Goal: Task Accomplishment & Management: Manage account settings

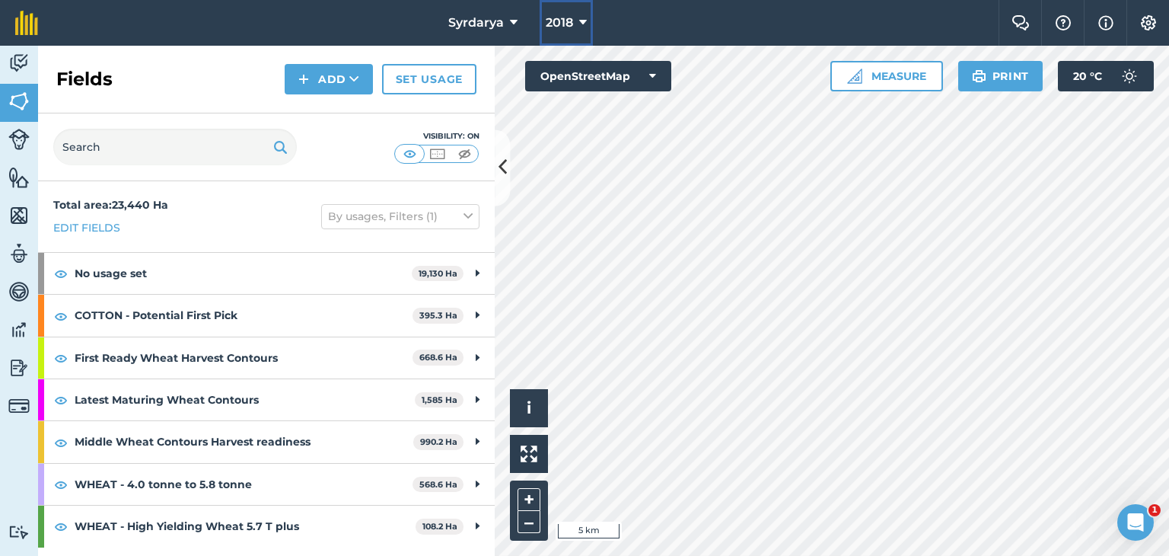
click at [575, 19] on button "2018" at bounding box center [566, 23] width 53 height 46
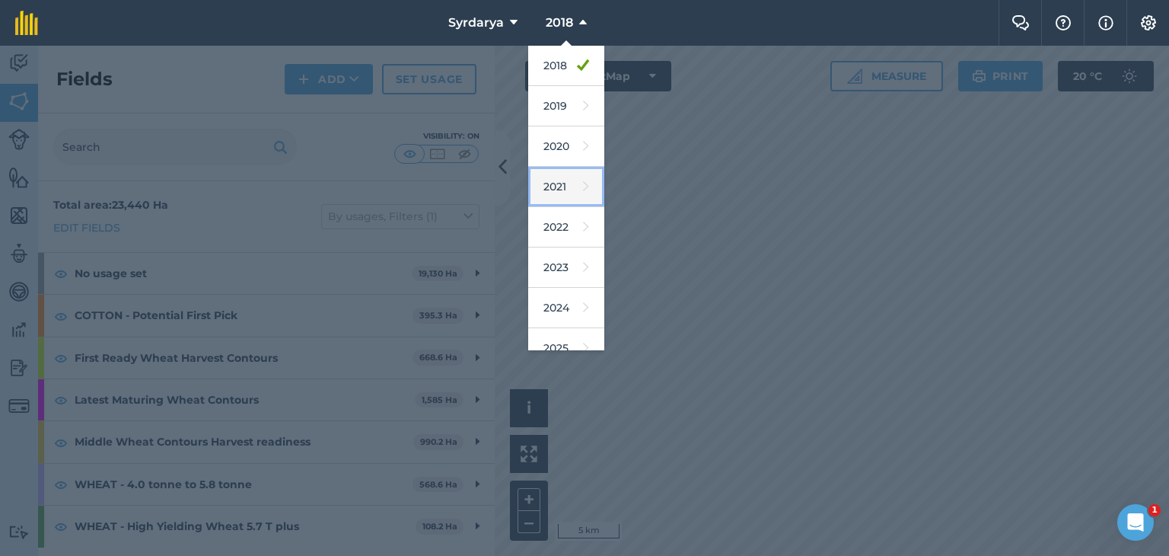
click at [554, 180] on link "2021" at bounding box center [566, 187] width 76 height 40
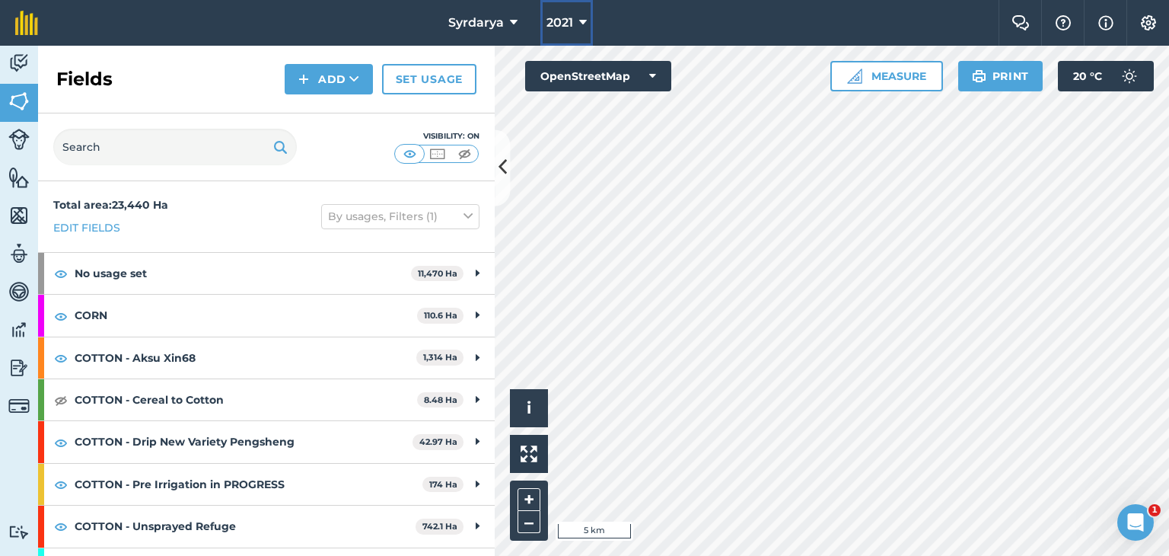
click at [562, 21] on span "2021" at bounding box center [560, 23] width 27 height 18
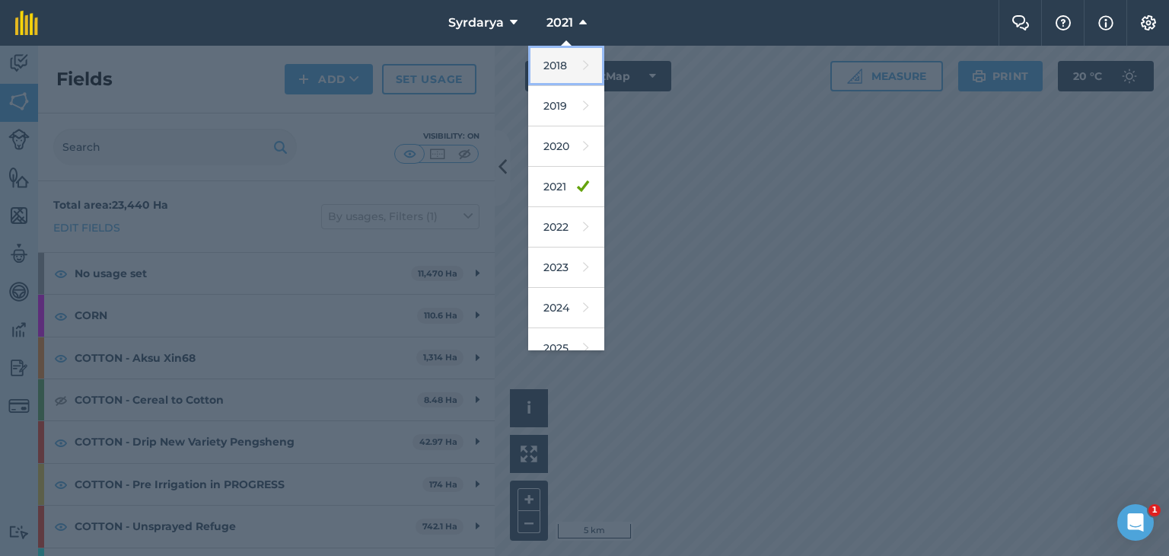
click at [562, 76] on link "2018" at bounding box center [566, 66] width 76 height 40
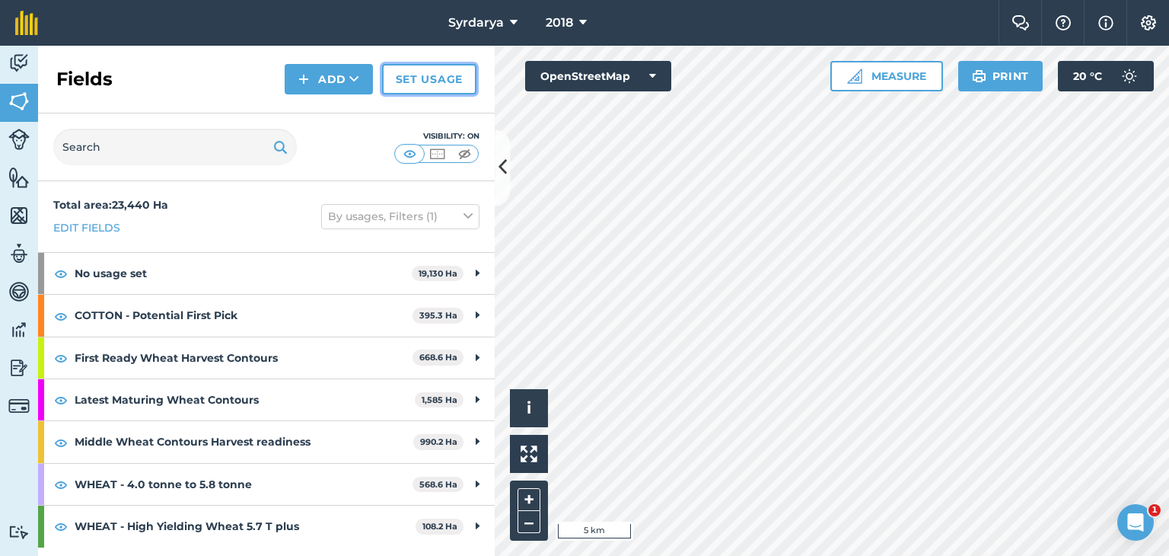
click at [416, 79] on link "Set usage" at bounding box center [429, 79] width 94 height 30
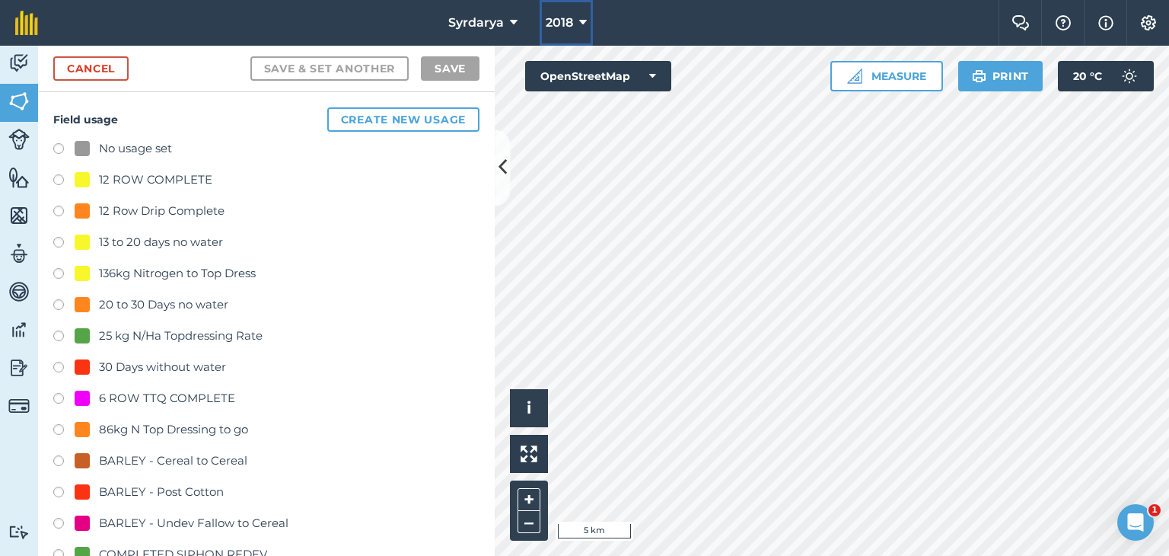
click at [569, 10] on button "2018" at bounding box center [566, 23] width 53 height 46
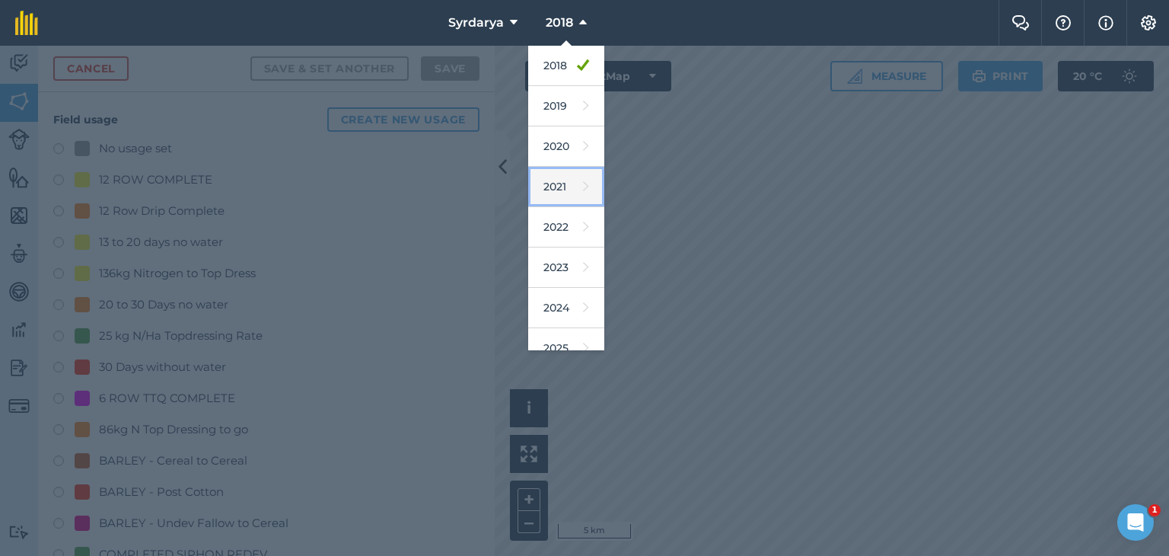
click at [555, 181] on link "2021" at bounding box center [566, 187] width 76 height 40
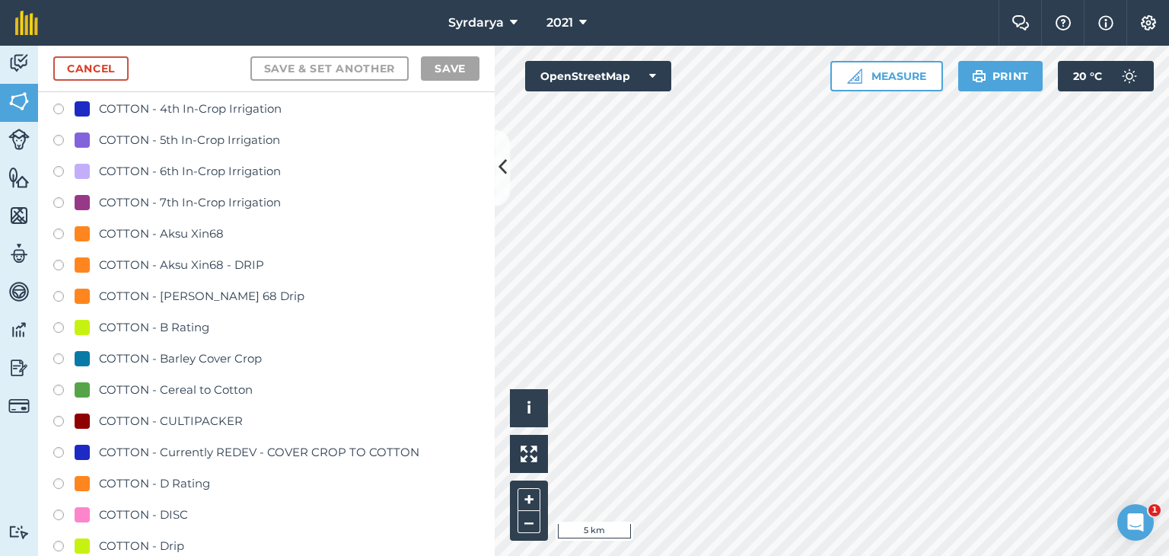
scroll to position [685, 0]
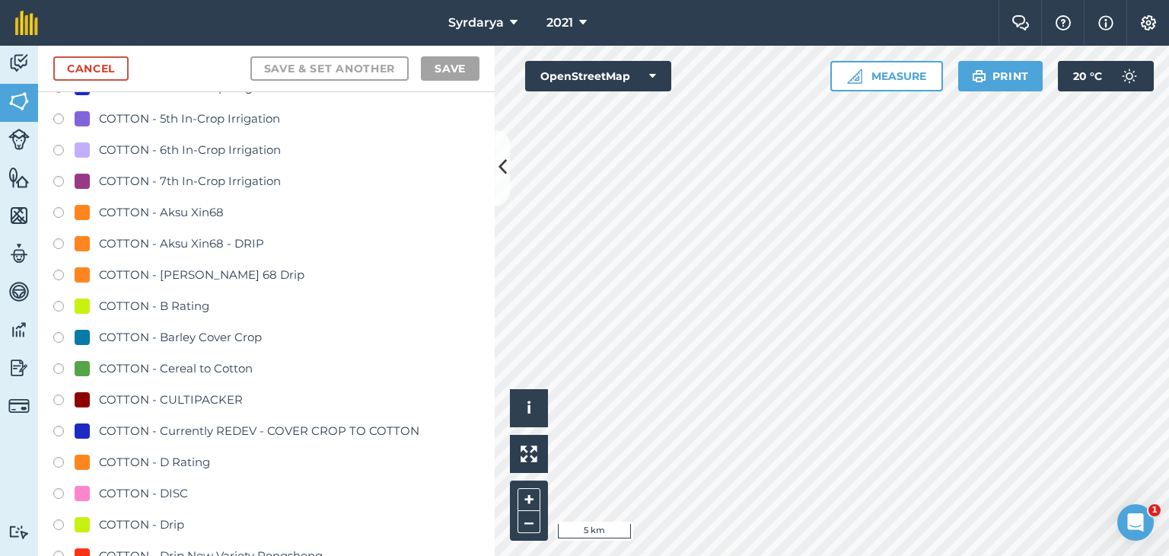
click at [59, 210] on label at bounding box center [63, 214] width 21 height 15
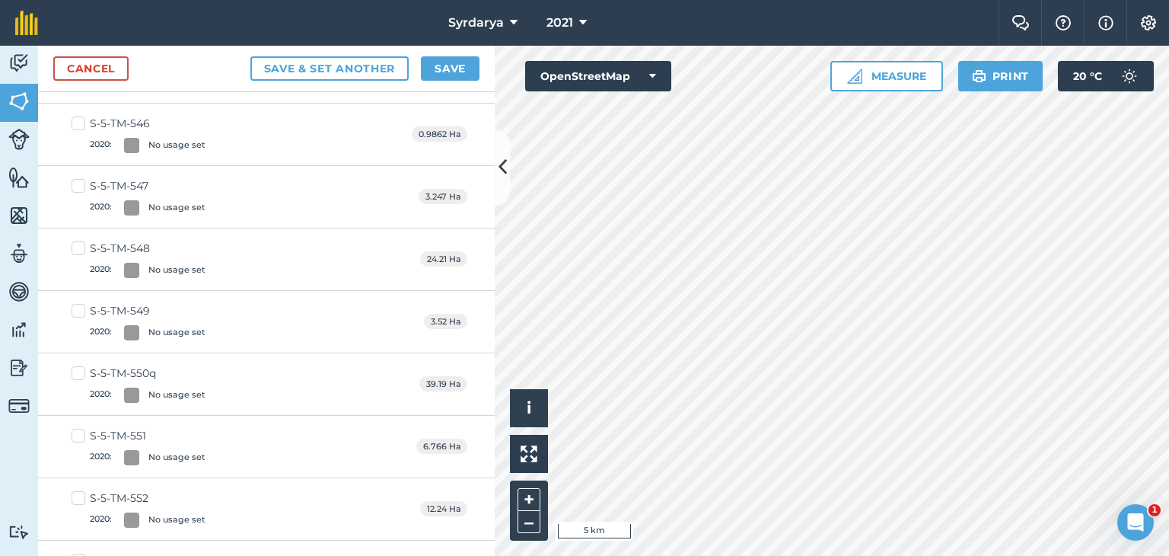
scroll to position [40516, 0]
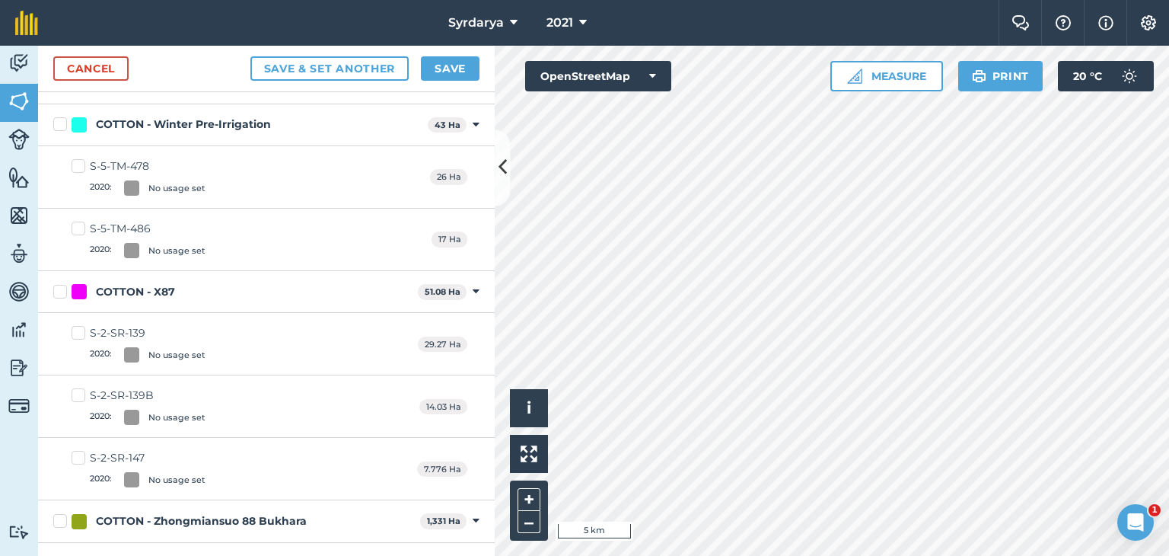
click at [61, 284] on label "COTTON - X87" at bounding box center [232, 292] width 359 height 16
click at [61, 284] on input "COTTON - X87" at bounding box center [58, 289] width 10 height 10
checkbox input "true"
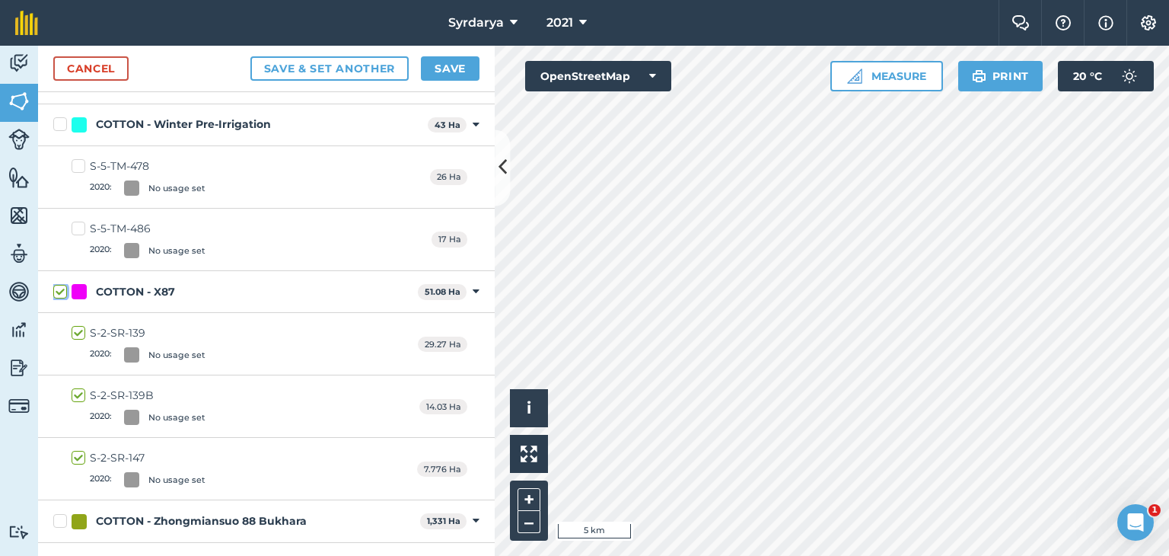
checkbox input "true"
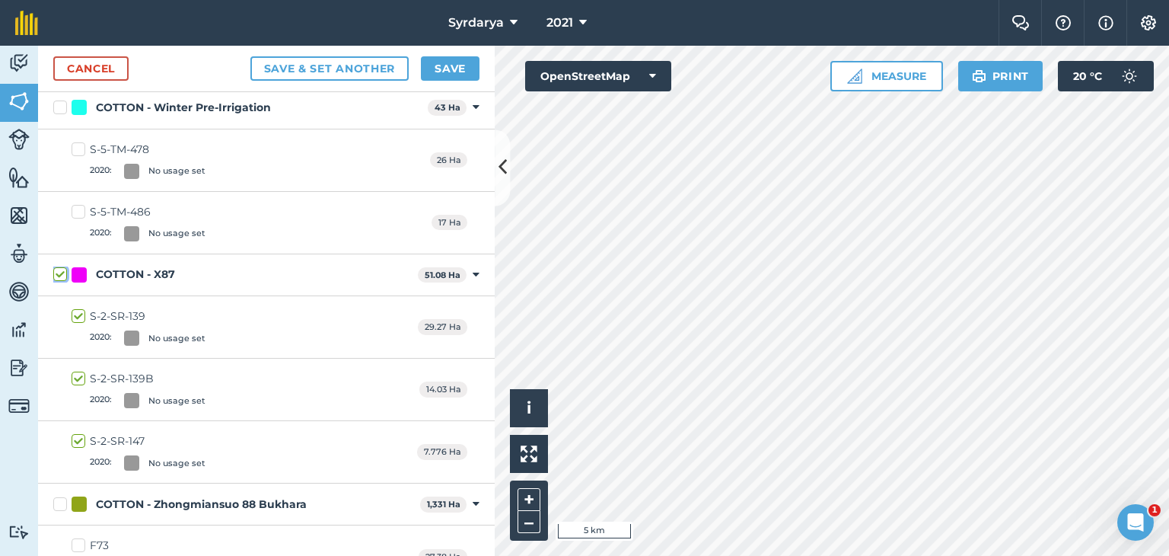
scroll to position [40499, 0]
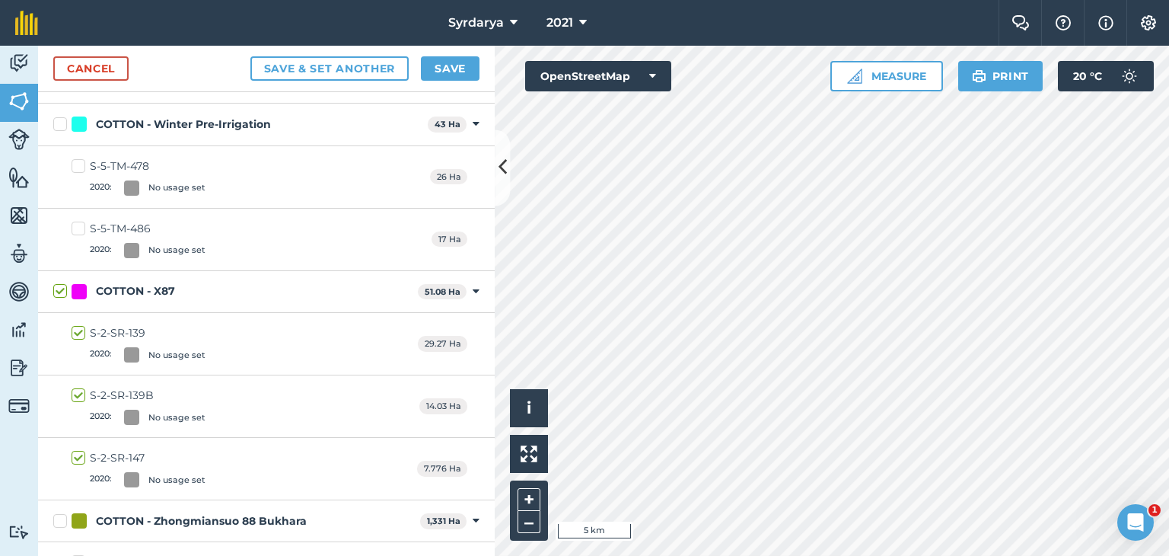
click at [61, 283] on label "COTTON - X87" at bounding box center [232, 291] width 359 height 16
click at [61, 283] on input "COTTON - X87" at bounding box center [58, 288] width 10 height 10
checkbox input "false"
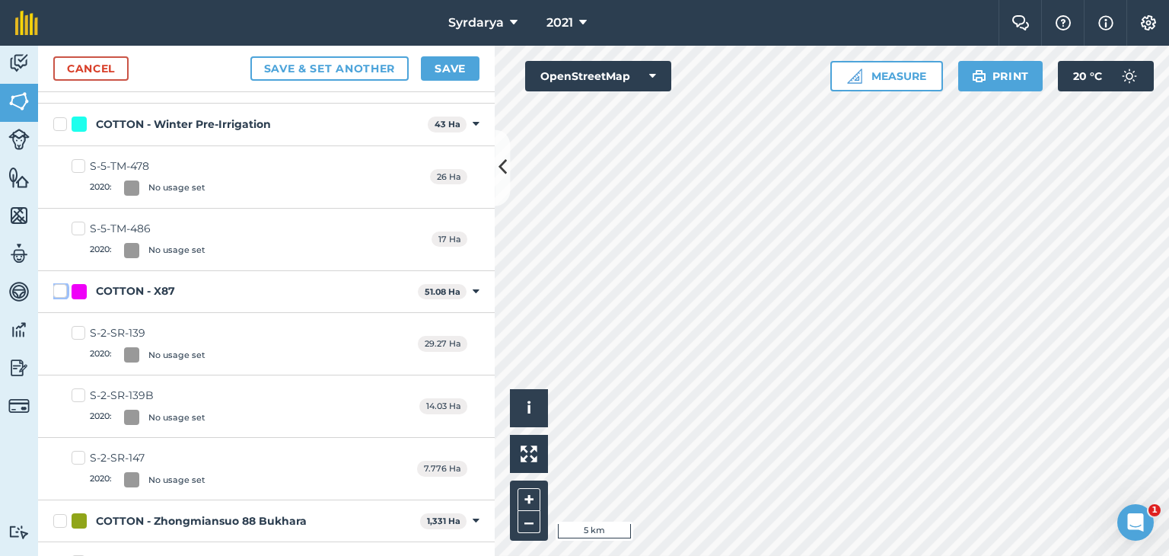
checkbox input "false"
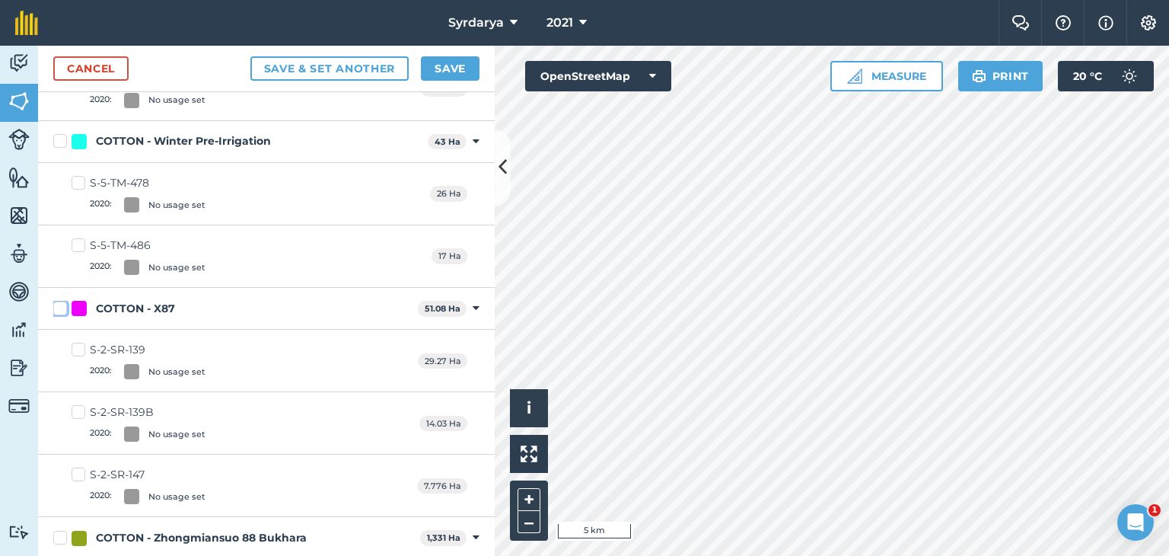
scroll to position [40516, 0]
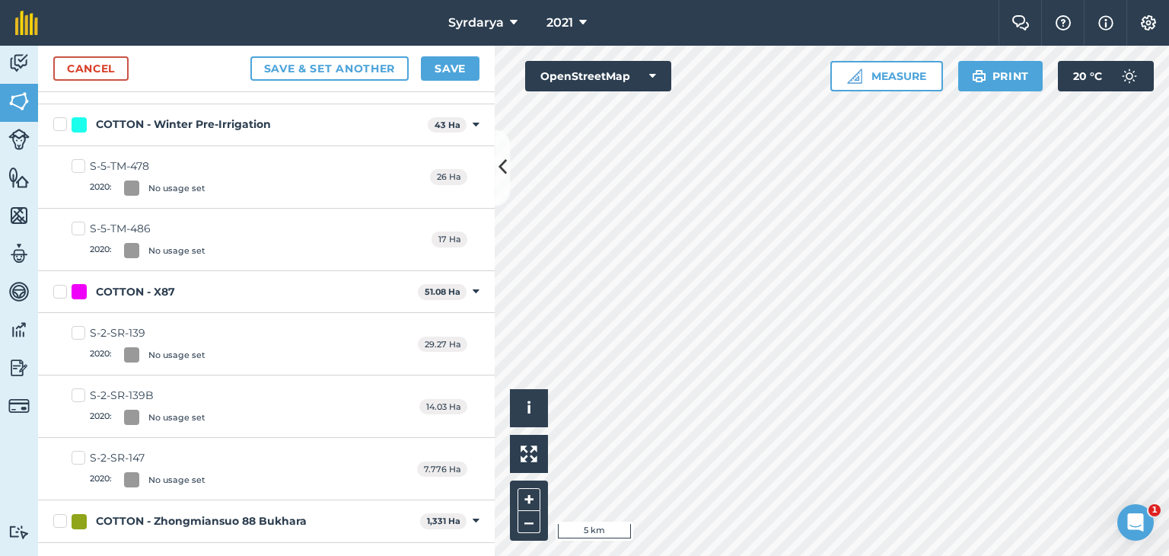
click at [61, 284] on label "COTTON - X87" at bounding box center [232, 292] width 359 height 16
click at [61, 284] on input "COTTON - X87" at bounding box center [58, 289] width 10 height 10
checkbox input "true"
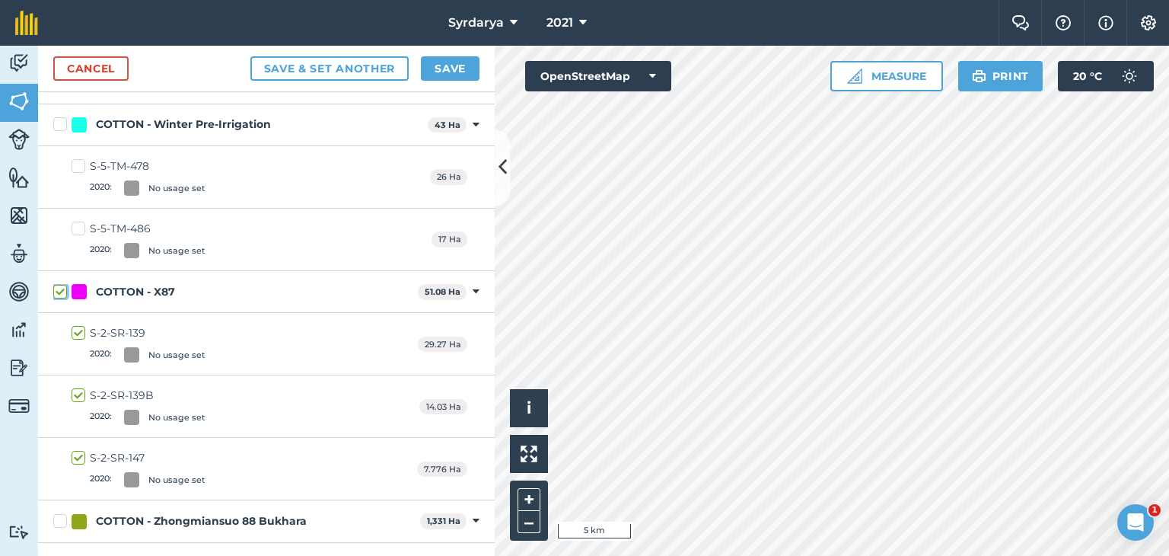
checkbox input "true"
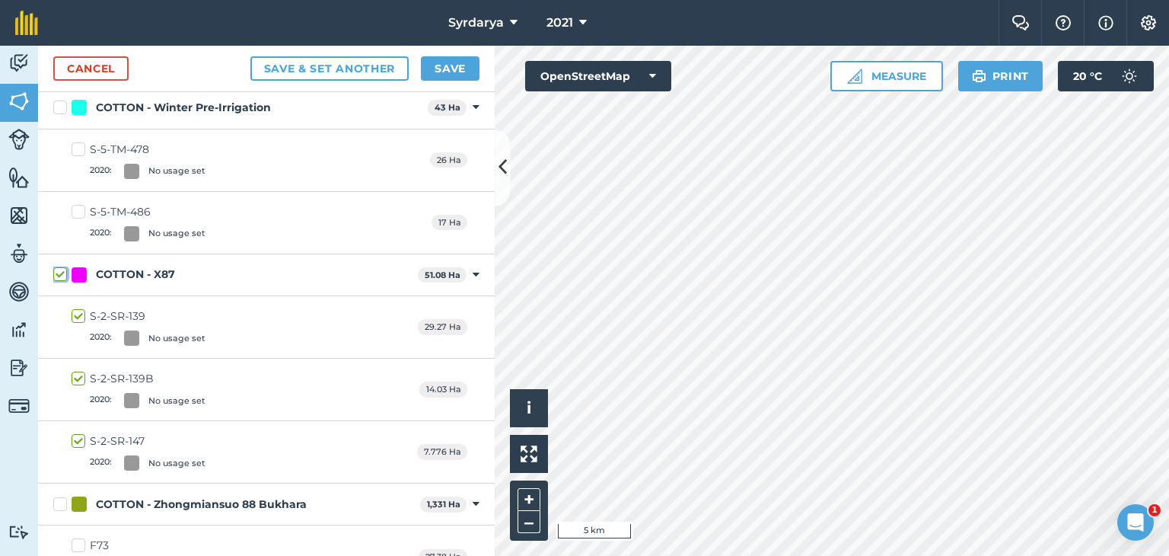
scroll to position [40499, 0]
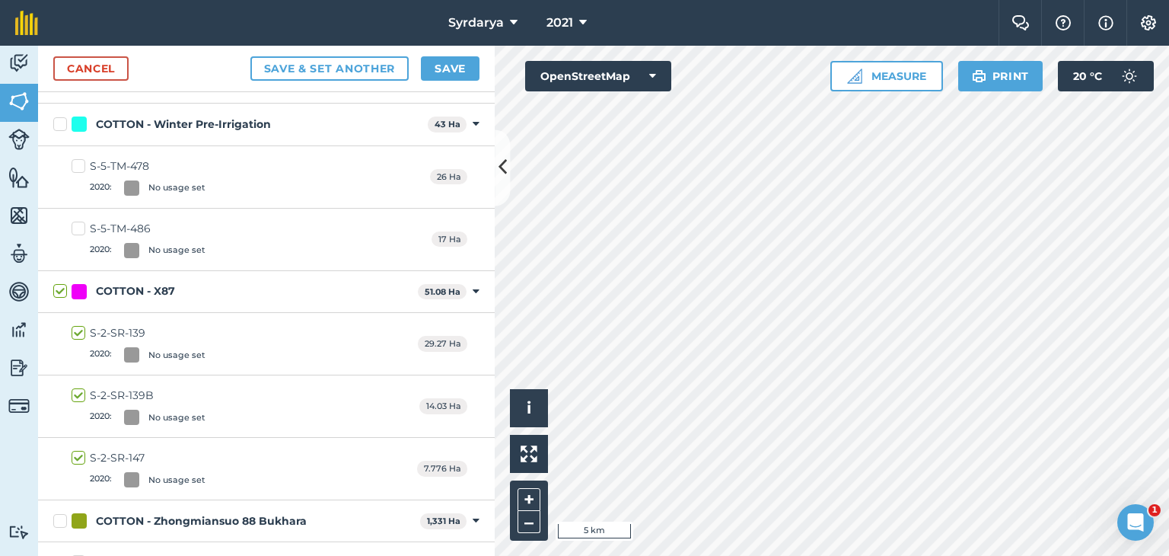
click at [58, 513] on label "COTTON - Zhongmiansuo 88 Bukhara" at bounding box center [233, 521] width 361 height 16
click at [58, 513] on input "COTTON - Zhongmiansuo 88 Bukhara" at bounding box center [58, 518] width 10 height 10
checkbox input "true"
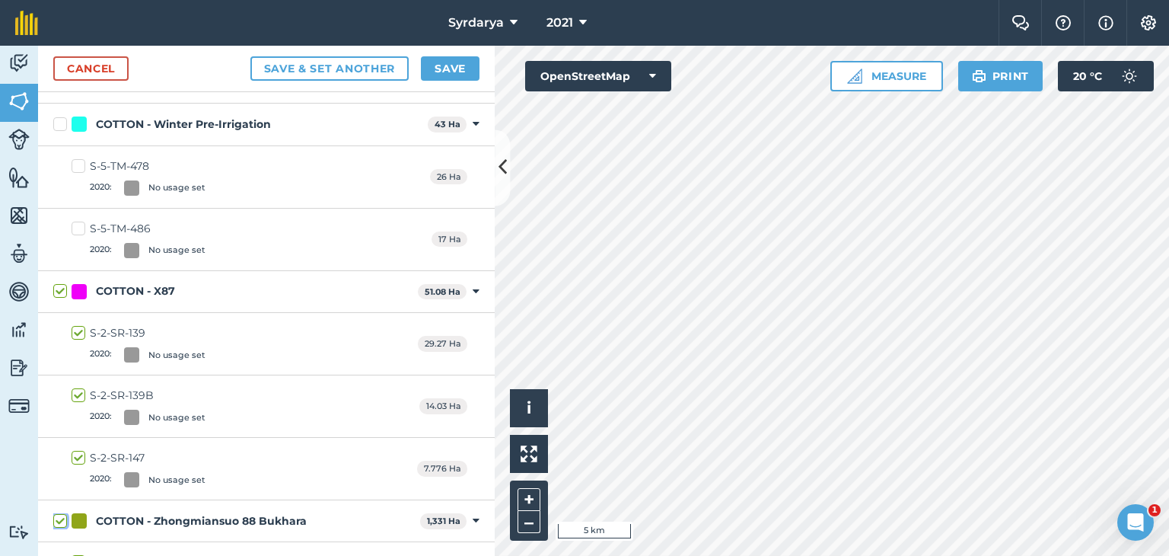
checkbox input "true"
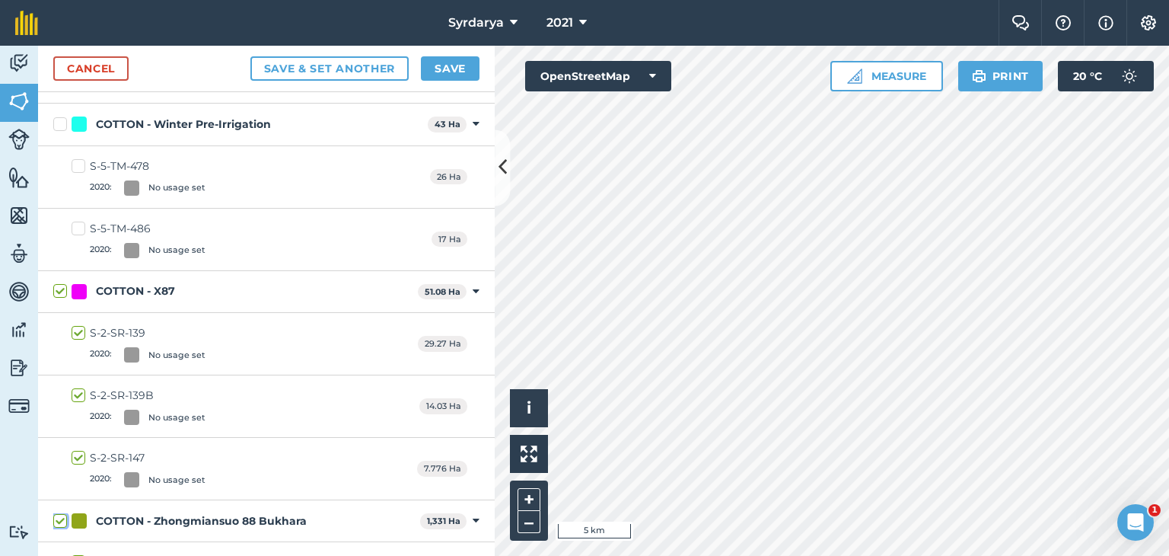
checkbox input "true"
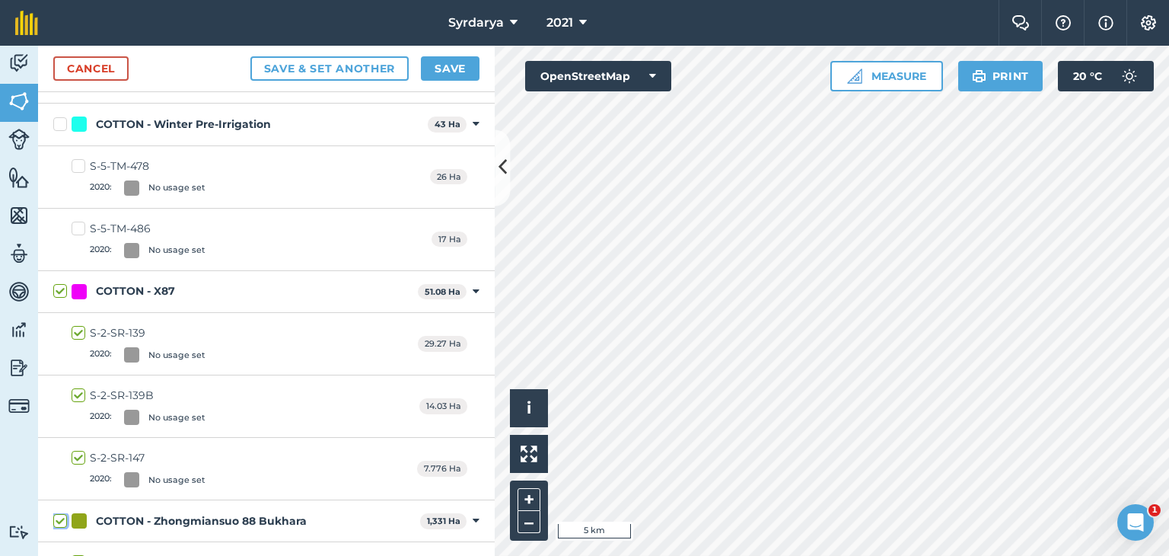
checkbox input "true"
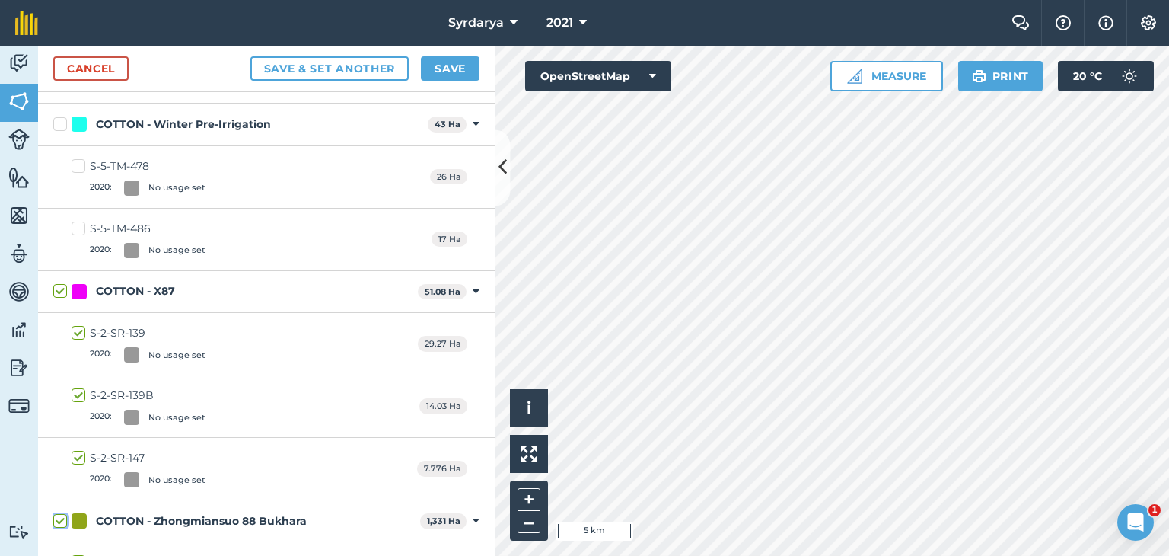
checkbox input "true"
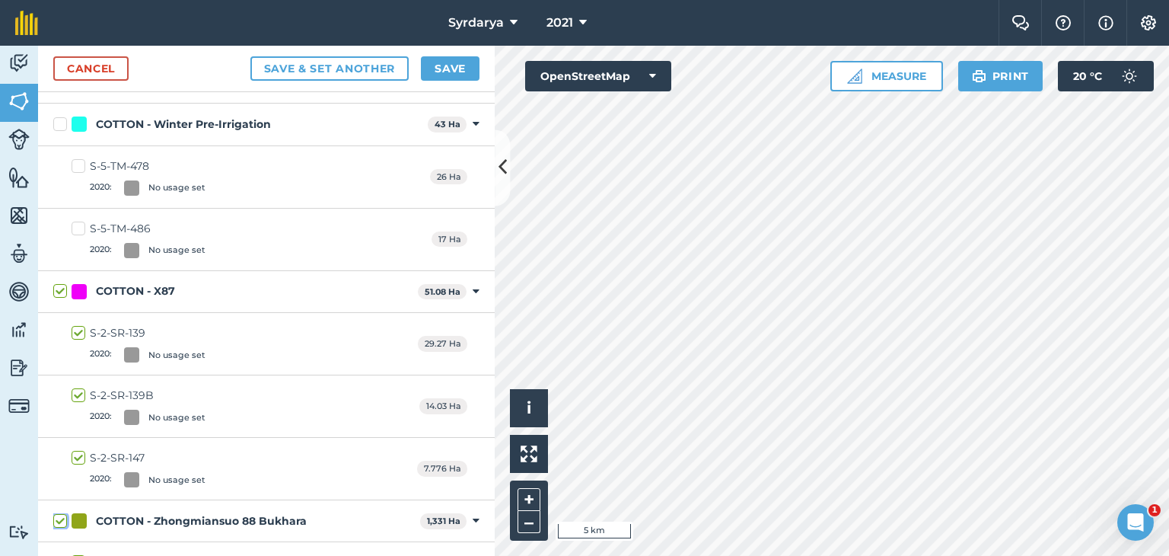
checkbox input "true"
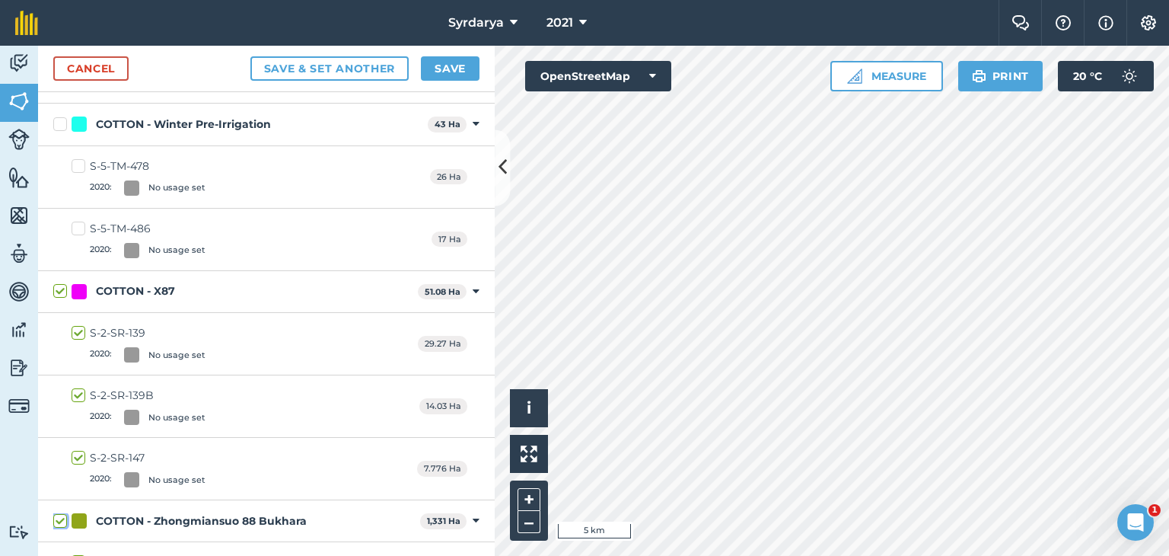
checkbox input "true"
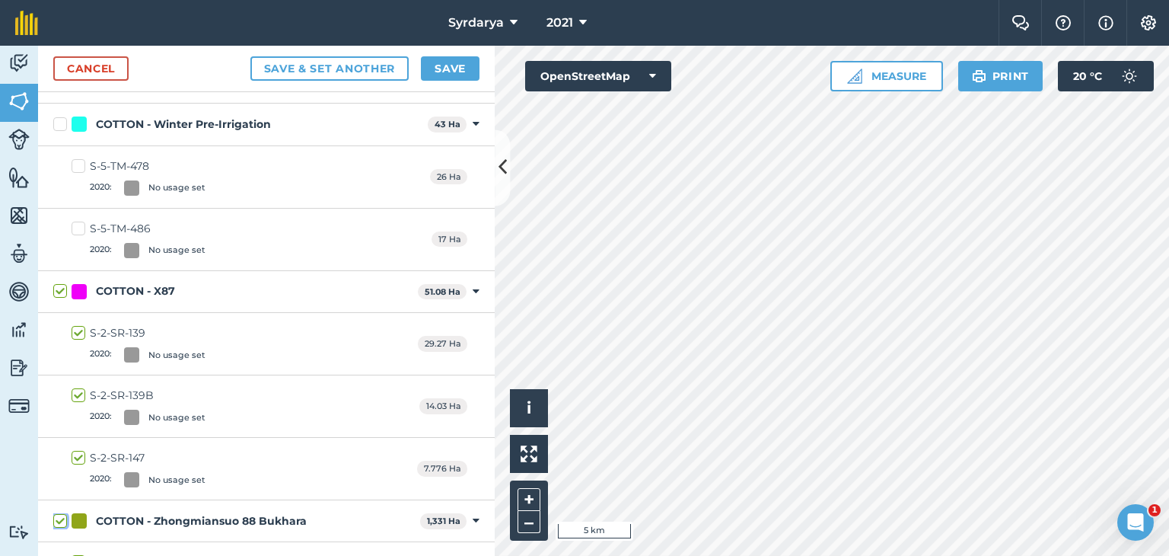
checkbox input "true"
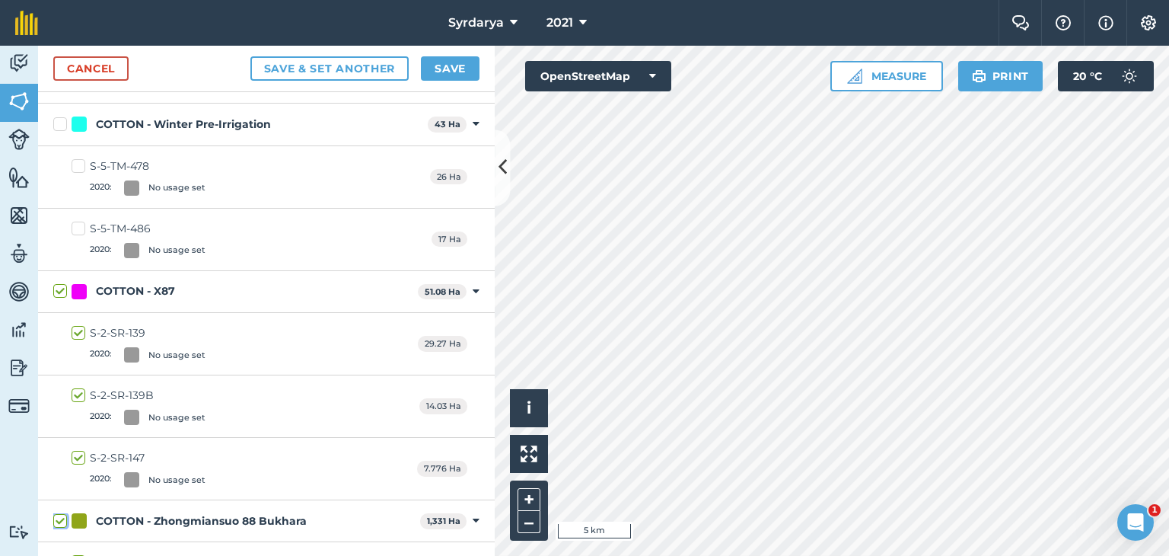
checkbox input "true"
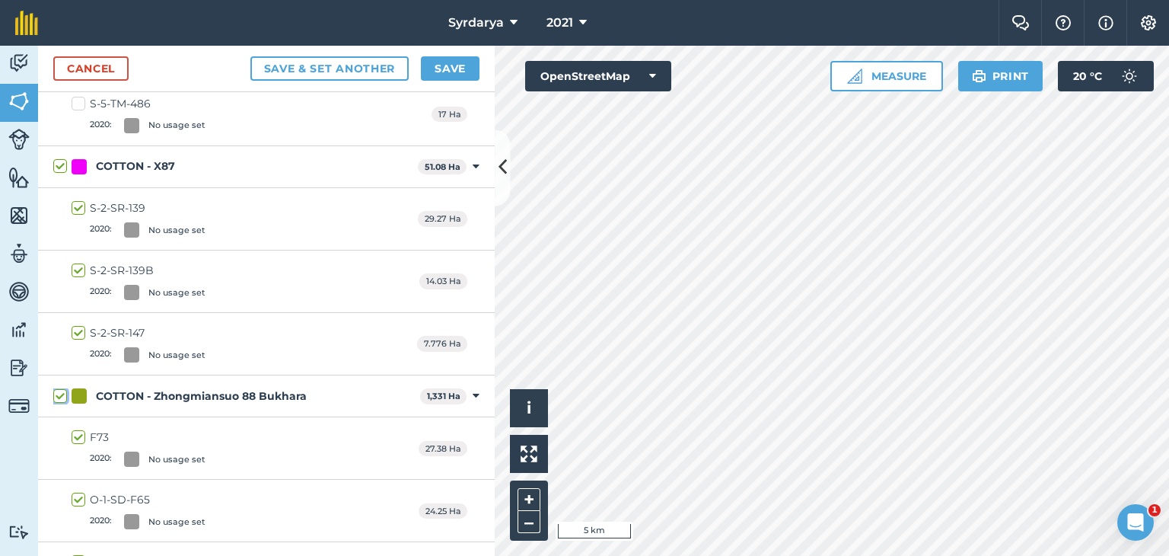
scroll to position [40423, 0]
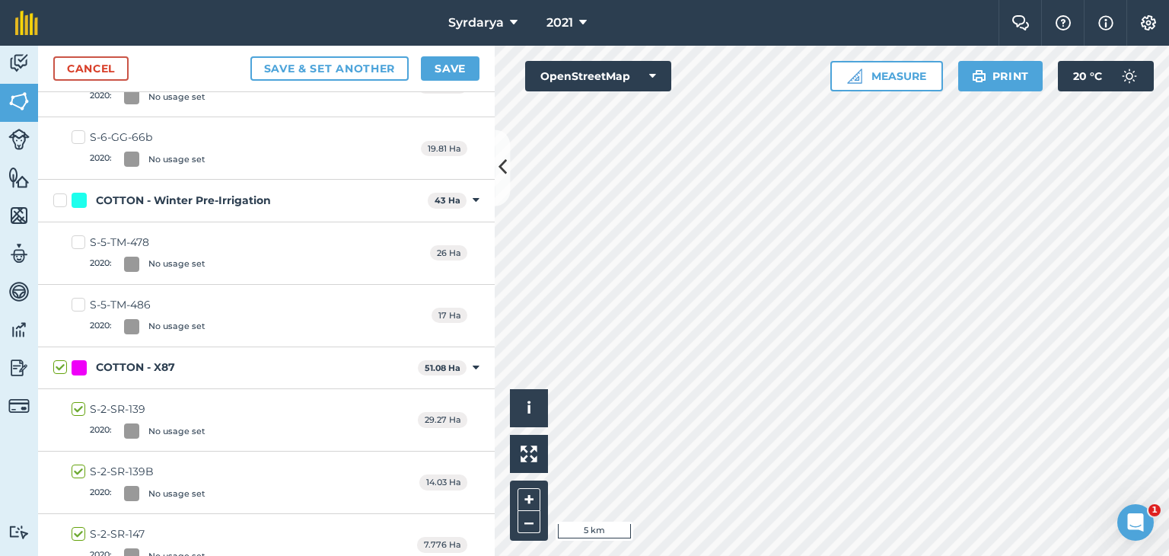
click at [153, 359] on div "COTTON - X87" at bounding box center [135, 367] width 79 height 16
click at [63, 359] on input "COTTON - X87" at bounding box center [58, 364] width 10 height 10
checkbox input "false"
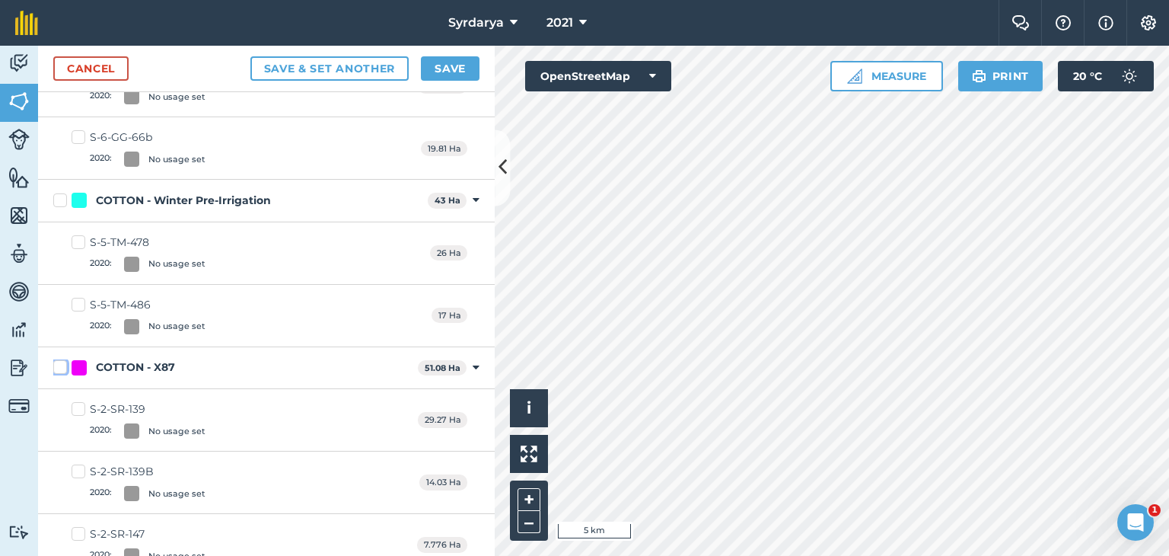
checkbox input "false"
click at [153, 359] on div "COTTON - X87" at bounding box center [135, 367] width 79 height 16
click at [63, 359] on input "COTTON - X87" at bounding box center [58, 364] width 10 height 10
checkbox input "true"
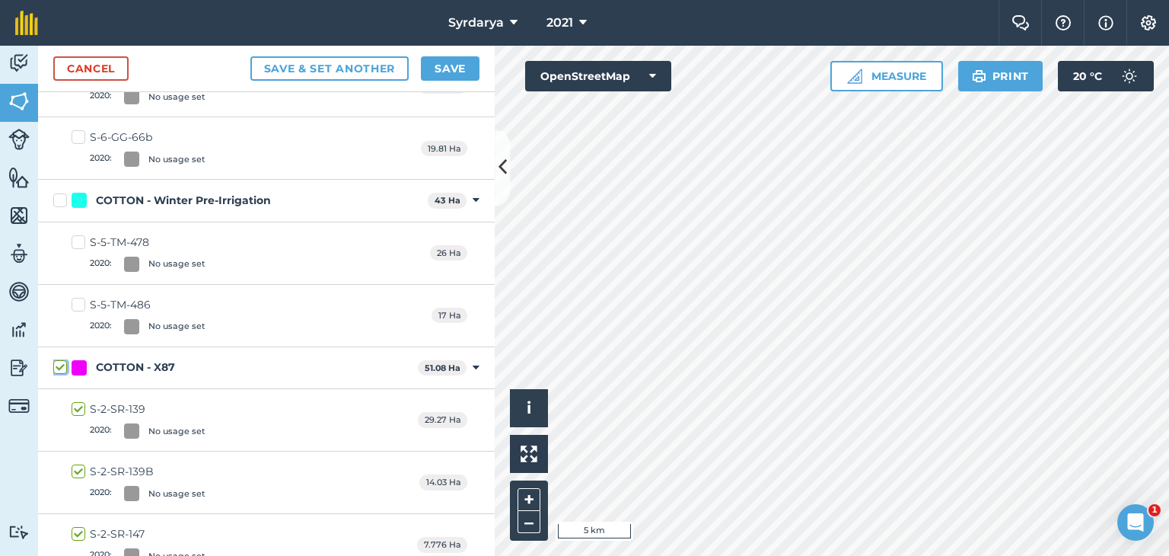
checkbox input "true"
click at [473, 361] on icon at bounding box center [476, 368] width 7 height 14
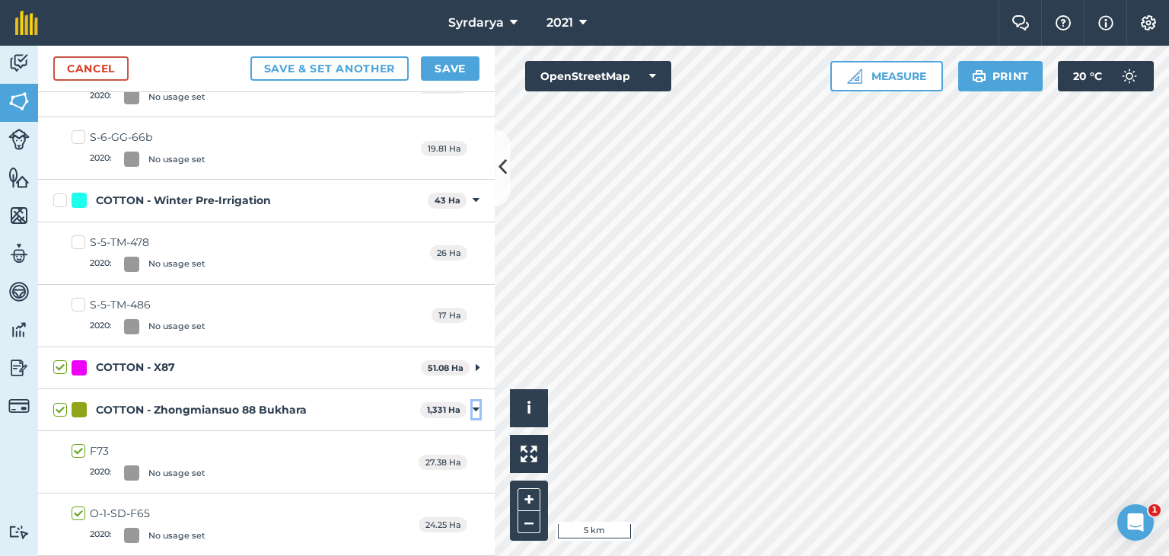
click at [473, 403] on icon at bounding box center [476, 410] width 7 height 14
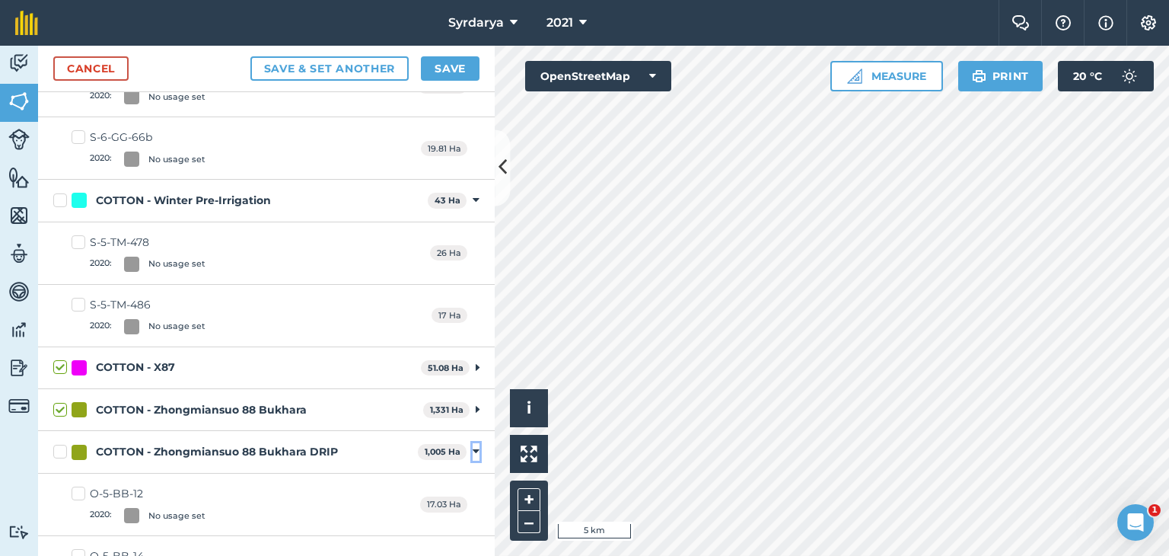
click at [473, 445] on icon at bounding box center [476, 452] width 7 height 14
click at [473, 487] on icon at bounding box center [476, 494] width 7 height 14
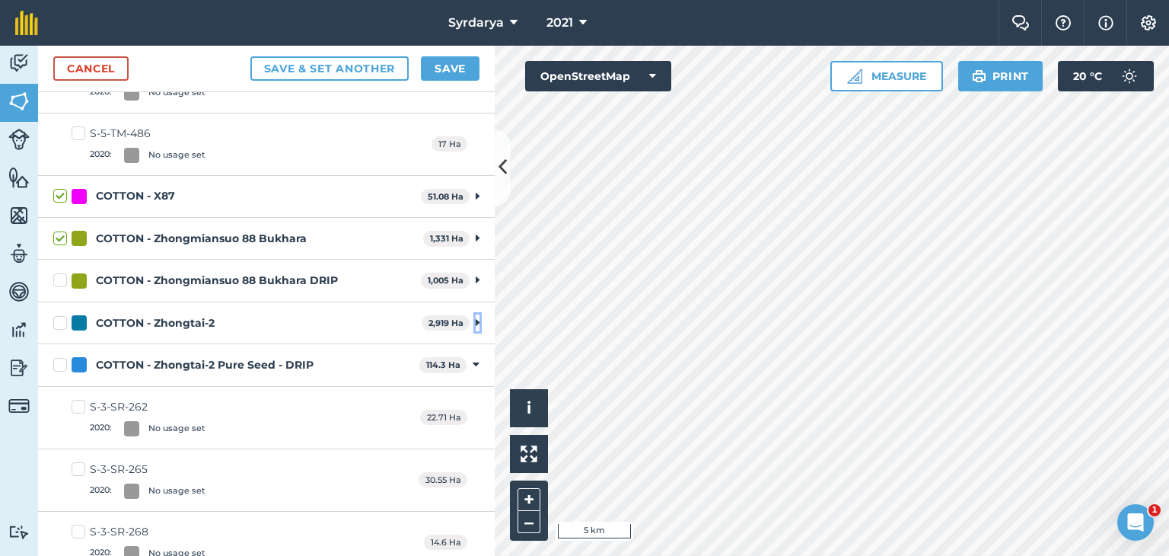
scroll to position [40652, 0]
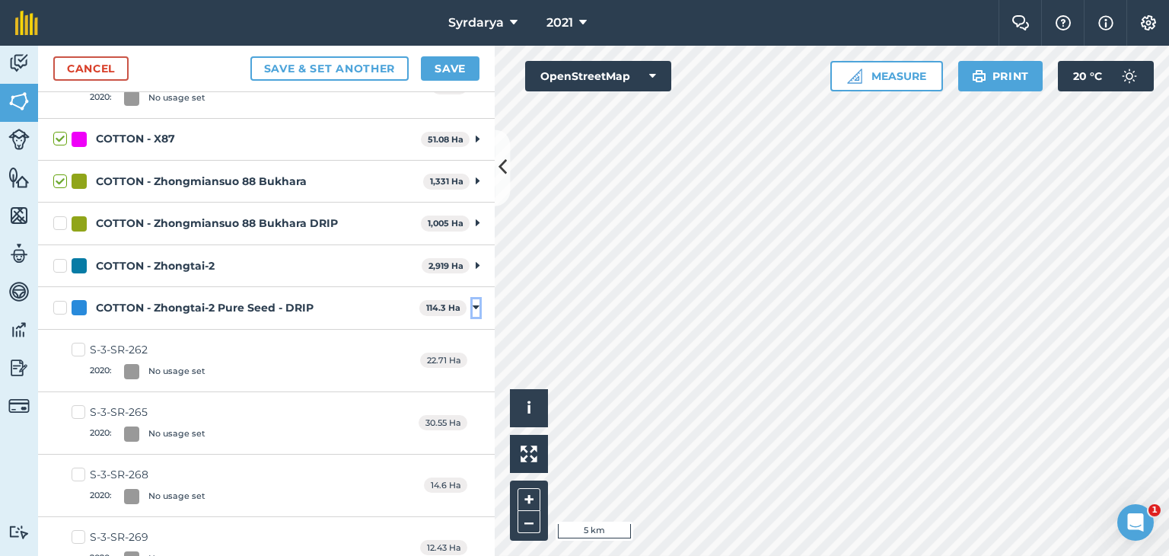
click at [473, 301] on icon at bounding box center [476, 308] width 7 height 14
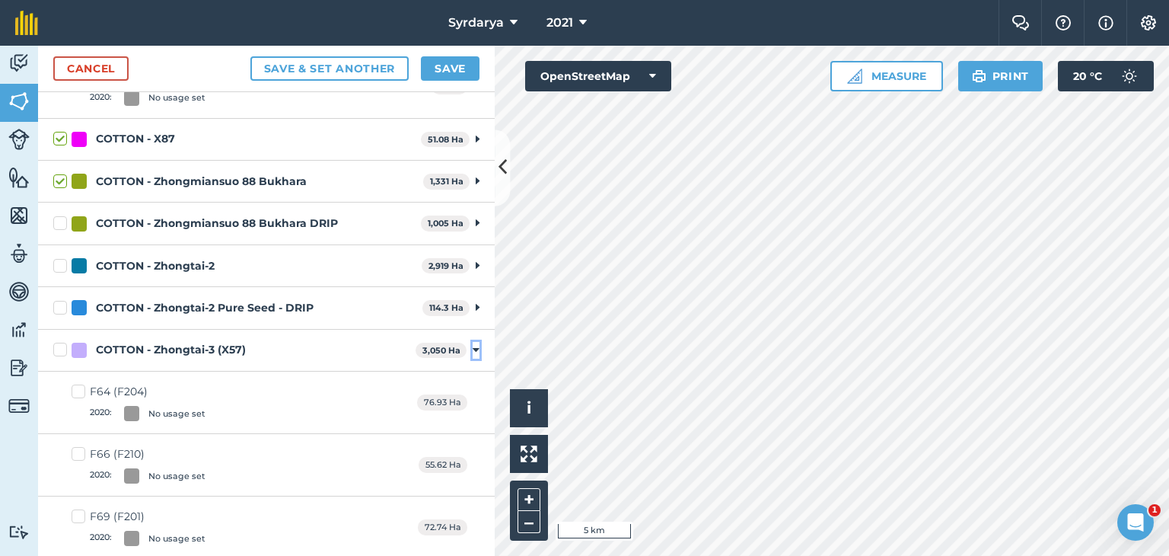
click at [473, 343] on icon at bounding box center [476, 350] width 7 height 14
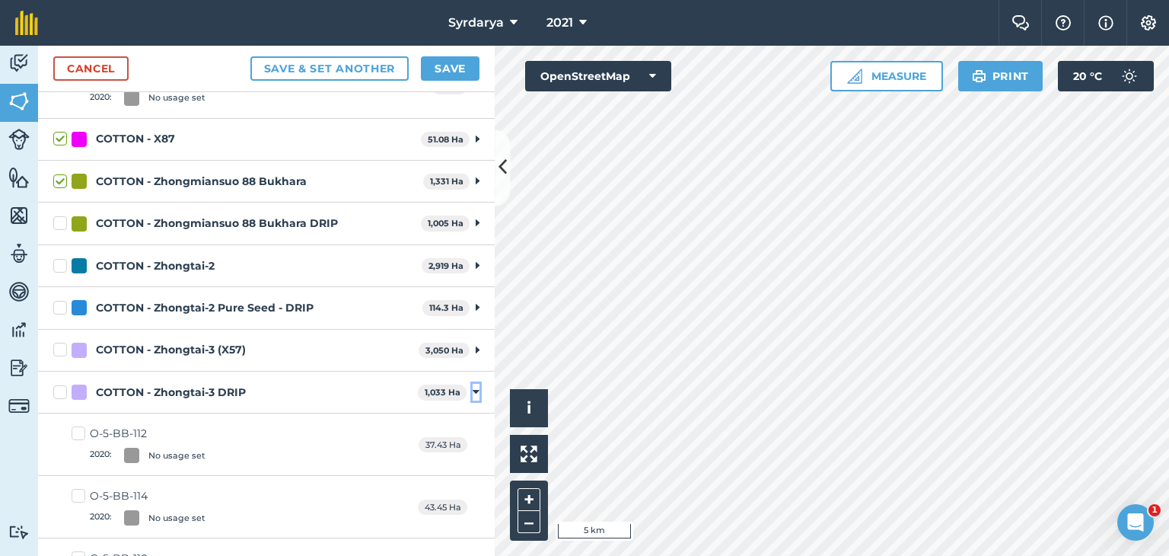
click at [473, 385] on icon at bounding box center [476, 392] width 7 height 14
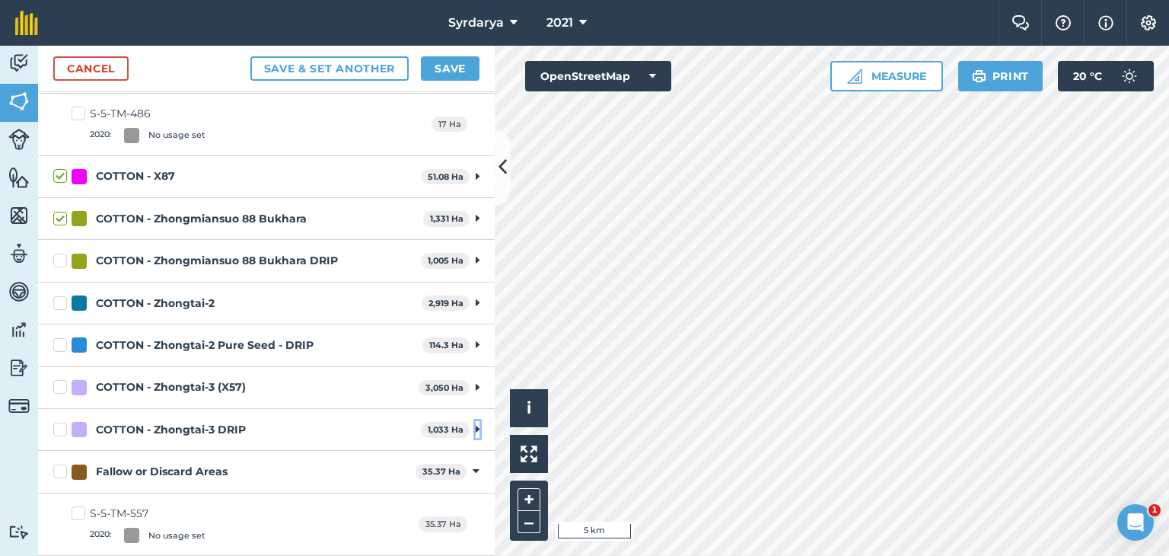
scroll to position [40512, 0]
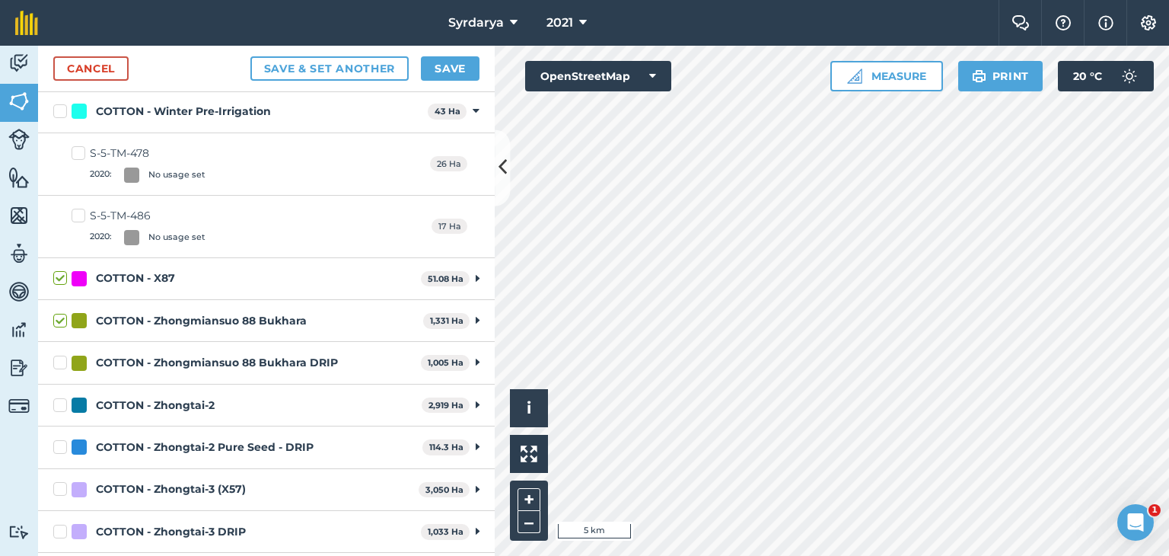
click at [61, 355] on label "COTTON - Zhongmiansuo 88 Bukhara DRIP" at bounding box center [234, 363] width 362 height 16
click at [61, 355] on input "COTTON - Zhongmiansuo 88 Bukhara DRIP" at bounding box center [58, 360] width 10 height 10
checkbox input "true"
click at [61, 397] on label "COTTON - Zhongtai-2" at bounding box center [234, 405] width 362 height 16
click at [61, 397] on input "COTTON - Zhongtai-2" at bounding box center [58, 402] width 10 height 10
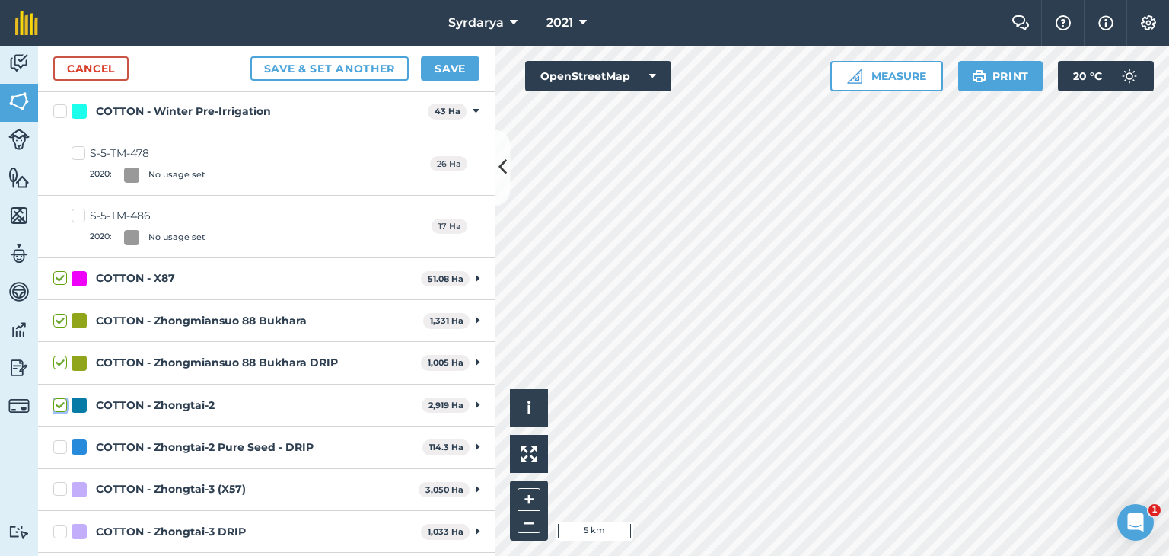
checkbox input "true"
click at [60, 439] on label "COTTON - Zhongtai-2 Pure Seed - DRIP" at bounding box center [234, 447] width 363 height 16
click at [60, 439] on input "COTTON - Zhongtai-2 Pure Seed - DRIP" at bounding box center [58, 444] width 10 height 10
checkbox input "true"
click at [61, 481] on label "COTTON - Zhongtai-3 (X57)" at bounding box center [232, 489] width 359 height 16
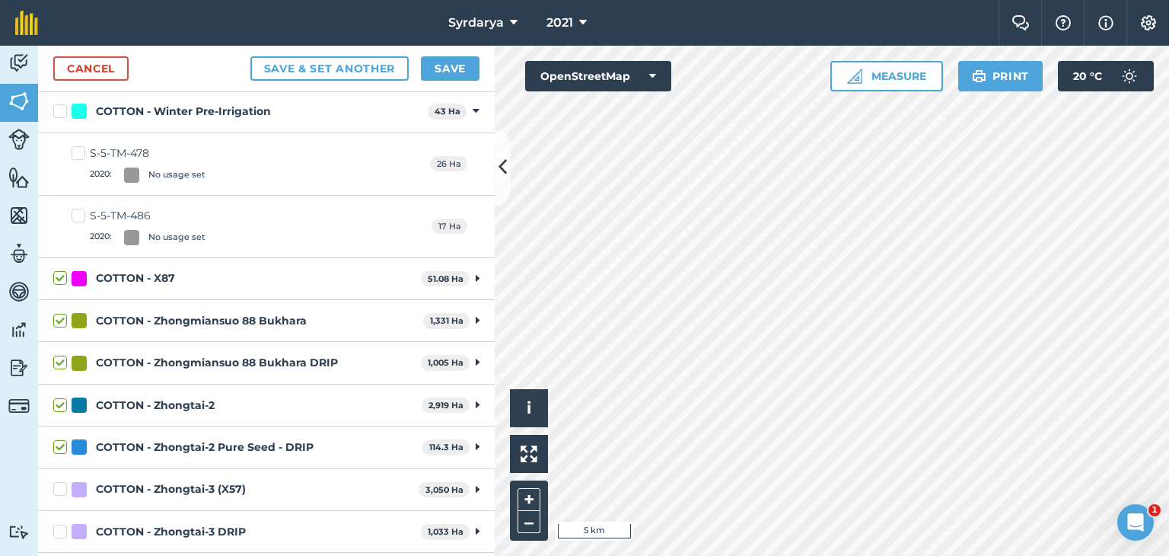
click at [61, 481] on input "COTTON - Zhongtai-3 (X57)" at bounding box center [58, 486] width 10 height 10
checkbox input "true"
click at [58, 524] on label "COTTON - Zhongtai-3 DRIP" at bounding box center [234, 532] width 362 height 16
click at [58, 524] on input "COTTON - Zhongtai-3 DRIP" at bounding box center [58, 529] width 10 height 10
checkbox input "true"
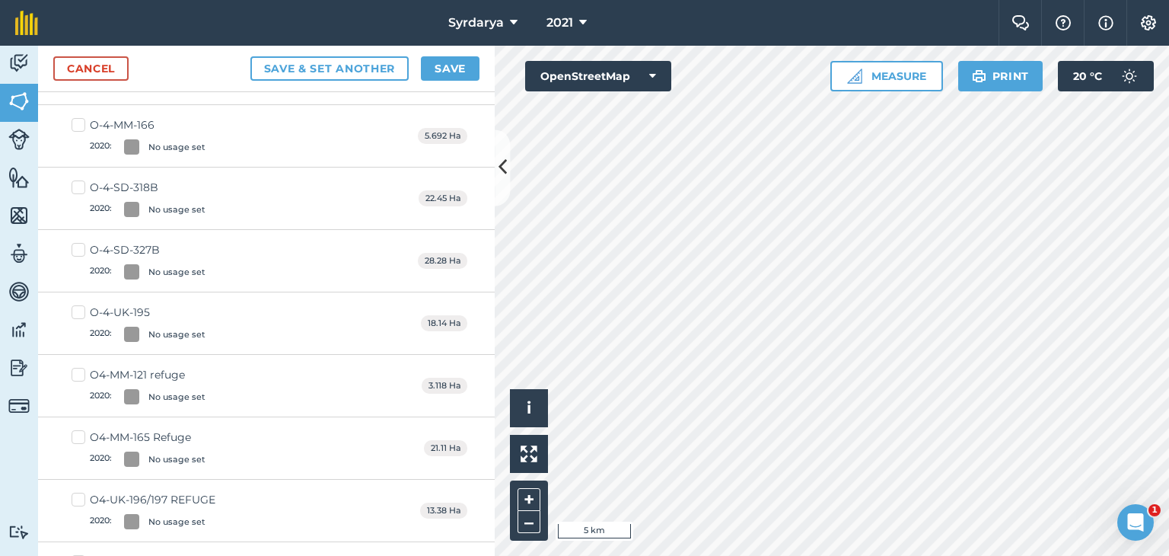
scroll to position [36949, 0]
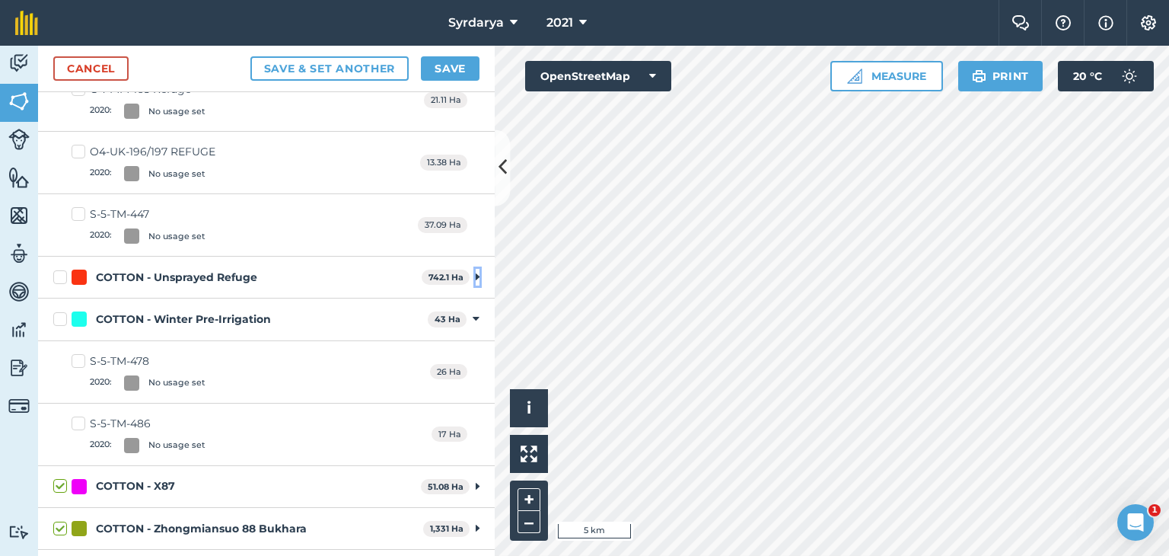
scroll to position [37254, 0]
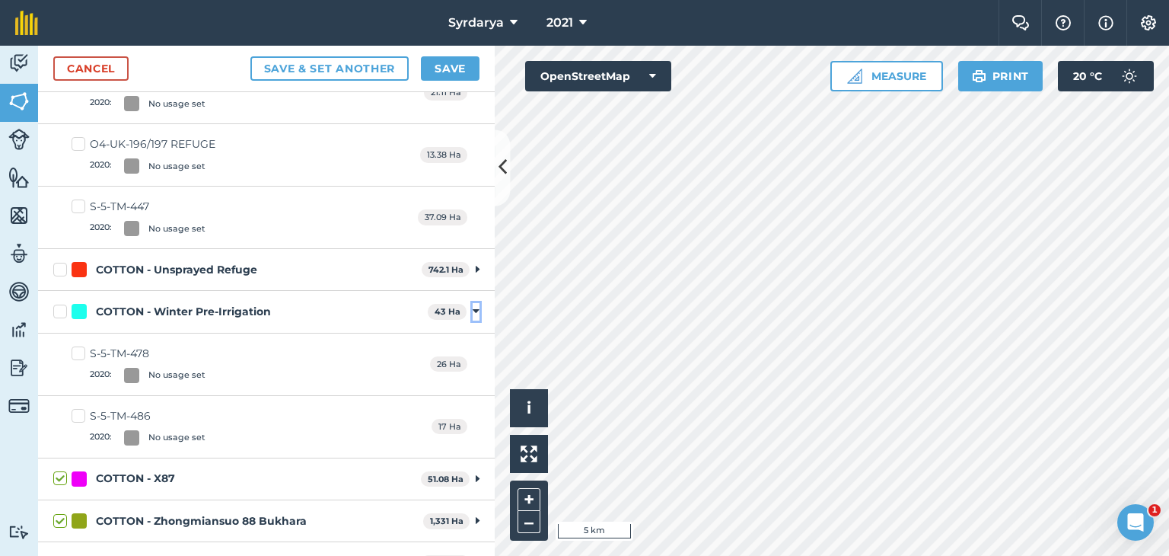
click at [473, 304] on icon at bounding box center [476, 311] width 7 height 14
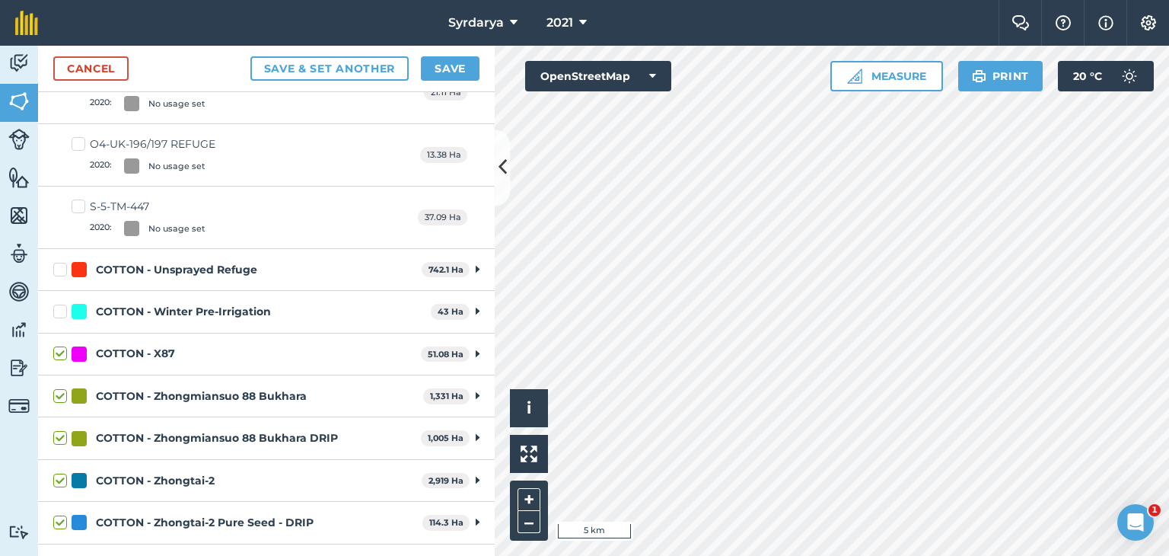
click at [58, 304] on label "COTTON - Winter Pre-Irrigation" at bounding box center [238, 312] width 371 height 16
click at [58, 304] on input "COTTON - Winter Pre-Irrigation" at bounding box center [58, 309] width 10 height 10
click at [58, 304] on label "COTTON - Winter Pre-Irrigation" at bounding box center [238, 312] width 371 height 16
click at [58, 304] on input "COTTON - Winter Pre-Irrigation" at bounding box center [58, 309] width 10 height 10
checkbox input "false"
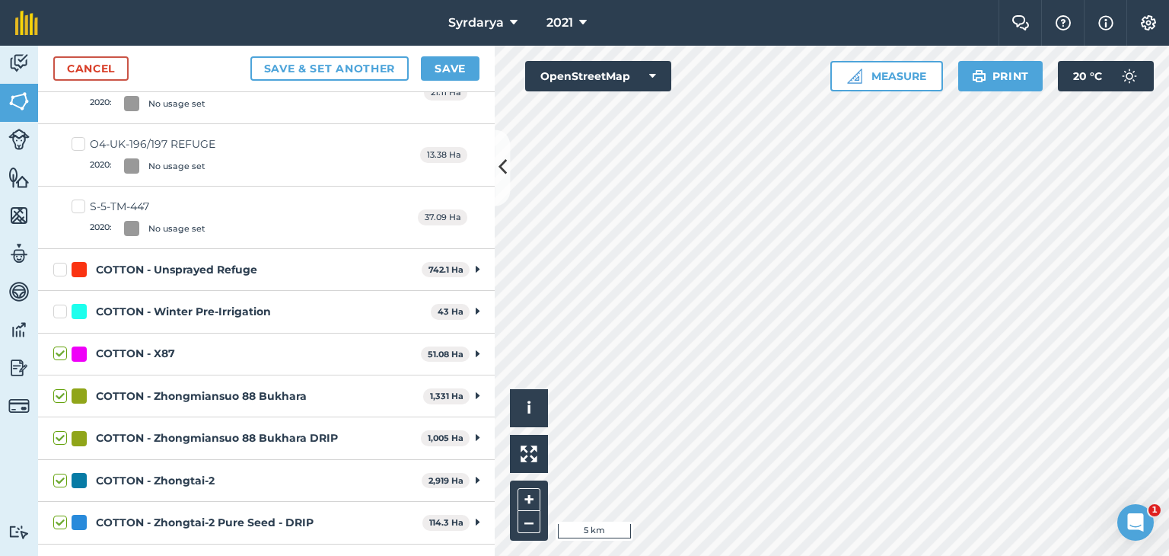
click at [56, 262] on label "COTTON - Unsprayed Refuge" at bounding box center [234, 270] width 362 height 16
click at [56, 262] on input "COTTON - Unsprayed Refuge" at bounding box center [58, 267] width 10 height 10
checkbox input "true"
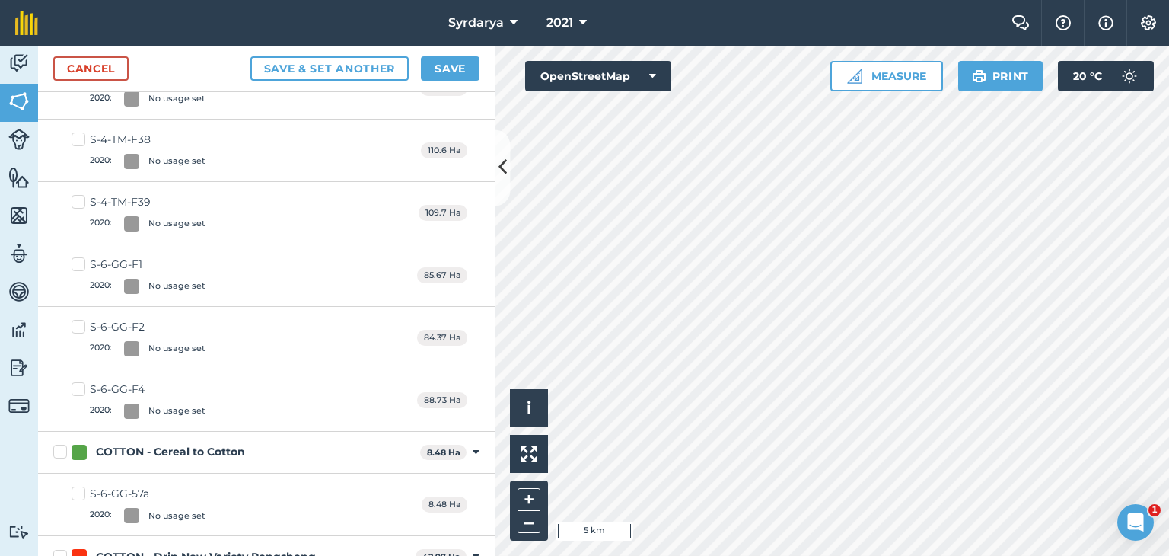
scroll to position [36340, 0]
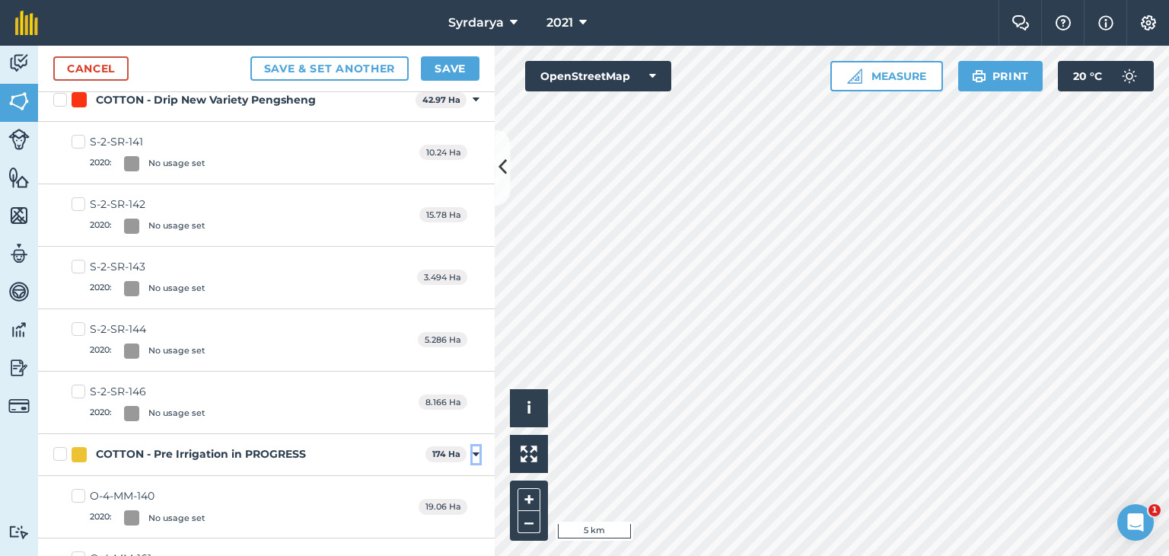
click at [473, 448] on icon at bounding box center [476, 455] width 7 height 14
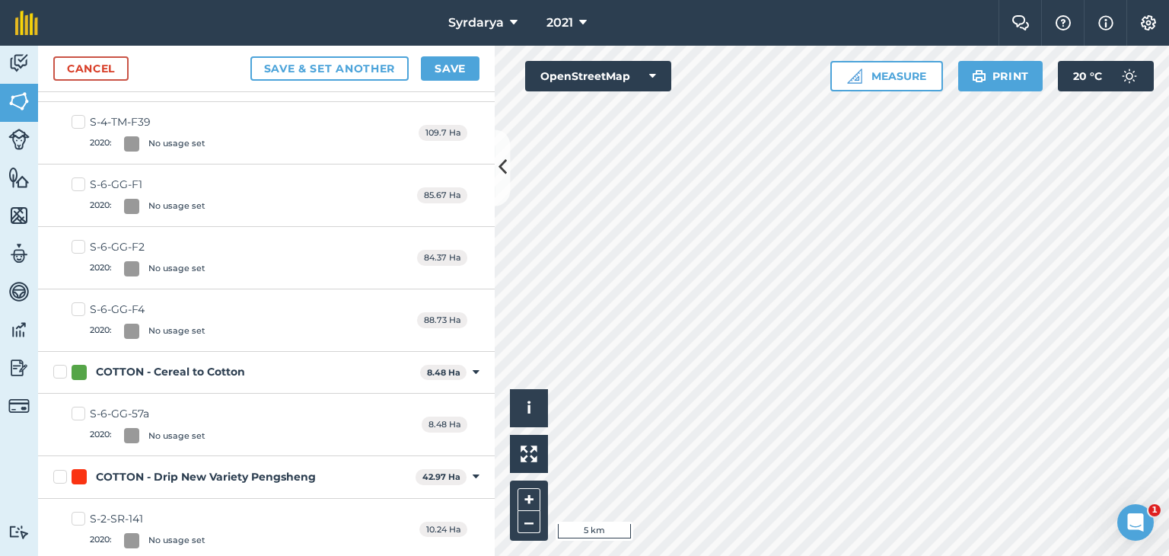
scroll to position [35960, 0]
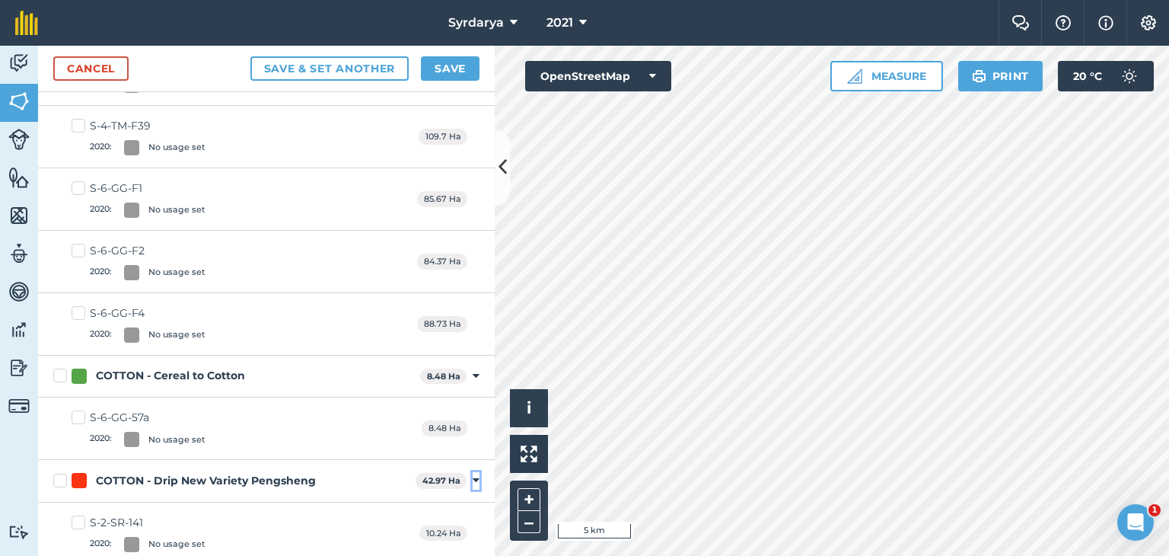
click at [473, 473] on icon at bounding box center [476, 480] width 7 height 14
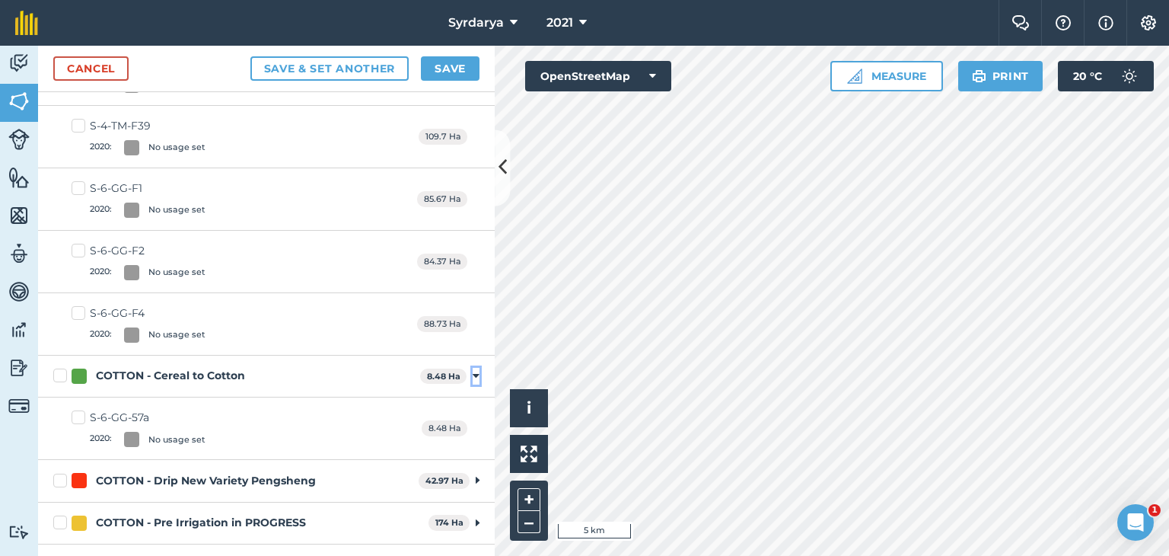
click at [473, 369] on icon at bounding box center [476, 376] width 7 height 14
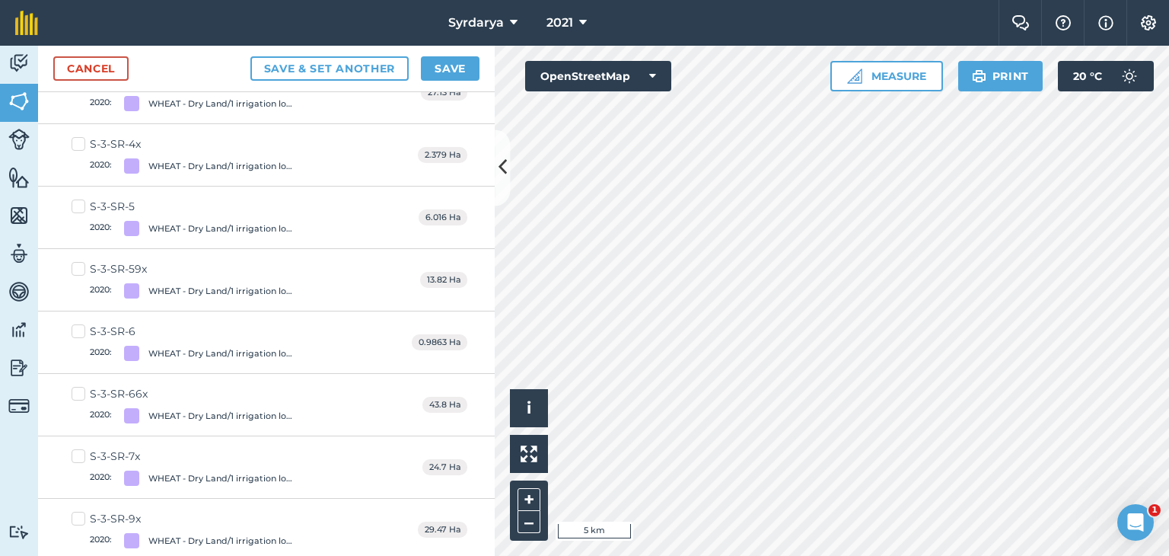
scroll to position [33524, 0]
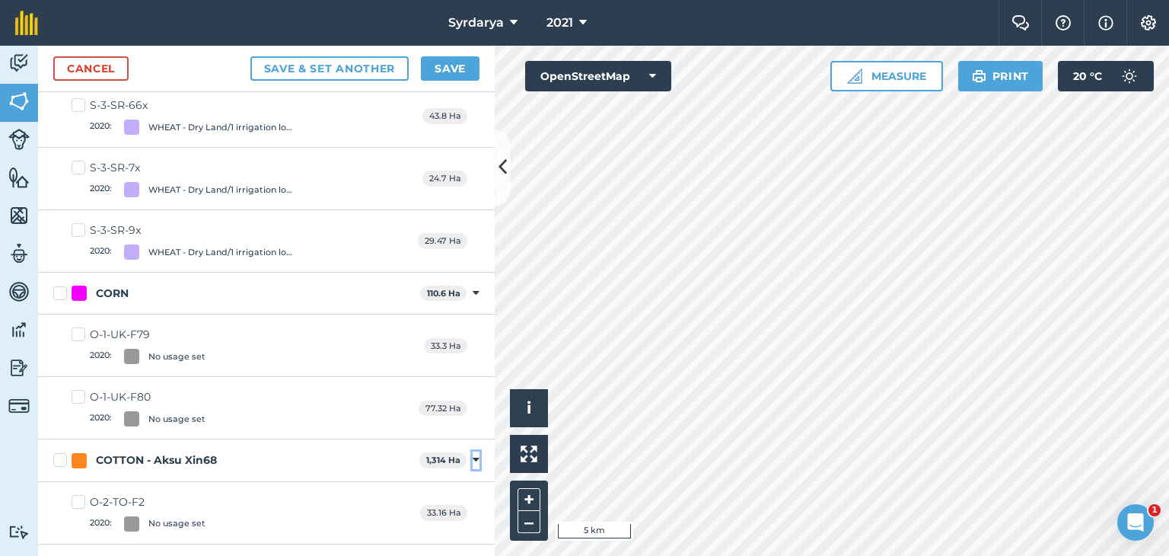
click at [473, 453] on icon at bounding box center [476, 460] width 7 height 14
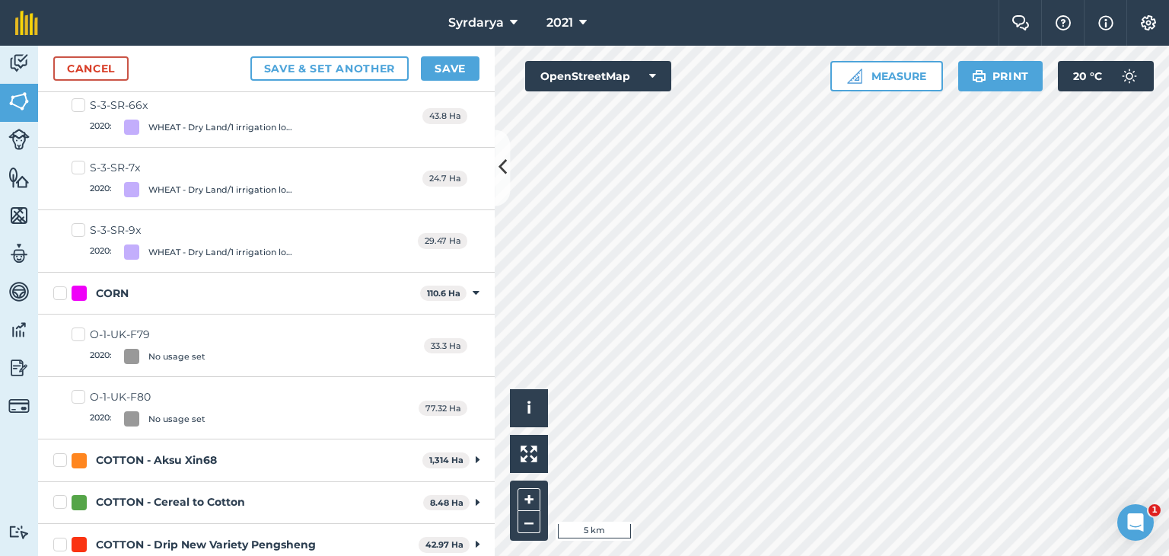
click at [61, 452] on label "COTTON - Aksu Xin68" at bounding box center [234, 460] width 363 height 16
click at [61, 452] on input "COTTON - Aksu Xin68" at bounding box center [58, 457] width 10 height 10
checkbox input "true"
click at [473, 286] on icon at bounding box center [476, 293] width 7 height 14
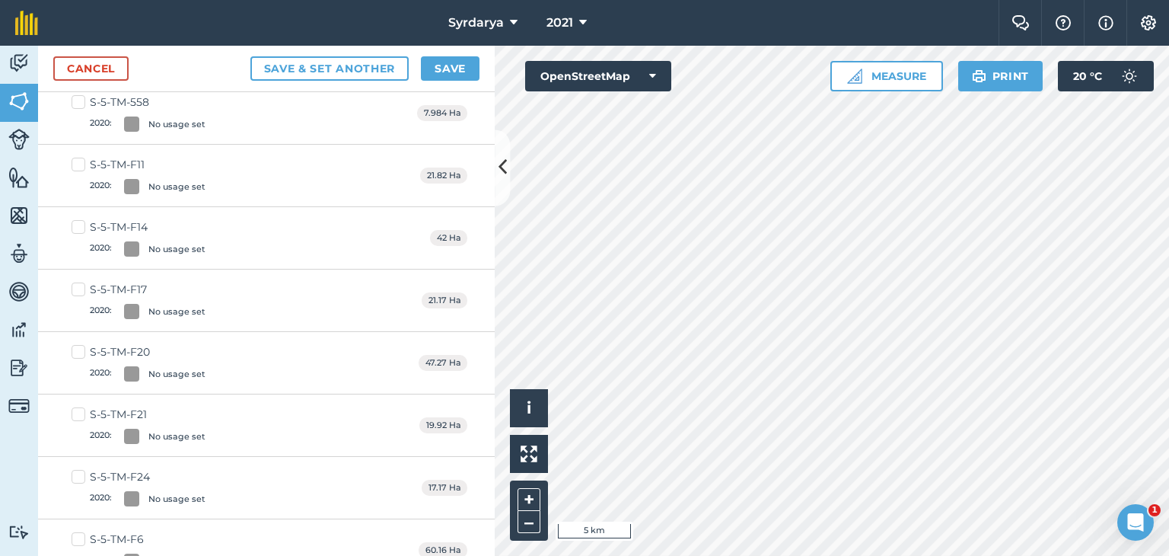
scroll to position [24923, 0]
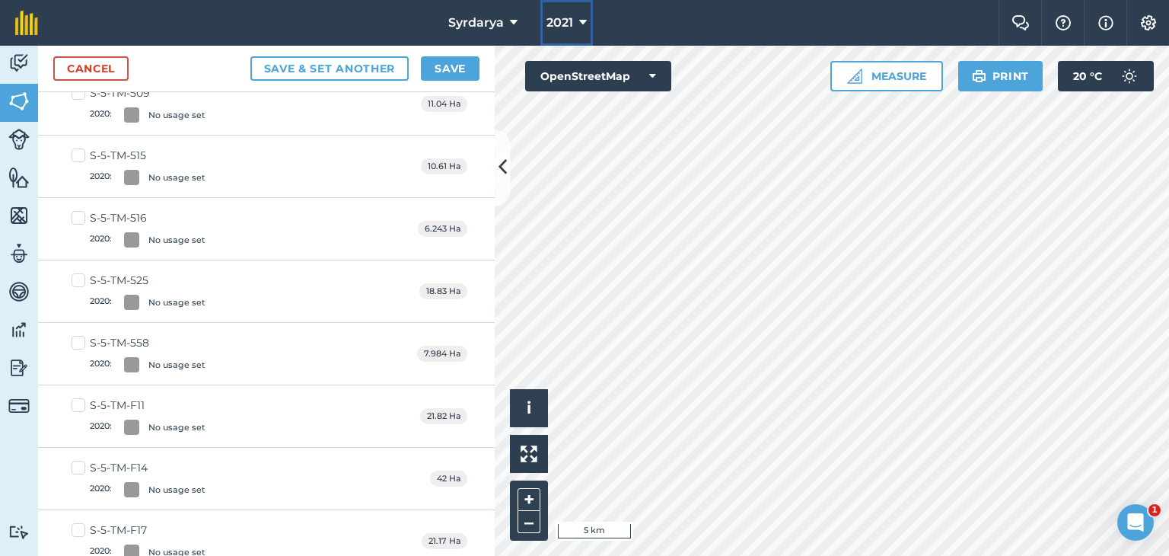
click at [565, 26] on span "2021" at bounding box center [560, 23] width 27 height 18
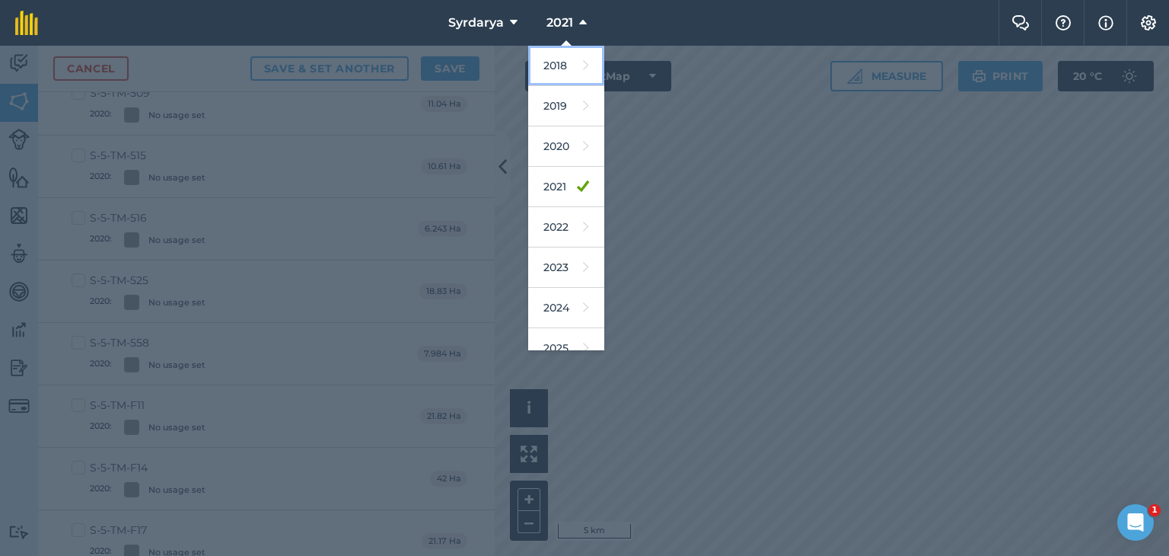
click at [562, 67] on link "2018" at bounding box center [566, 66] width 76 height 40
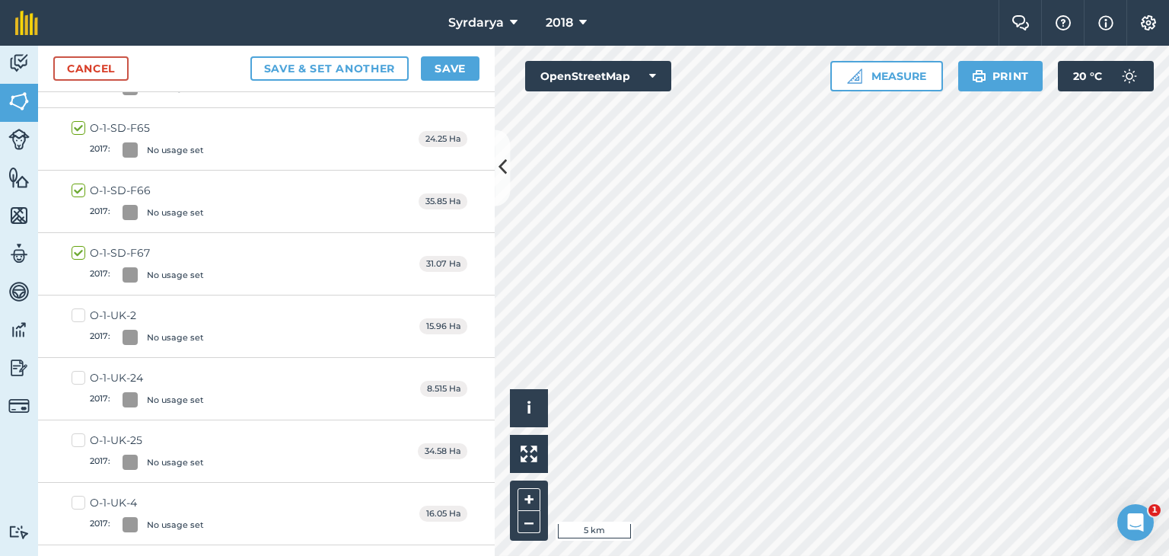
scroll to position [0, 0]
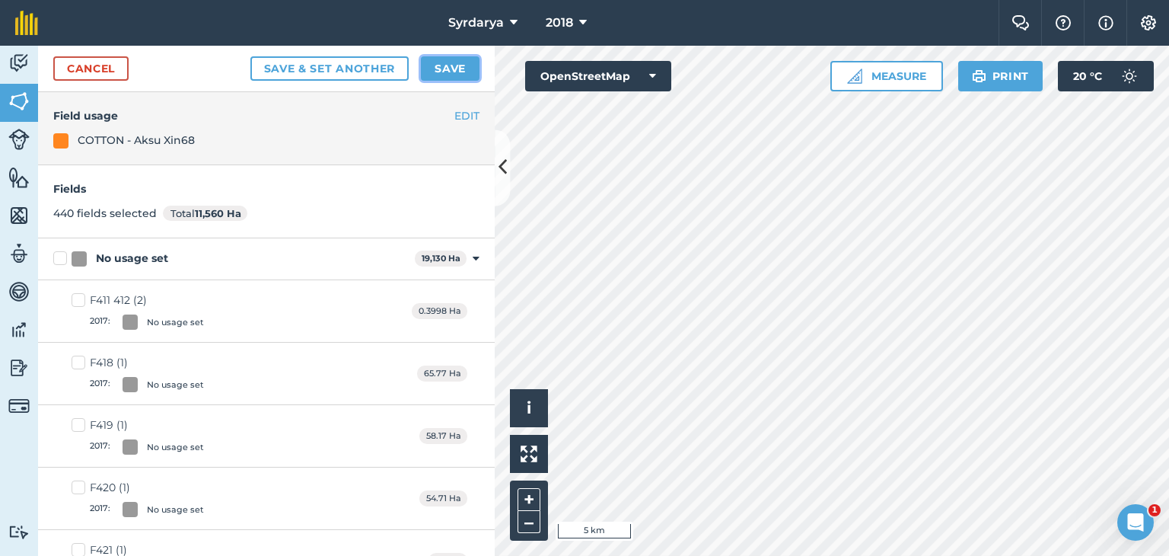
click at [444, 69] on button "Save" at bounding box center [450, 68] width 59 height 24
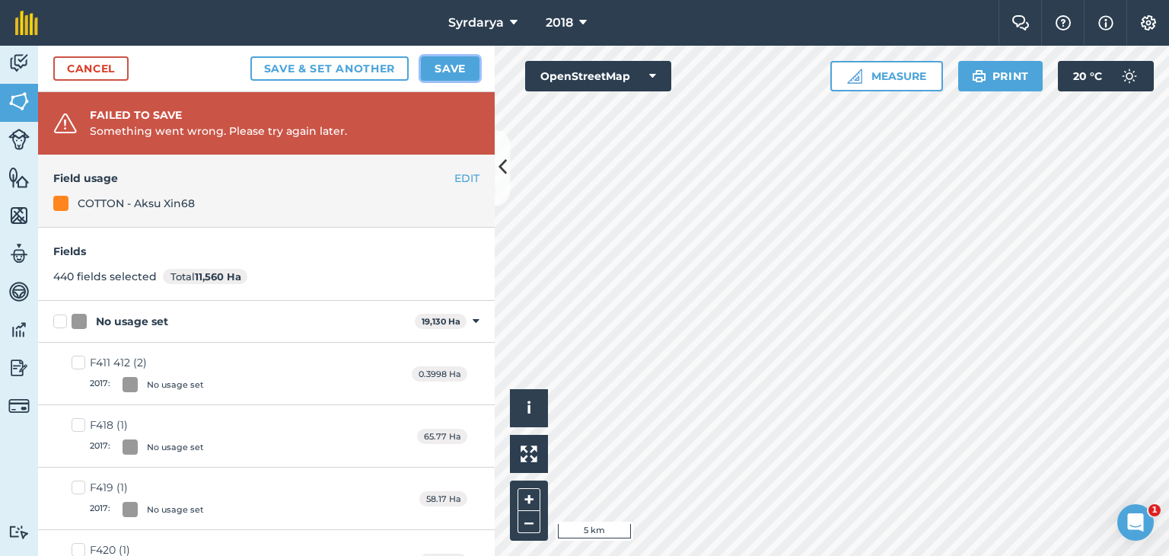
click at [453, 71] on button "Save" at bounding box center [450, 68] width 59 height 24
click at [451, 69] on button "Save" at bounding box center [450, 68] width 59 height 24
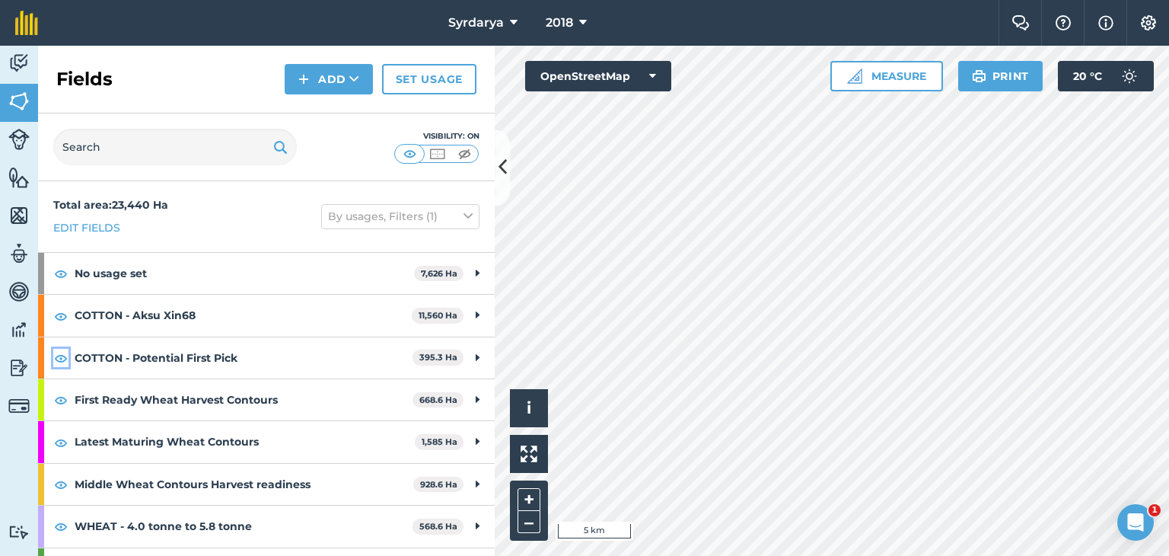
click at [60, 356] on img at bounding box center [61, 358] width 14 height 18
click at [62, 359] on img at bounding box center [61, 358] width 14 height 18
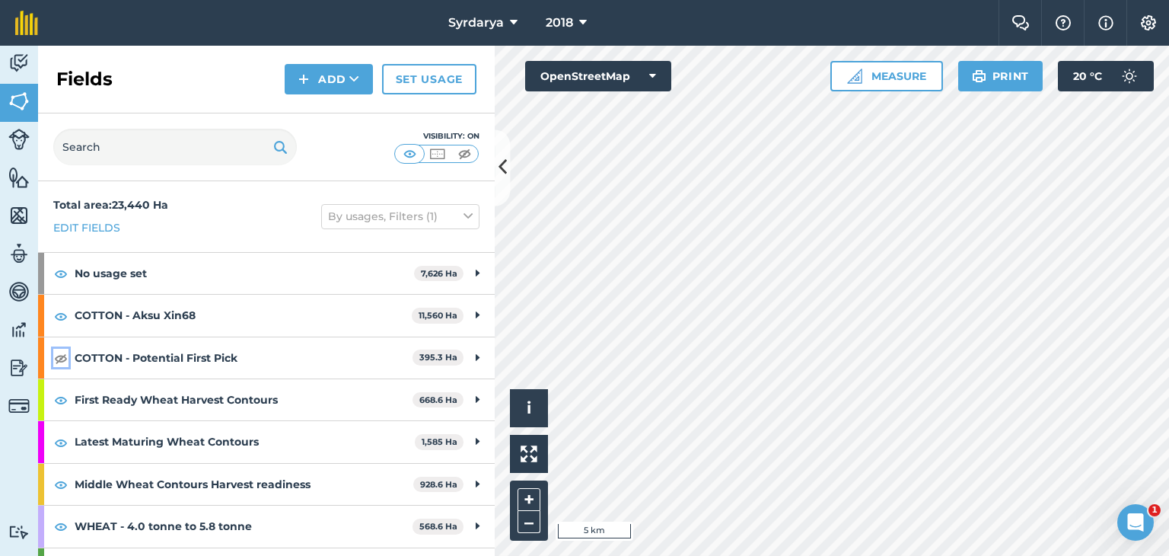
click at [62, 359] on img at bounding box center [61, 358] width 14 height 18
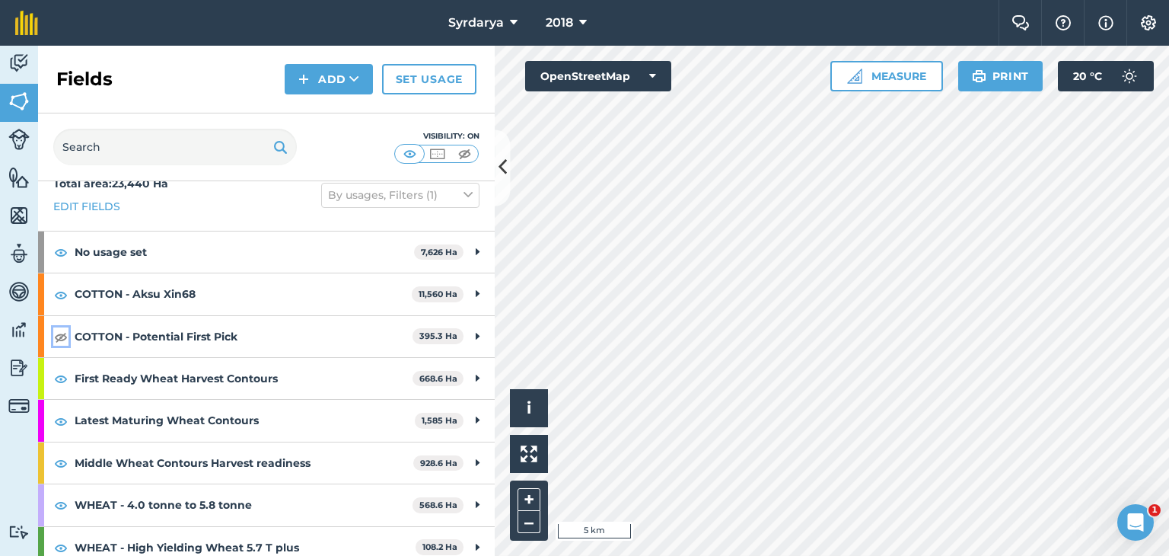
scroll to position [32, 0]
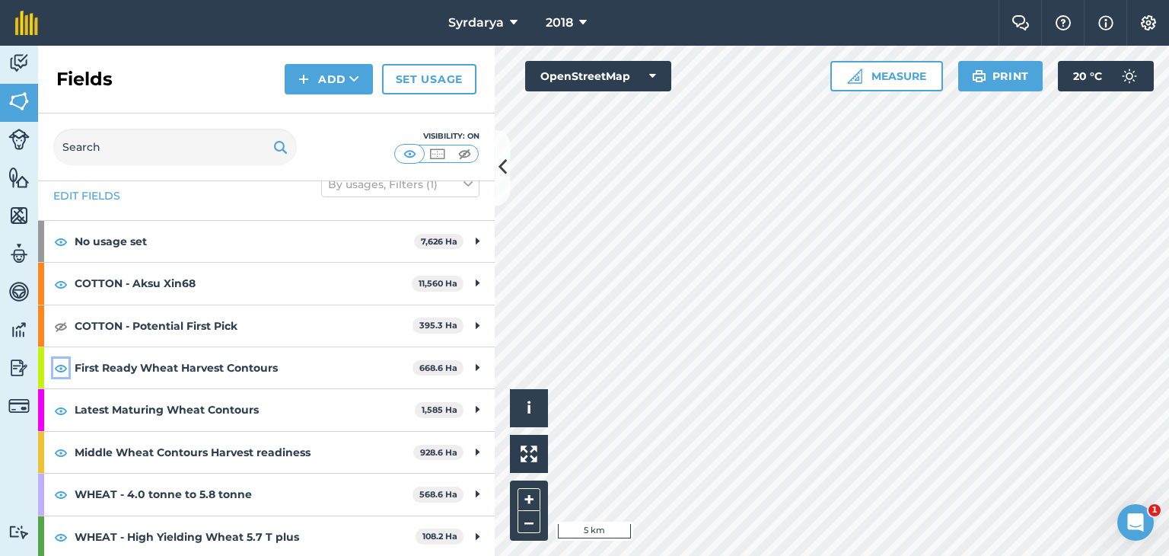
click at [61, 365] on img at bounding box center [61, 368] width 14 height 18
click at [58, 411] on img at bounding box center [61, 410] width 14 height 18
click at [61, 451] on img at bounding box center [61, 452] width 14 height 18
click at [60, 494] on img at bounding box center [61, 494] width 14 height 18
click at [60, 537] on img at bounding box center [61, 536] width 14 height 18
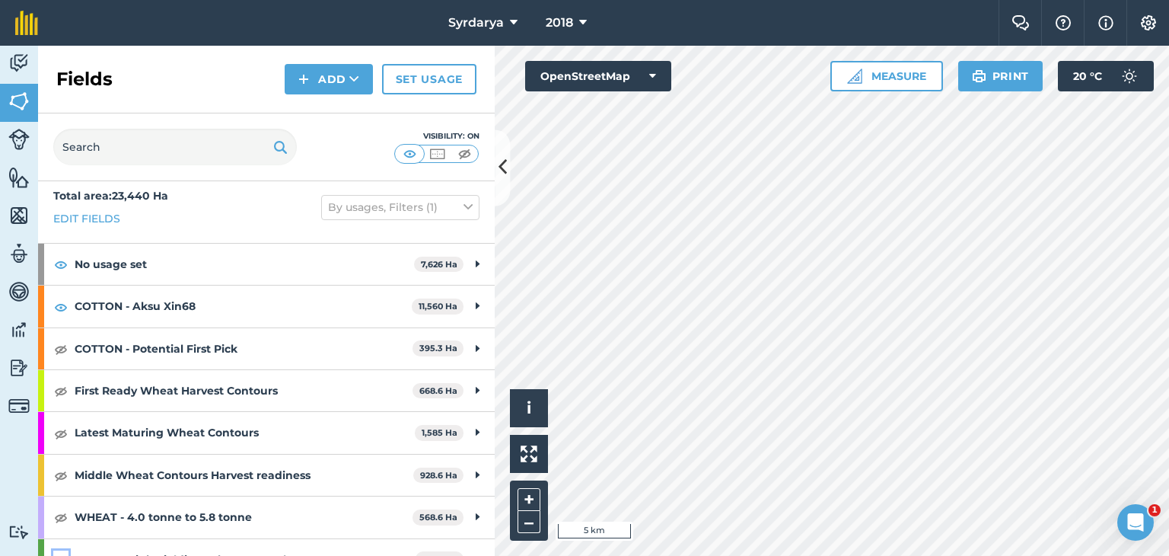
scroll to position [0, 0]
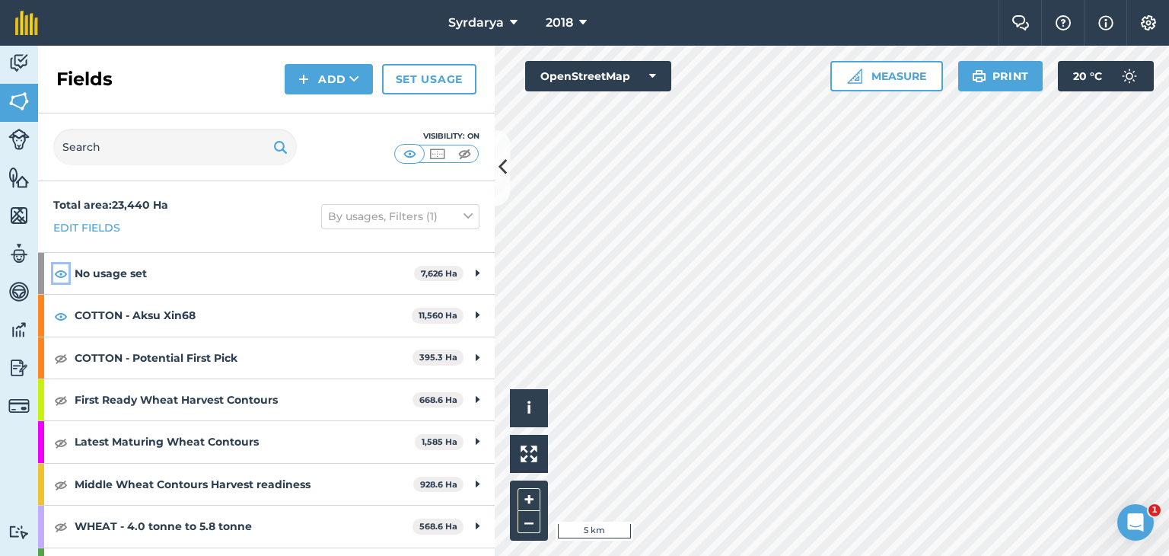
click at [63, 272] on img at bounding box center [61, 273] width 14 height 18
click at [59, 357] on img at bounding box center [61, 358] width 14 height 18
drag, startPoint x: 59, startPoint y: 400, endPoint x: 53, endPoint y: 438, distance: 38.7
click at [59, 400] on img at bounding box center [61, 399] width 14 height 18
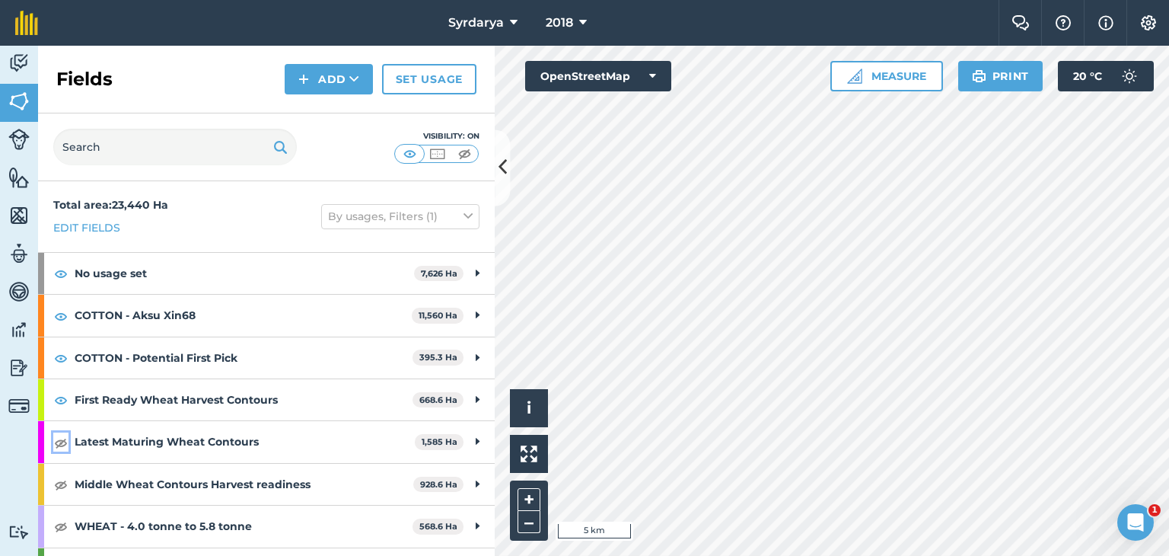
click at [56, 441] on img at bounding box center [61, 442] width 14 height 18
click at [60, 486] on img at bounding box center [61, 484] width 14 height 18
click at [60, 523] on img at bounding box center [61, 526] width 14 height 18
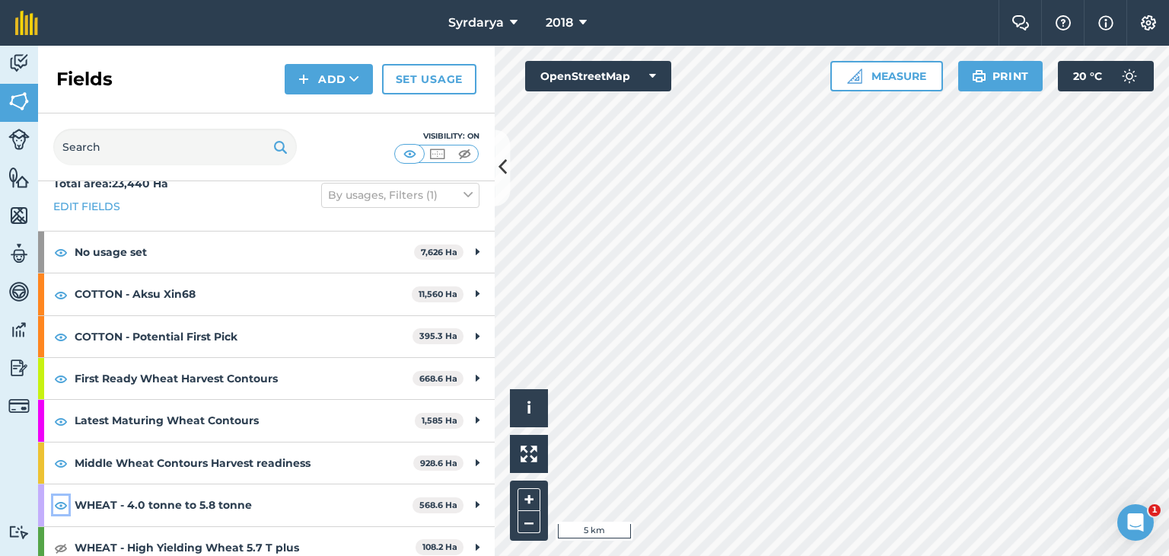
scroll to position [32, 0]
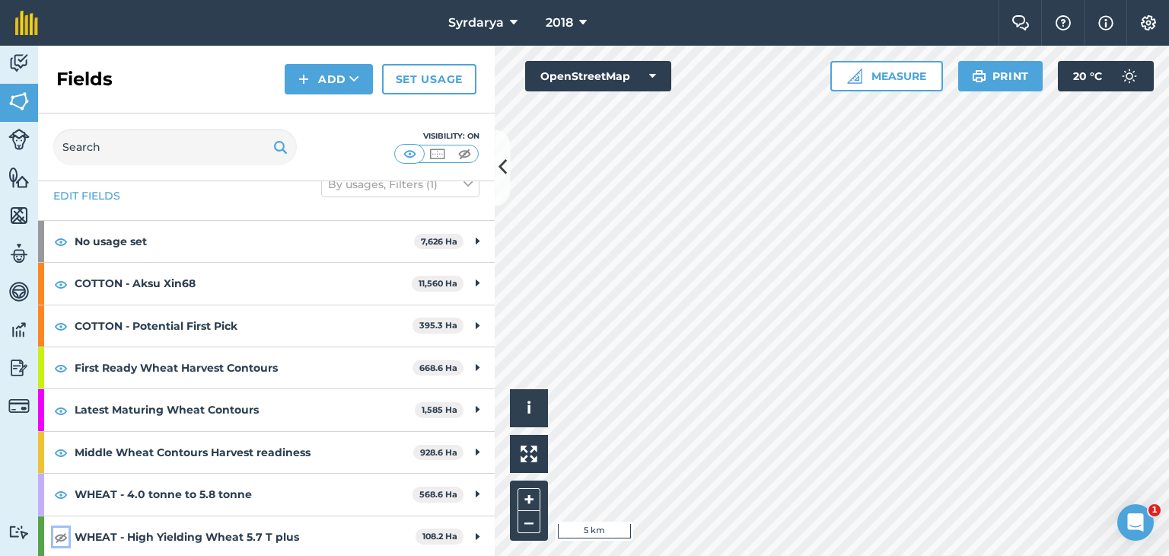
click at [61, 537] on img at bounding box center [61, 536] width 14 height 18
click at [445, 83] on link "Set usage" at bounding box center [429, 79] width 94 height 30
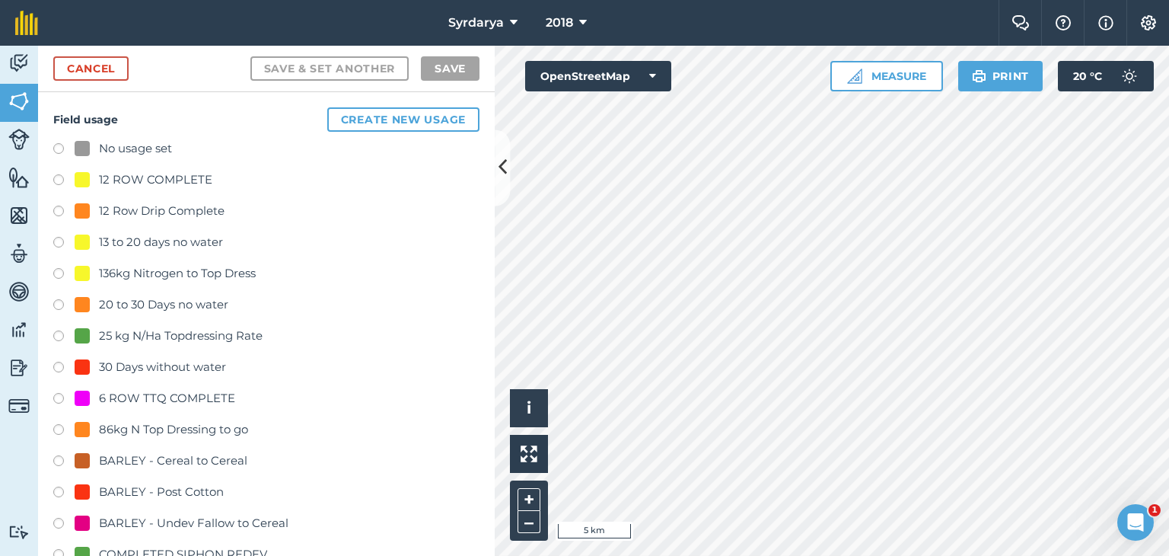
click at [58, 146] on label at bounding box center [63, 150] width 21 height 15
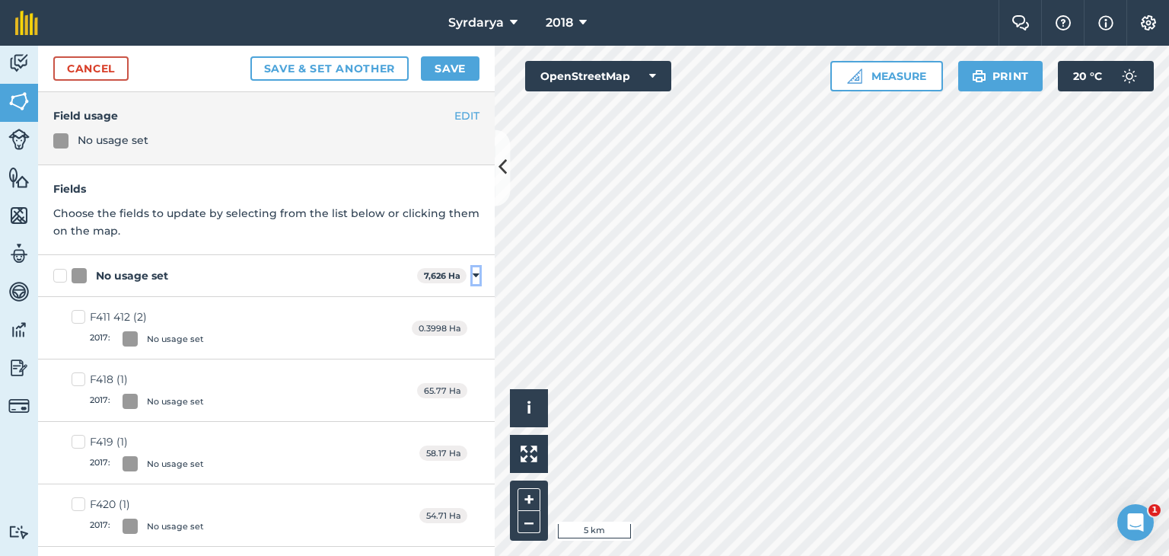
click at [473, 274] on icon at bounding box center [476, 276] width 7 height 14
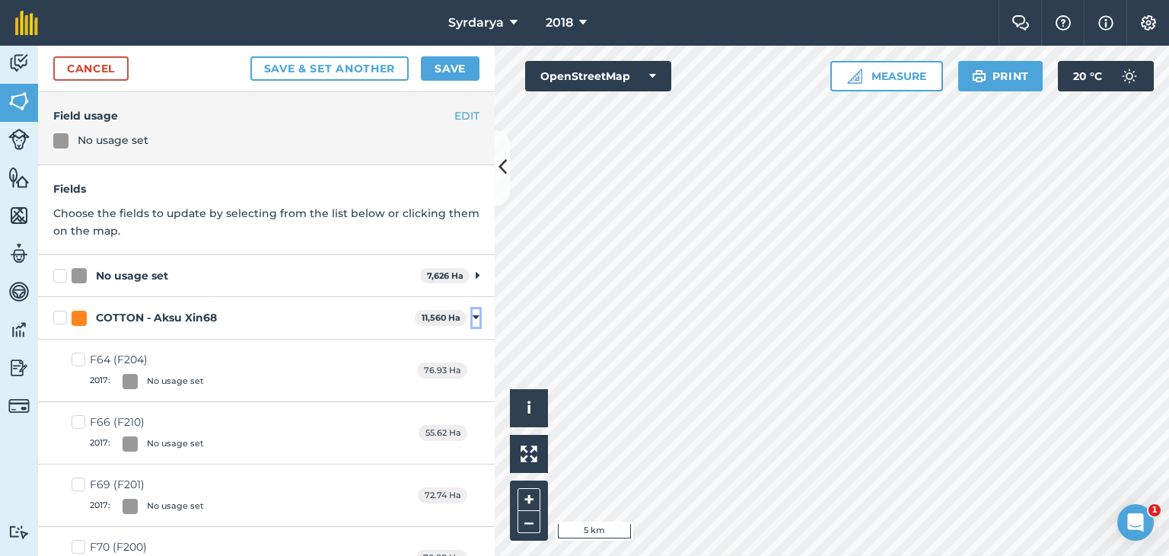
click at [473, 315] on icon at bounding box center [476, 318] width 7 height 14
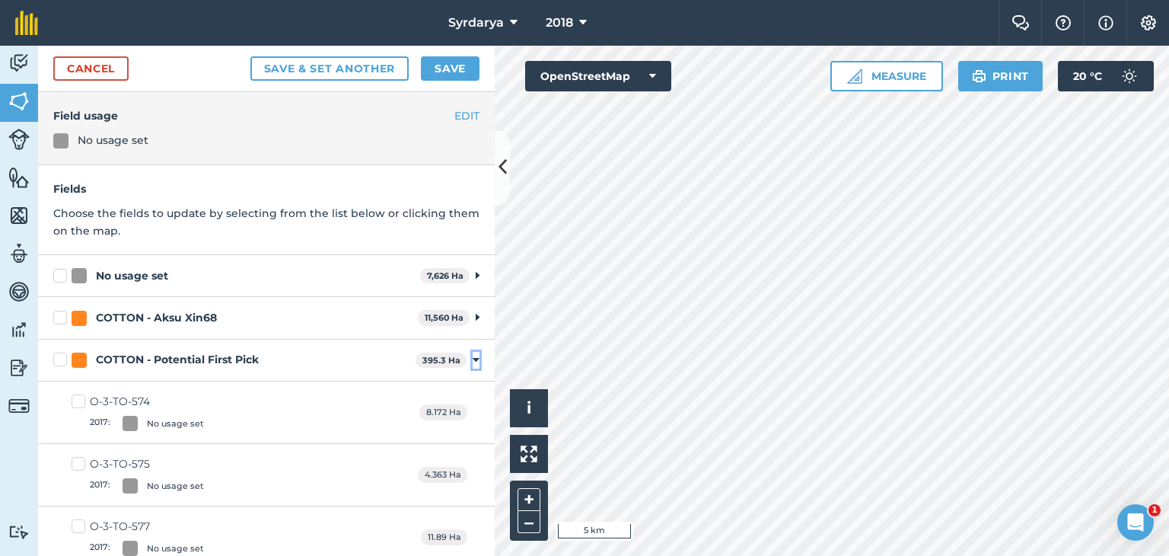
click at [473, 362] on icon at bounding box center [476, 360] width 7 height 14
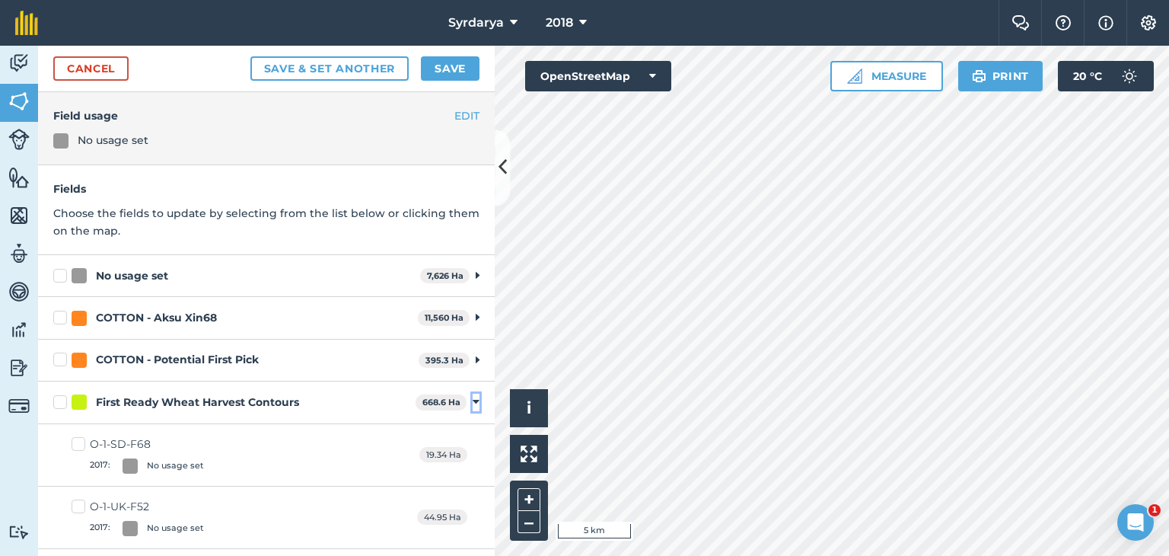
click at [473, 398] on icon at bounding box center [476, 402] width 7 height 14
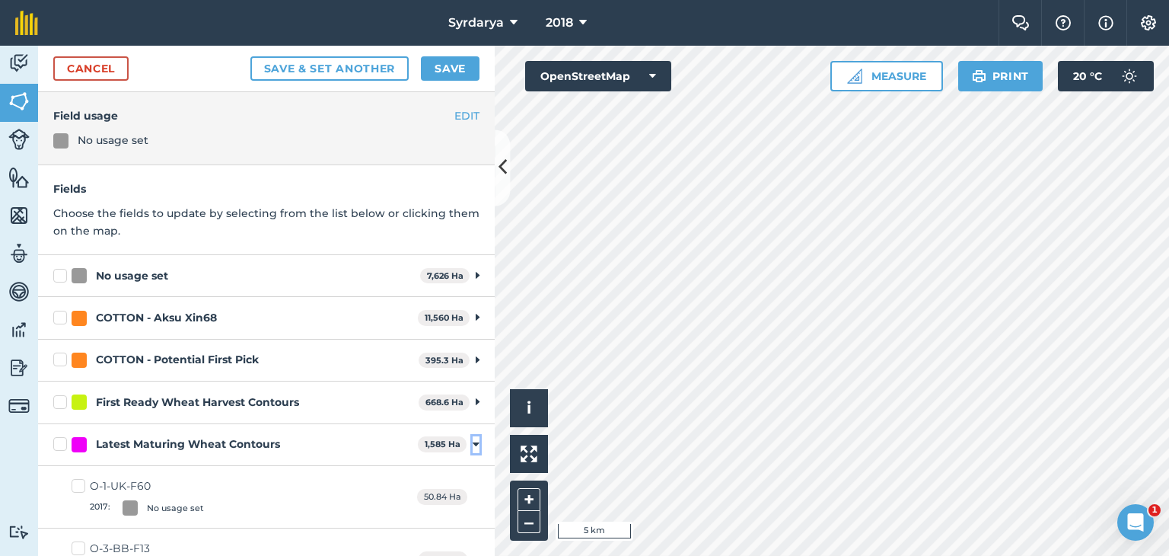
click at [473, 444] on icon at bounding box center [476, 445] width 7 height 14
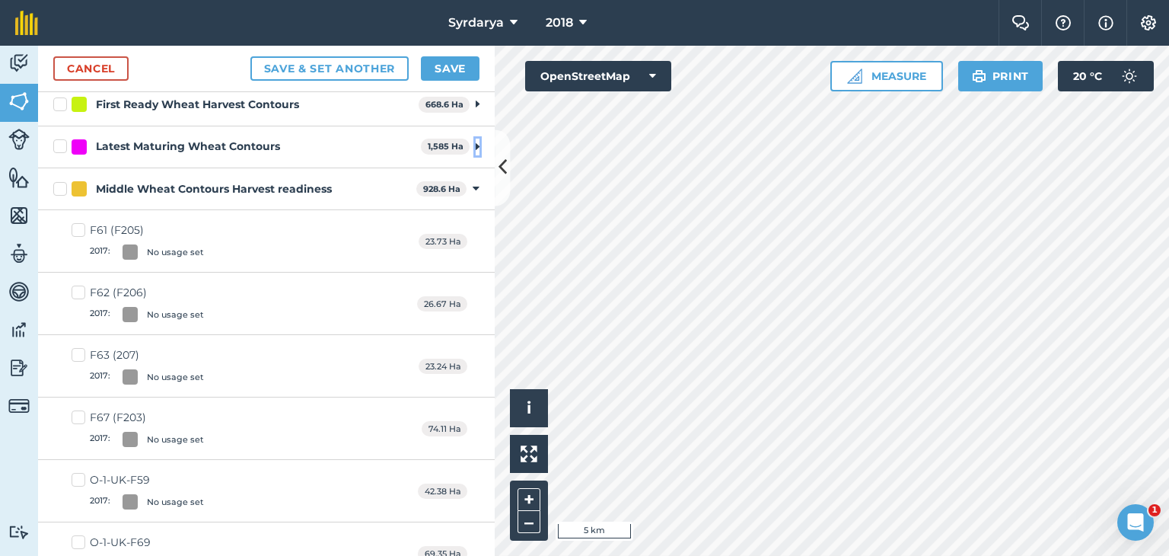
scroll to position [304, 0]
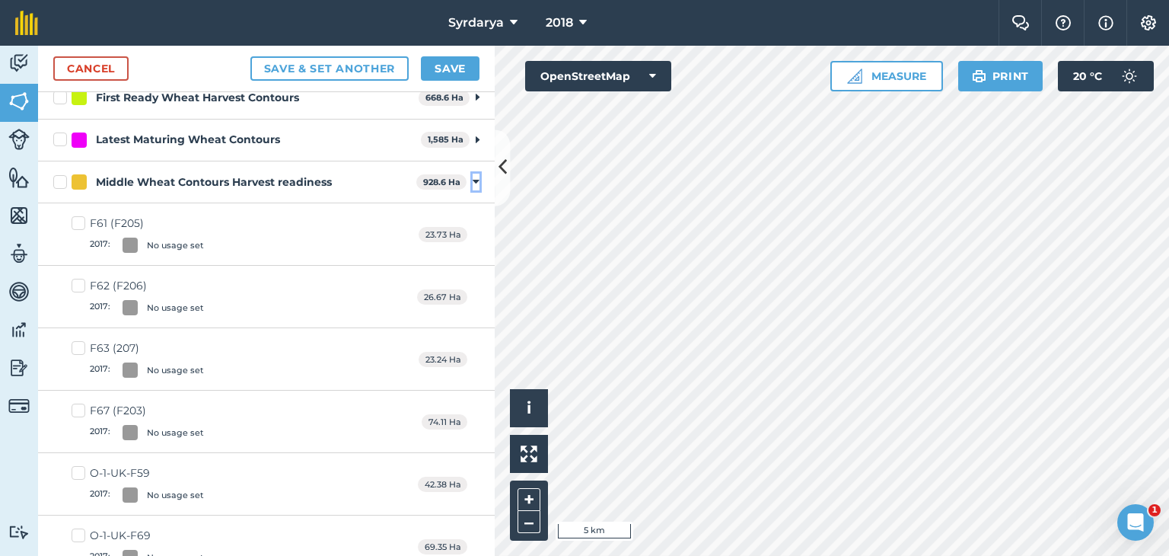
click at [473, 177] on icon at bounding box center [476, 182] width 7 height 14
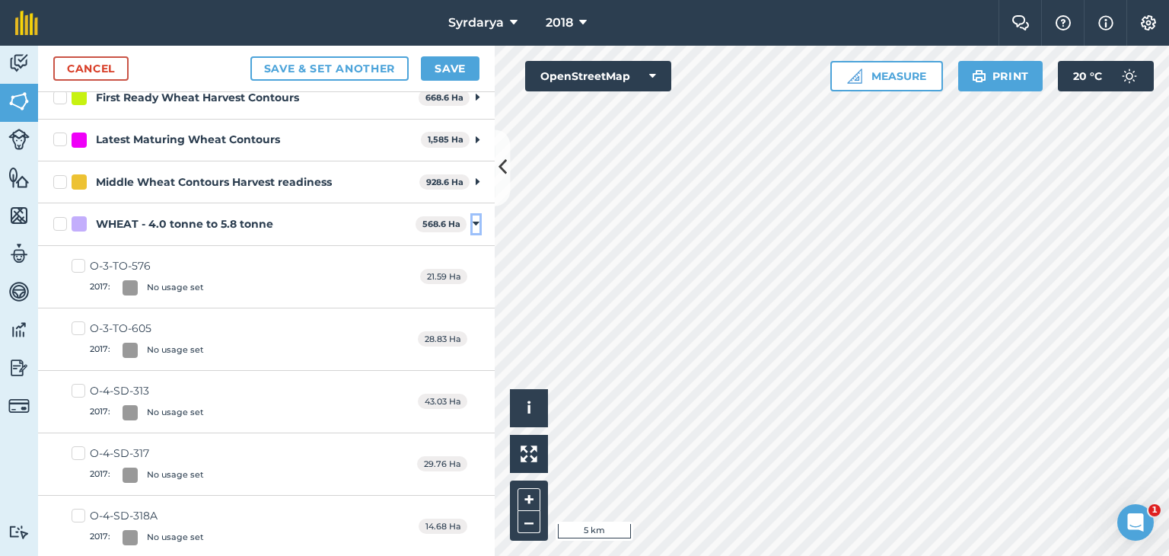
click at [473, 226] on icon at bounding box center [476, 224] width 7 height 14
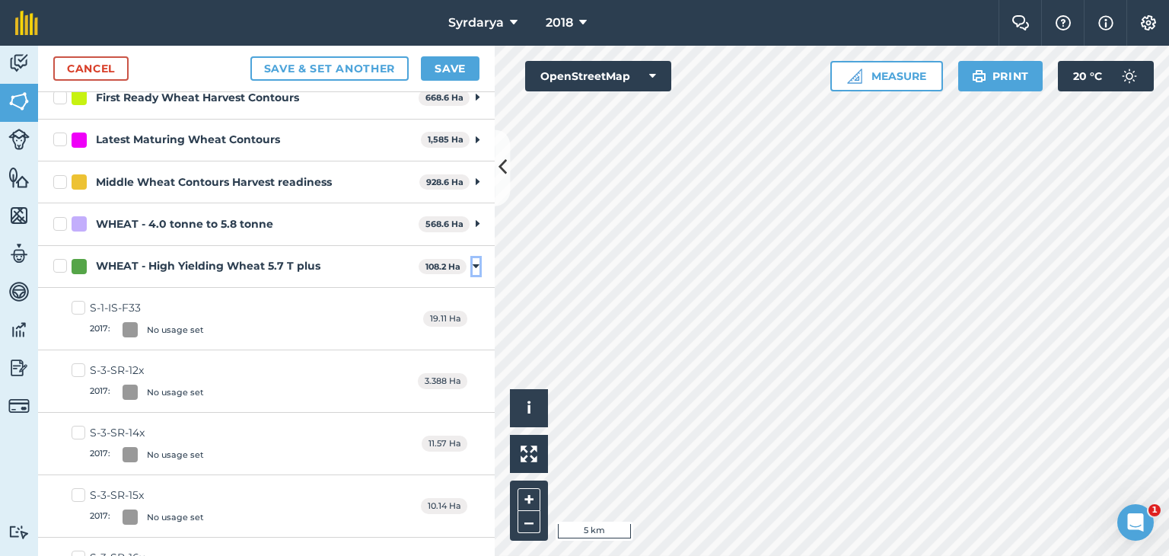
click at [473, 264] on icon at bounding box center [476, 267] width 7 height 14
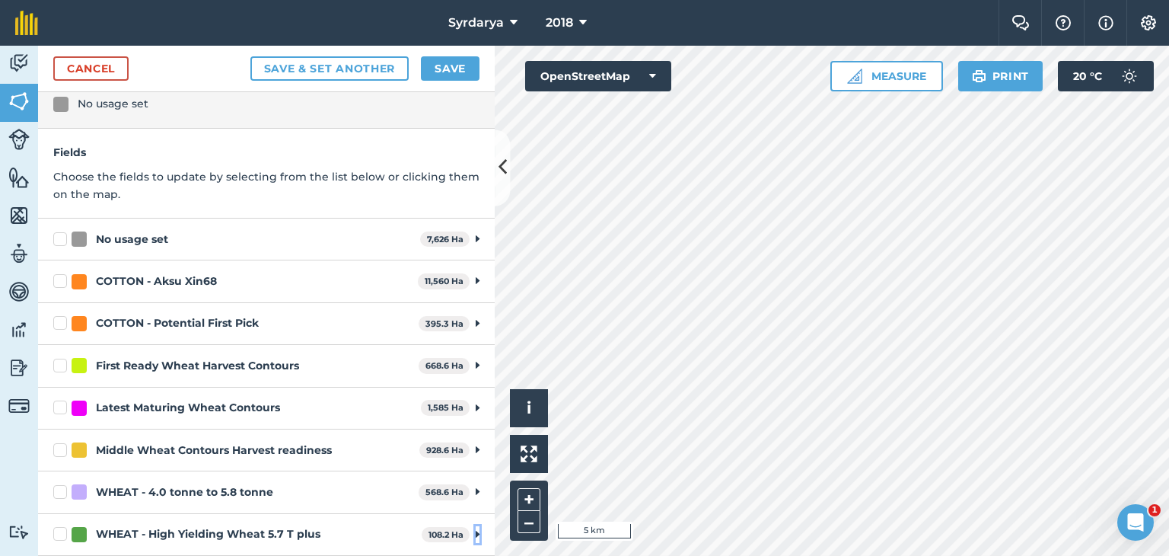
scroll to position [34, 0]
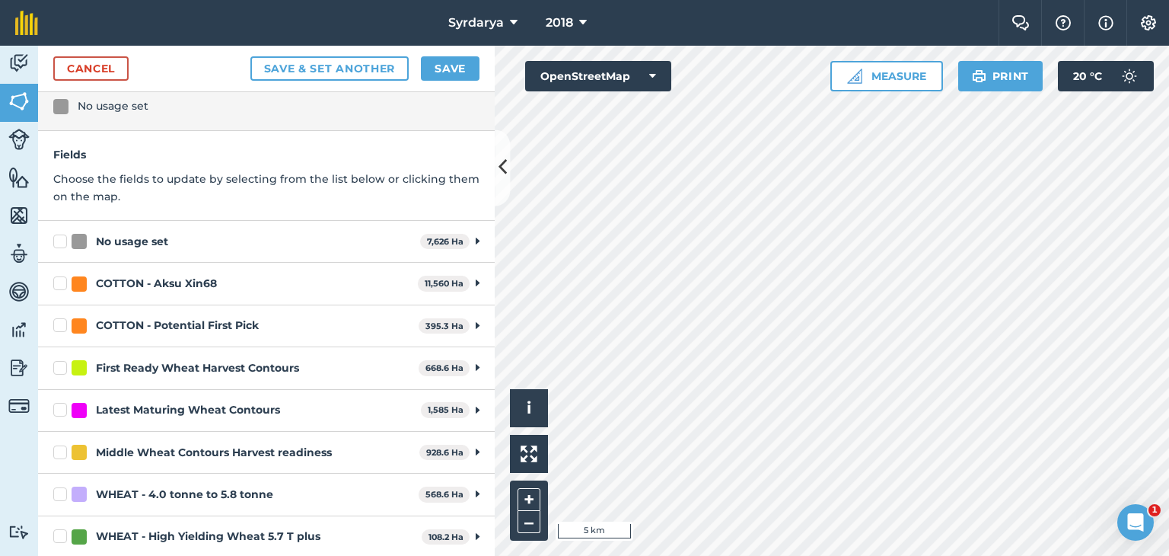
click at [62, 327] on label "COTTON - Potential First Pick" at bounding box center [232, 325] width 359 height 16
click at [62, 327] on input "COTTON - Potential First Pick" at bounding box center [58, 322] width 10 height 10
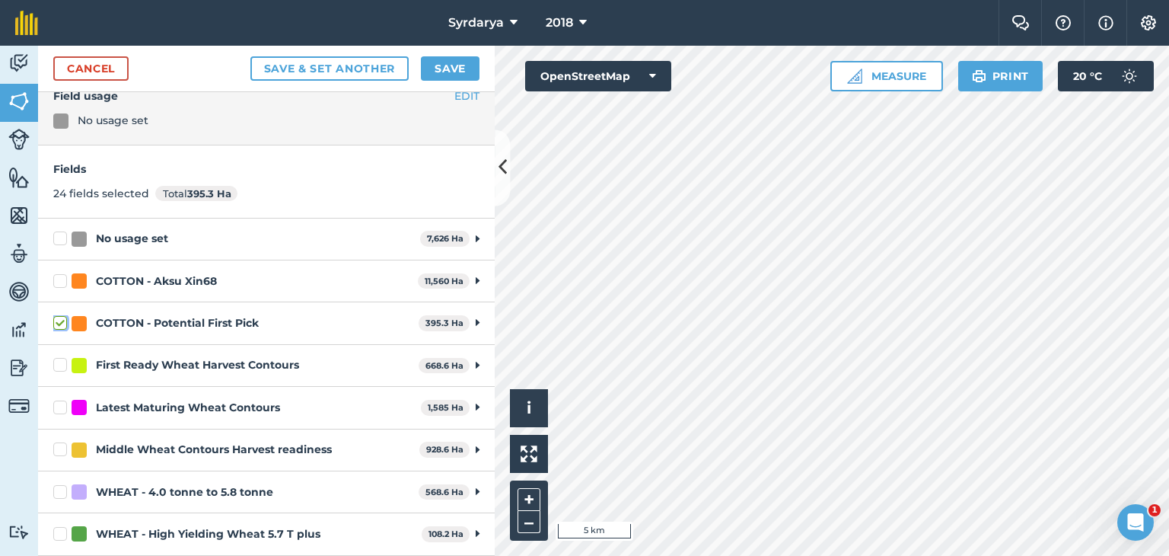
scroll to position [18, 0]
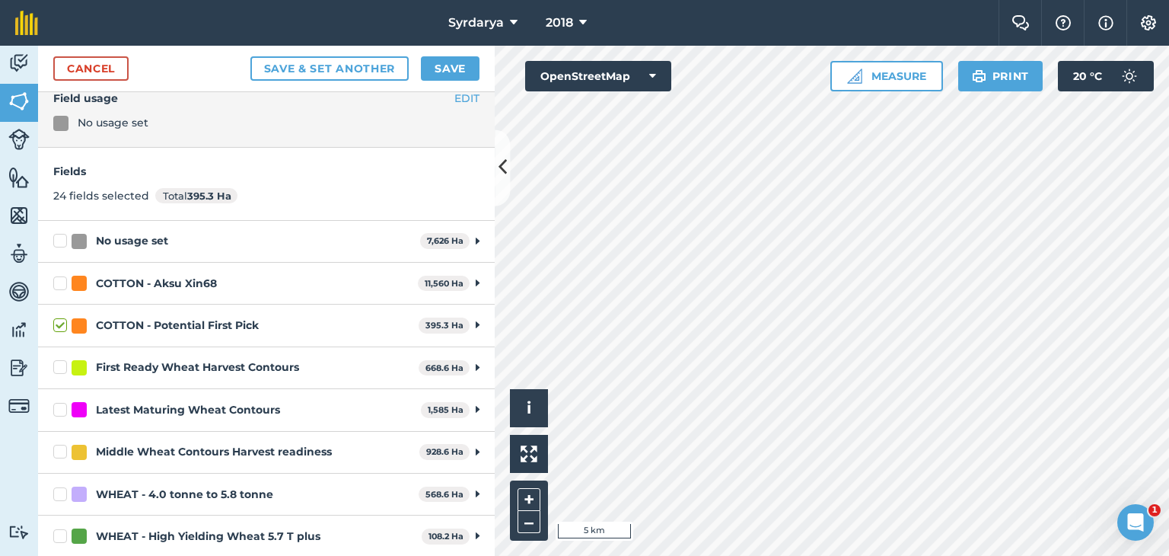
click at [61, 327] on label "COTTON - Potential First Pick" at bounding box center [232, 325] width 359 height 16
click at [61, 327] on input "COTTON - Potential First Pick" at bounding box center [58, 322] width 10 height 10
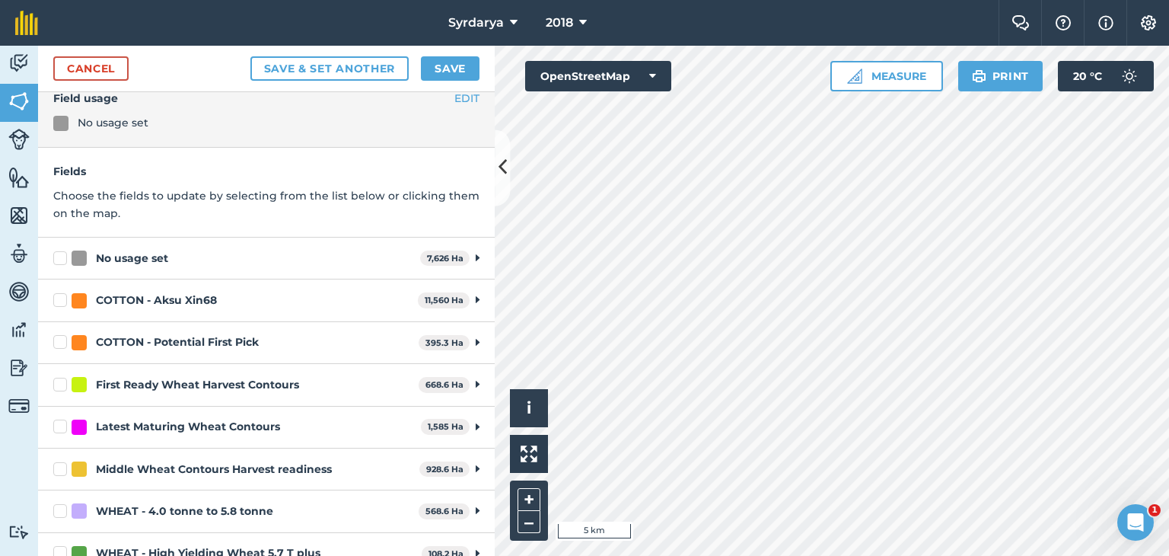
click at [61, 327] on div "COTTON - Potential First Pick 395.3 Ha Toggle showing COTTON - Potential First …" at bounding box center [266, 343] width 457 height 42
click at [60, 341] on label "COTTON - Potential First Pick" at bounding box center [232, 342] width 359 height 16
click at [60, 341] on input "COTTON - Potential First Pick" at bounding box center [58, 339] width 10 height 10
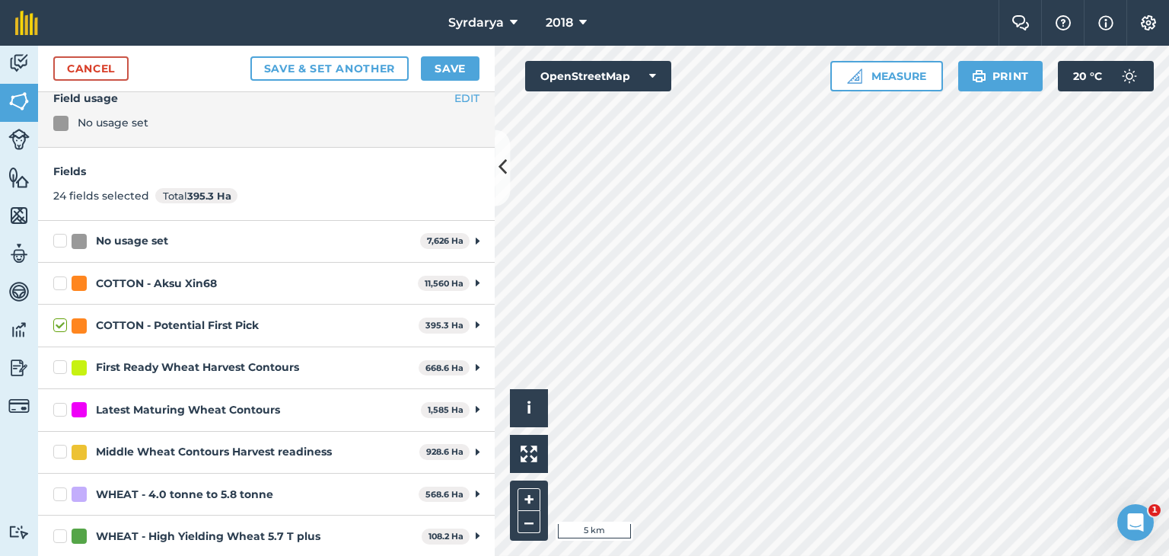
click at [60, 341] on div "COTTON - Potential First Pick 395.3 Ha Toggle showing COTTON - Potential First …" at bounding box center [266, 325] width 457 height 42
click at [62, 322] on label "COTTON - Potential First Pick" at bounding box center [232, 325] width 359 height 16
click at [62, 322] on input "COTTON - Potential First Pick" at bounding box center [58, 322] width 10 height 10
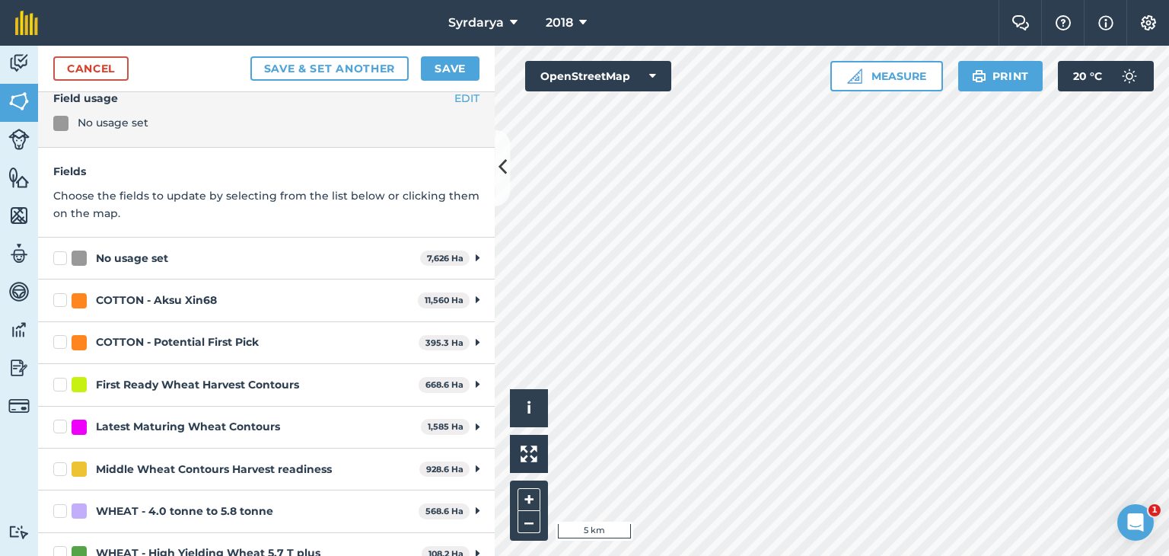
click at [62, 322] on div "COTTON - Potential First Pick 395.3 Ha Toggle showing COTTON - Potential First …" at bounding box center [266, 343] width 457 height 42
click at [61, 339] on label "COTTON - Potential First Pick" at bounding box center [232, 342] width 359 height 16
click at [61, 339] on input "COTTON - Potential First Pick" at bounding box center [58, 339] width 10 height 10
checkbox input "true"
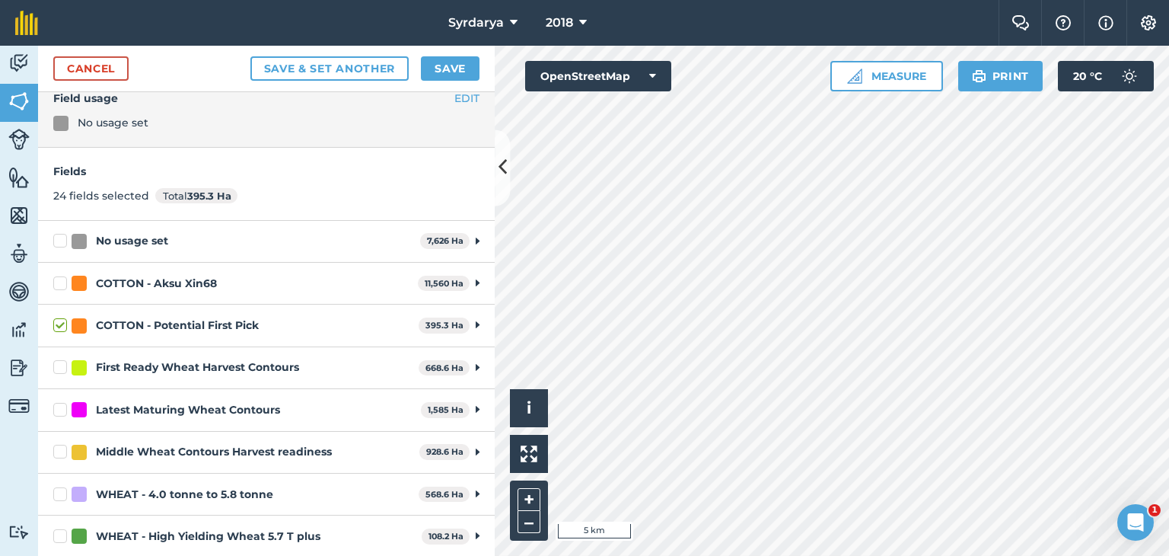
click at [58, 360] on label "First Ready Wheat Harvest Contours" at bounding box center [232, 367] width 359 height 16
click at [58, 360] on input "First Ready Wheat Harvest Contours" at bounding box center [58, 364] width 10 height 10
checkbox input "true"
click at [59, 408] on label "Latest Maturing Wheat Contours" at bounding box center [234, 410] width 362 height 16
click at [59, 408] on input "Latest Maturing Wheat Contours" at bounding box center [58, 407] width 10 height 10
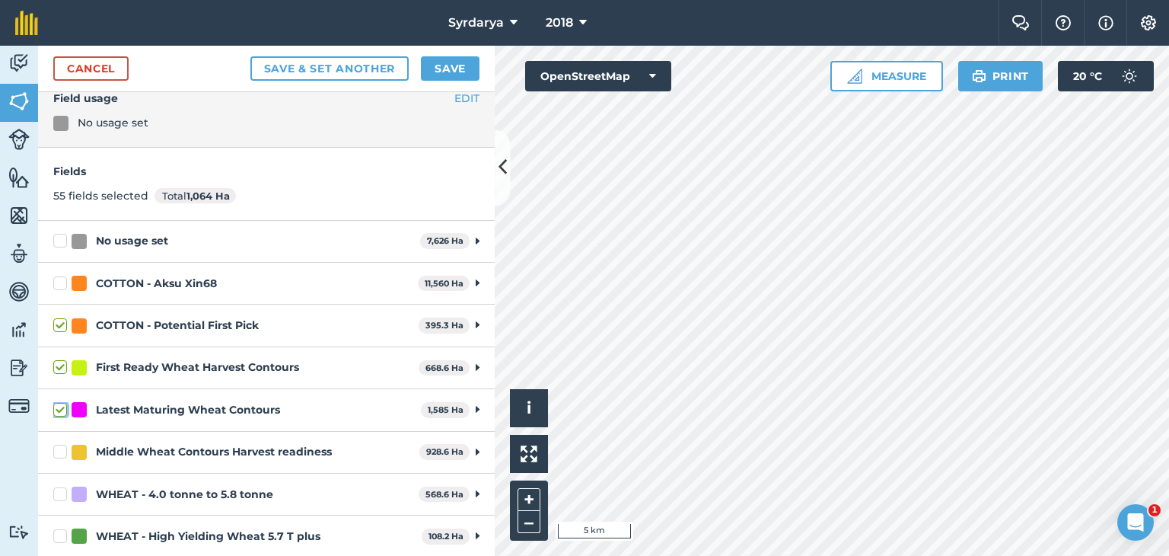
checkbox input "true"
click at [58, 448] on label "Middle Wheat Contours Harvest readiness" at bounding box center [233, 452] width 360 height 16
click at [58, 448] on input "Middle Wheat Contours Harvest readiness" at bounding box center [58, 449] width 10 height 10
checkbox input "true"
click at [61, 491] on label "WHEAT - 4.0 tonne to 5.8 tonne" at bounding box center [232, 494] width 359 height 16
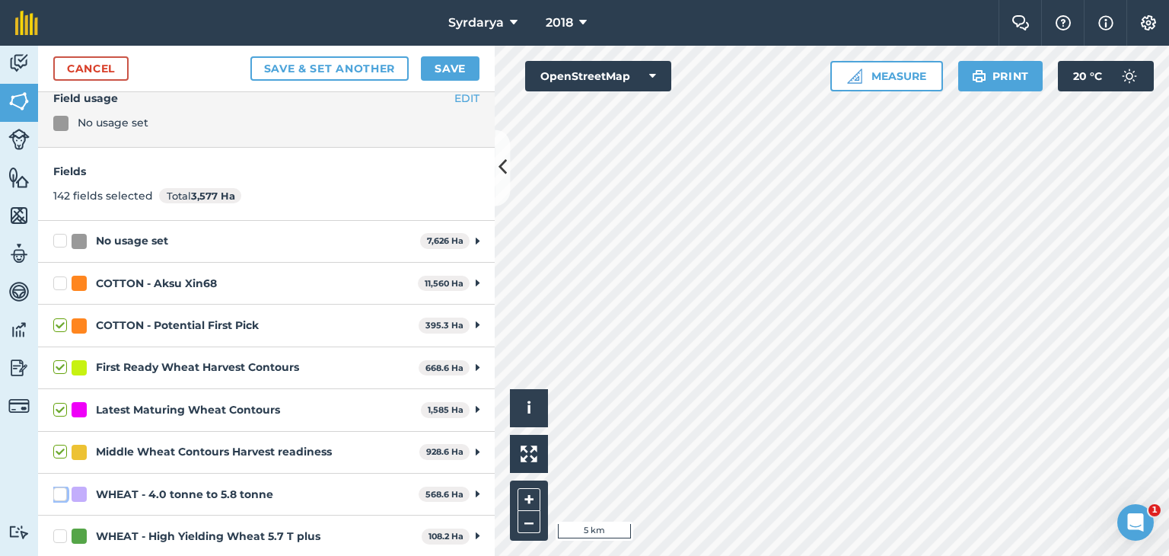
click at [61, 491] on input "WHEAT - 4.0 tonne to 5.8 tonne" at bounding box center [58, 491] width 10 height 10
checkbox input "true"
click at [59, 532] on label "WHEAT - High Yielding Wheat 5.7 T plus" at bounding box center [234, 536] width 362 height 16
click at [59, 532] on input "WHEAT - High Yielding Wheat 5.7 T plus" at bounding box center [58, 533] width 10 height 10
checkbox input "true"
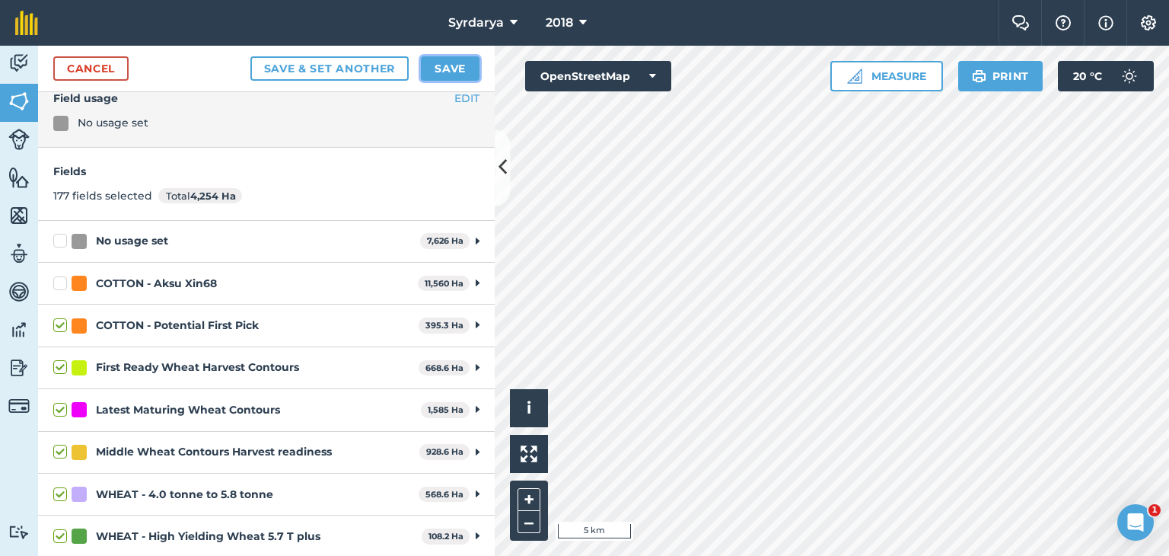
click at [440, 66] on button "Save" at bounding box center [450, 68] width 59 height 24
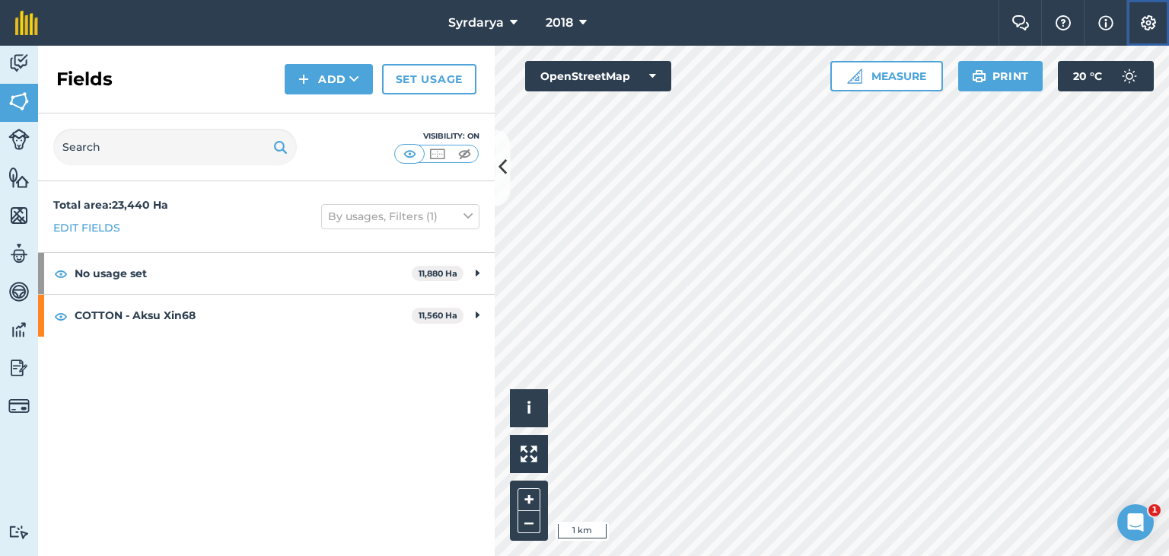
click at [1155, 16] on img at bounding box center [1148, 22] width 18 height 15
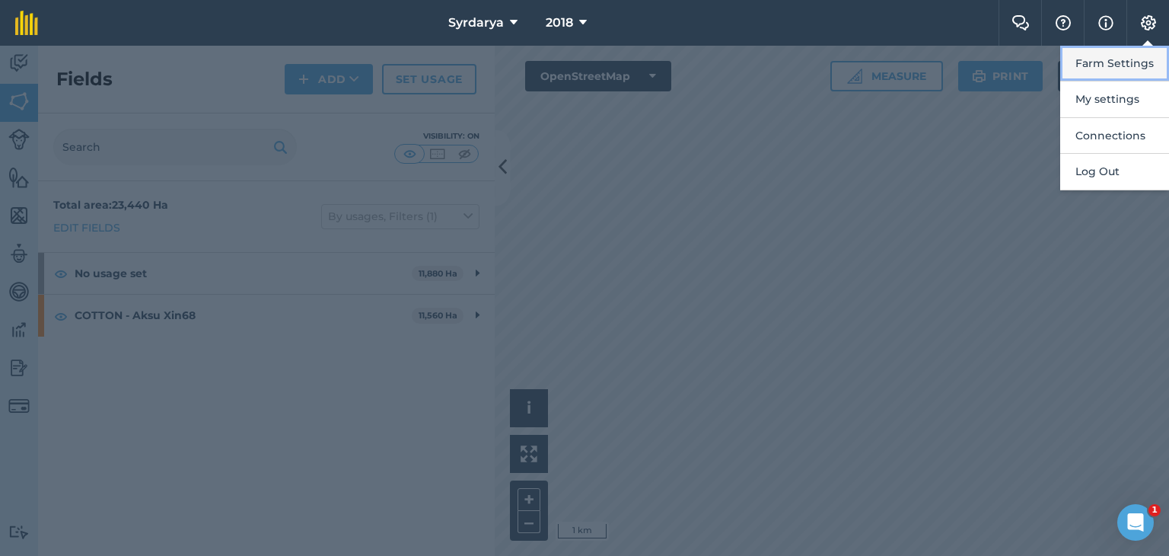
click at [1129, 60] on button "Farm Settings" at bounding box center [1114, 64] width 109 height 36
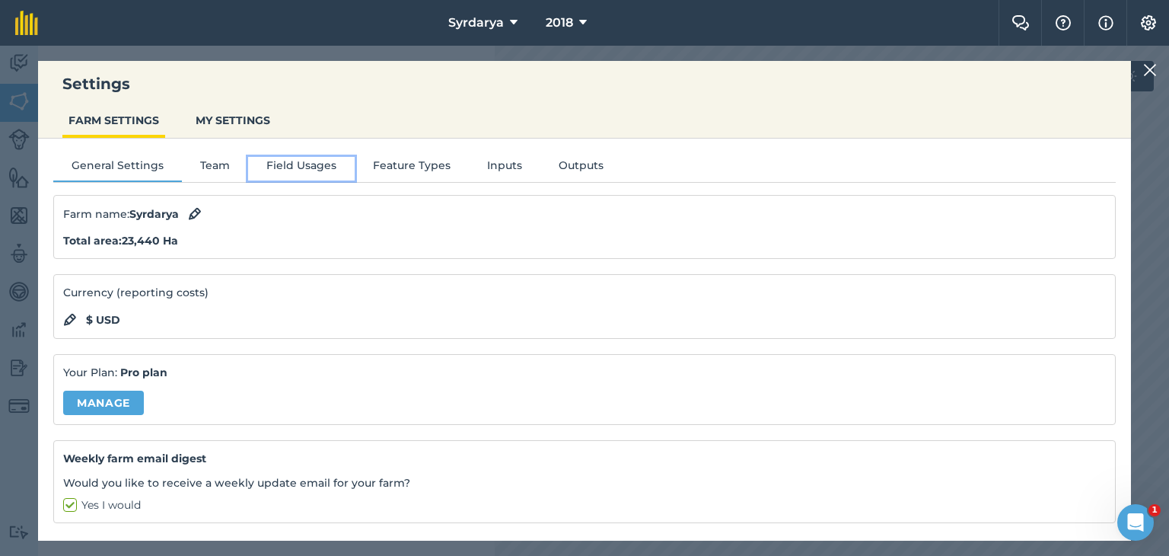
click at [289, 163] on button "Field Usages" at bounding box center [301, 168] width 107 height 23
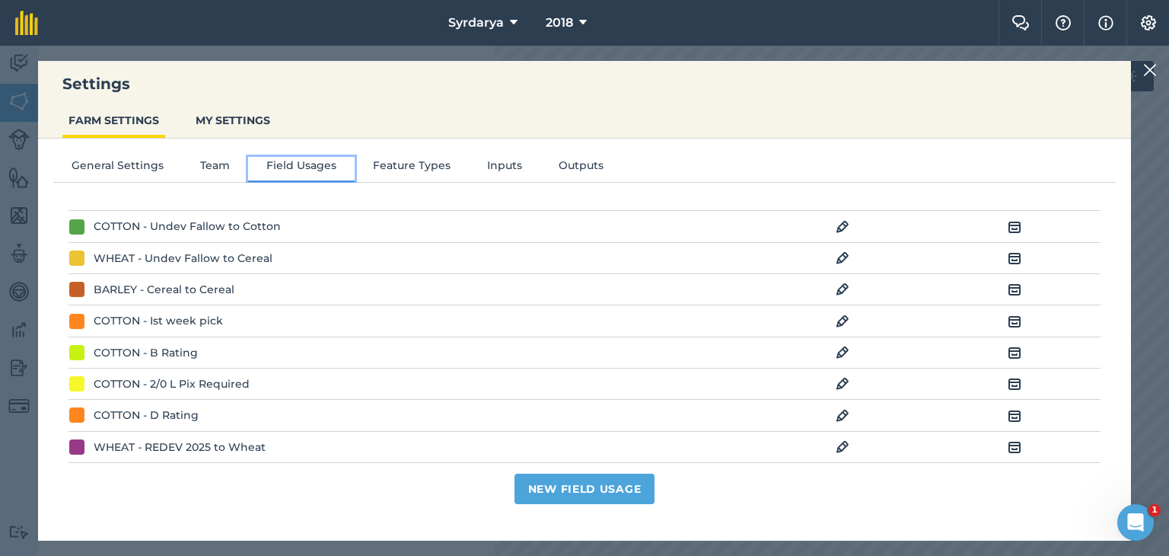
scroll to position [76, 0]
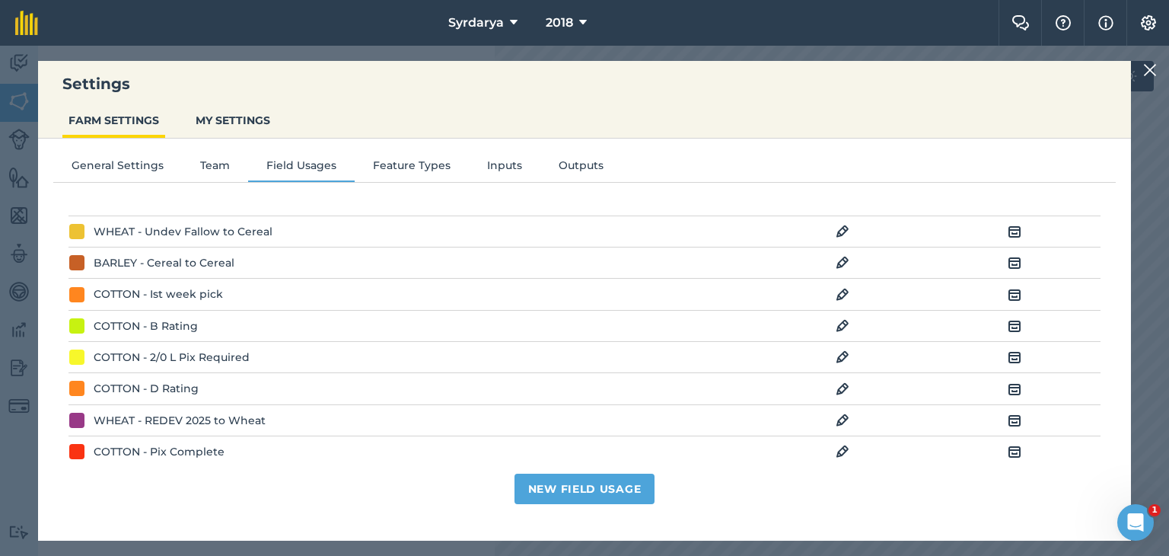
click at [836, 293] on img at bounding box center [843, 294] width 14 height 18
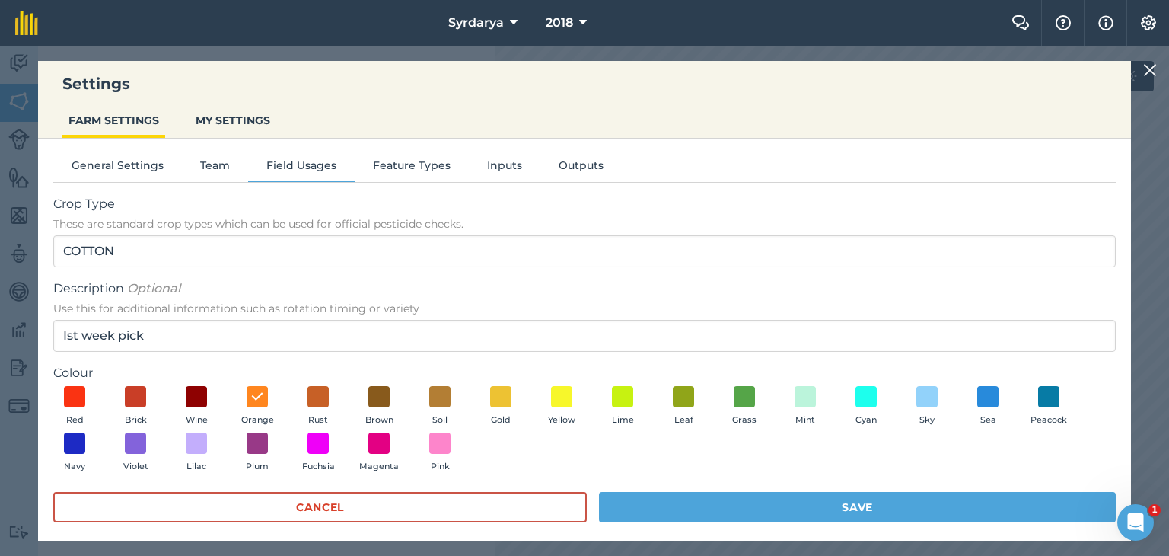
drag, startPoint x: 679, startPoint y: 396, endPoint x: 761, endPoint y: 438, distance: 92.6
click at [761, 438] on div "Red Brick Wine Orange Rust Brown Soil Gold Yellow Lime Leaf Grass Mint Cyan Sky…" at bounding box center [584, 433] width 1063 height 94
click at [865, 392] on span at bounding box center [867, 396] width 24 height 24
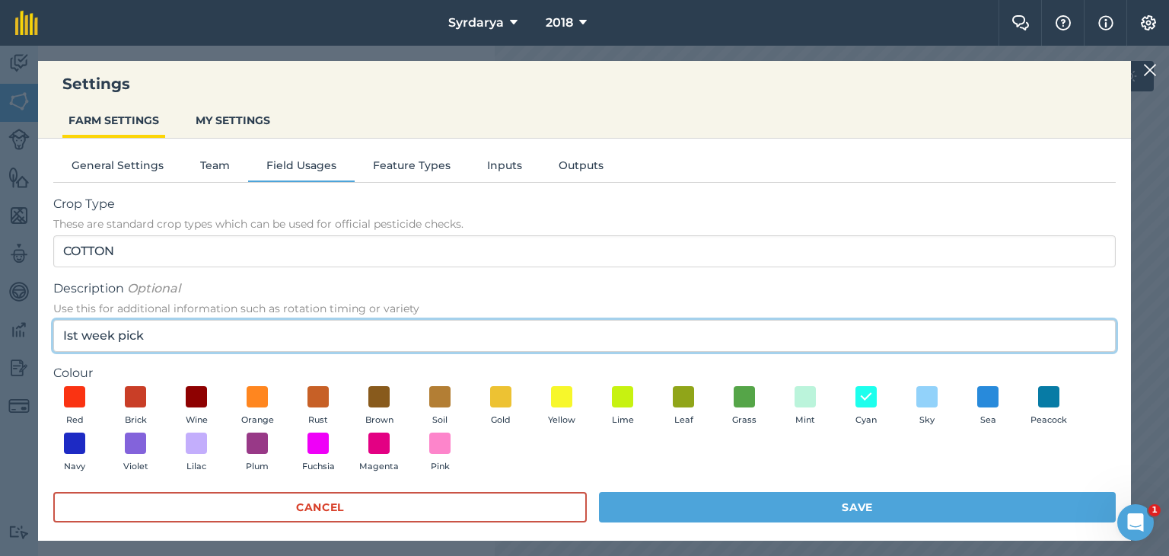
click at [155, 335] on input "Ist week pick" at bounding box center [584, 336] width 1063 height 32
type input "Ist week defol"
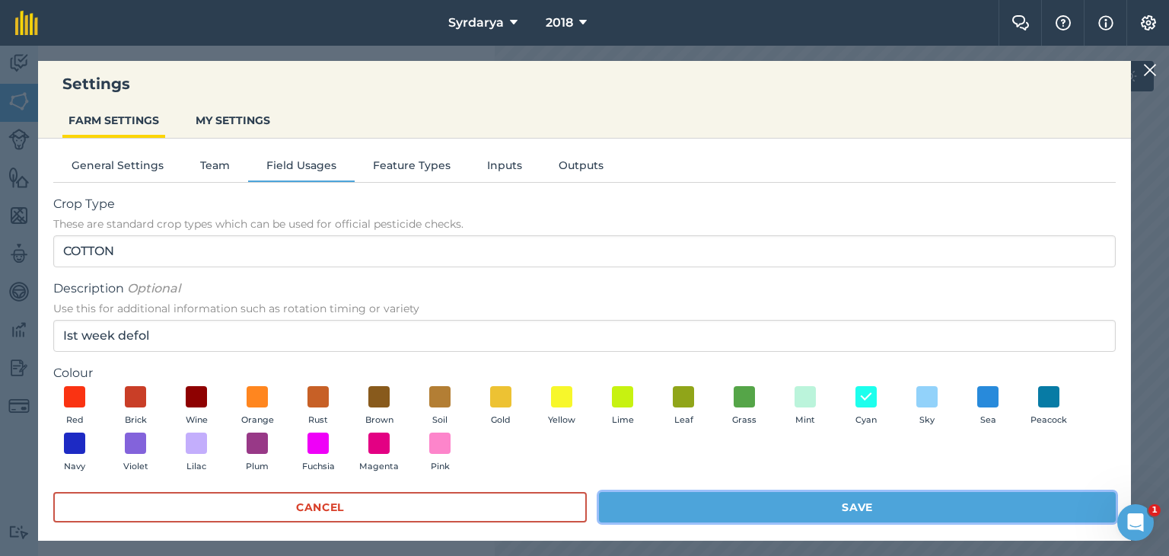
click at [840, 503] on button "Save" at bounding box center [857, 507] width 517 height 30
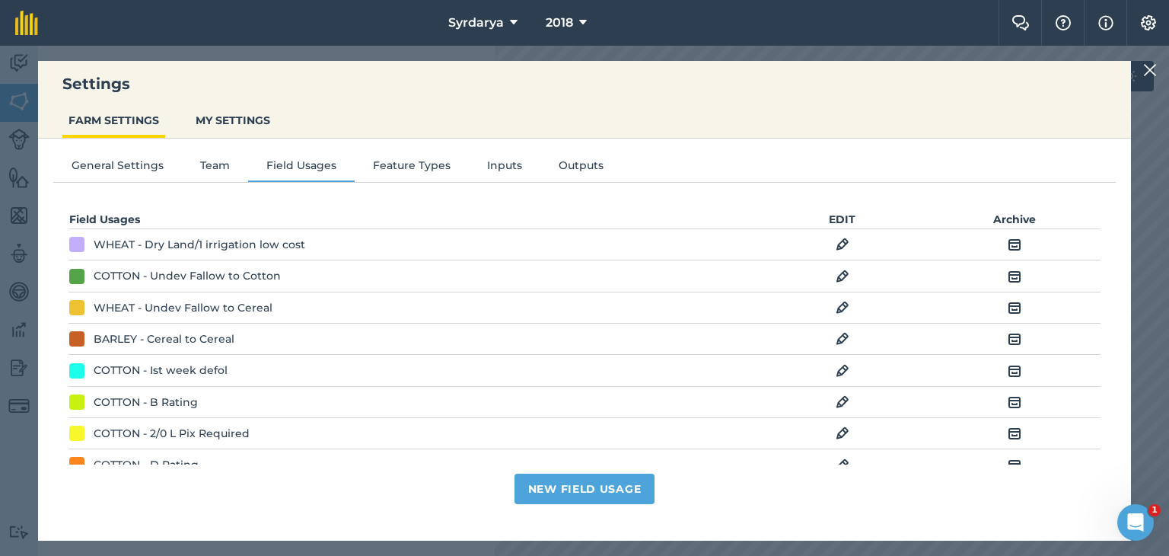
click at [836, 398] on img at bounding box center [843, 402] width 14 height 18
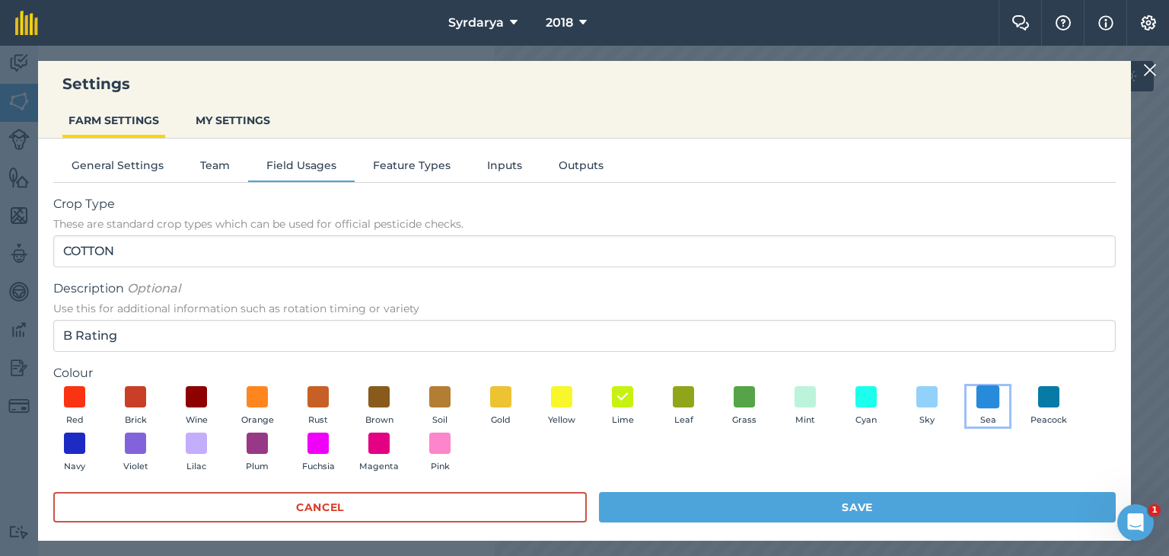
click at [991, 398] on span at bounding box center [989, 396] width 24 height 24
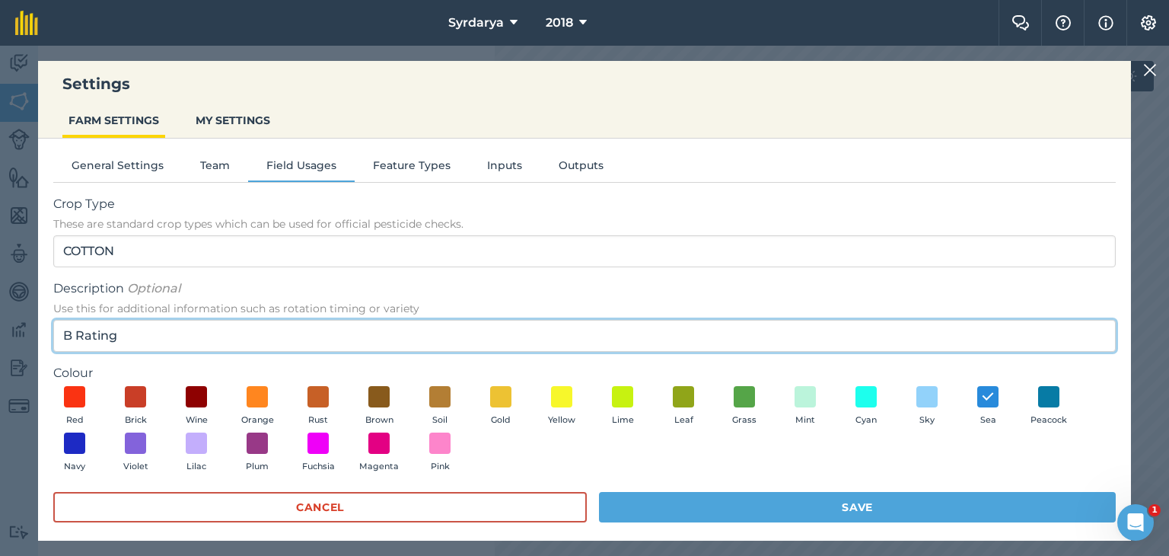
click at [132, 339] on input "B Rating" at bounding box center [584, 336] width 1063 height 32
type input "B"
type input "2nd Week Defol"
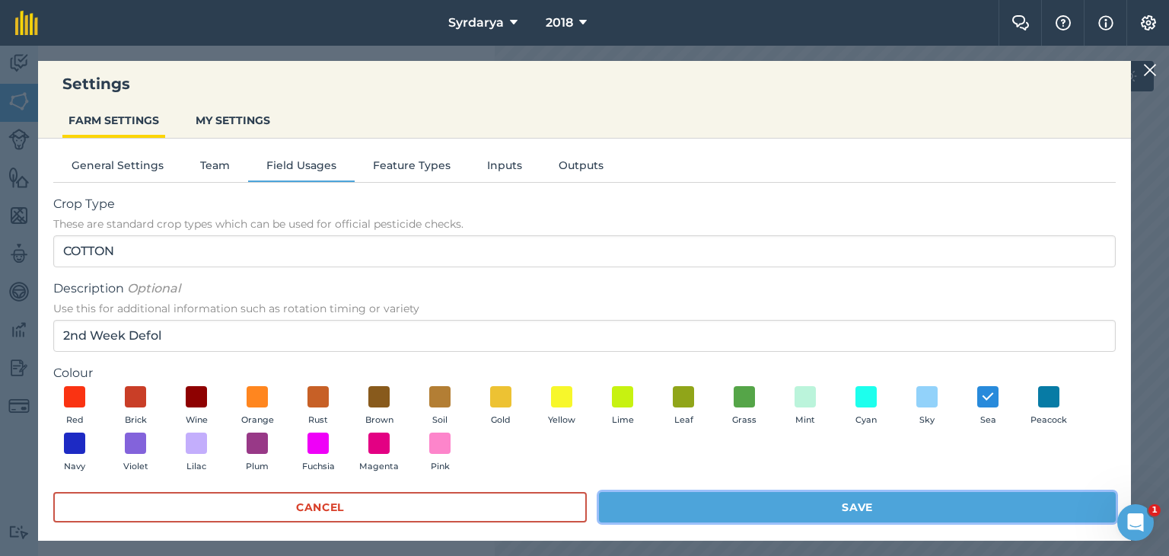
click at [932, 508] on button "Save" at bounding box center [857, 507] width 517 height 30
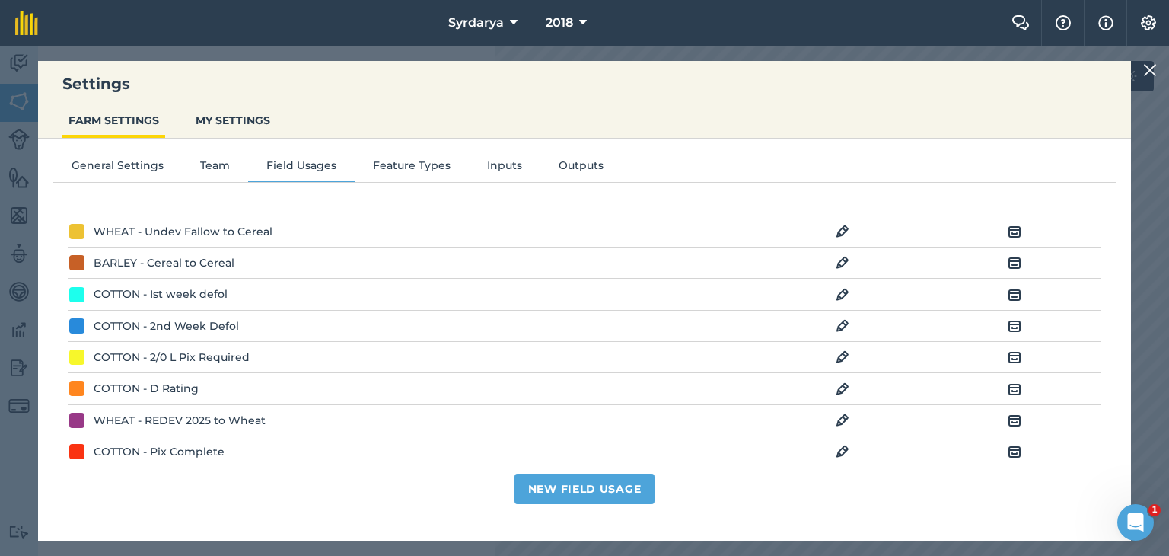
click at [836, 353] on img at bounding box center [843, 357] width 14 height 18
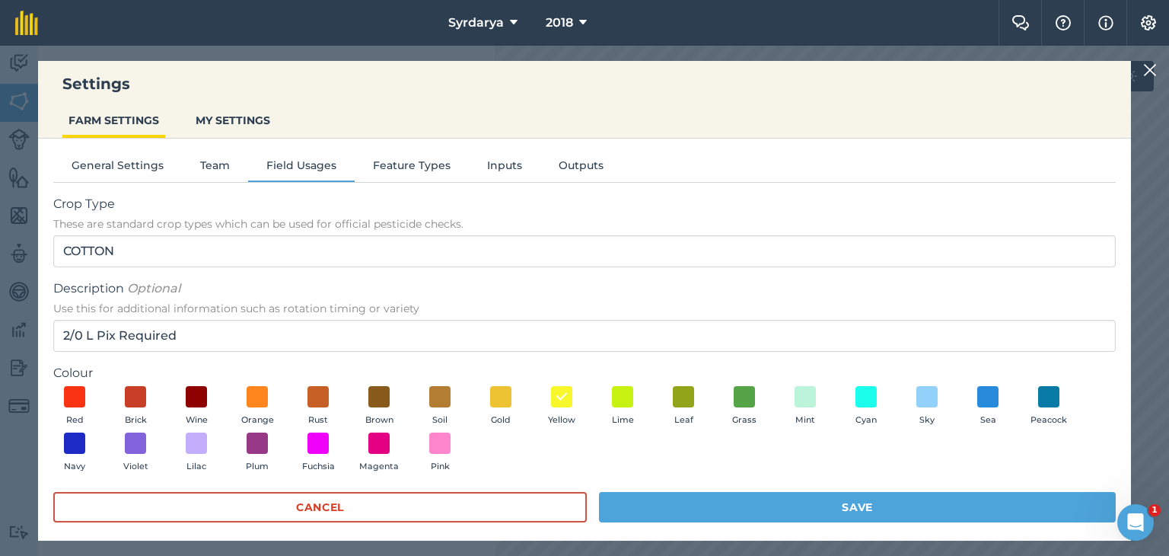
drag, startPoint x: 1151, startPoint y: 68, endPoint x: 1079, endPoint y: 88, distance: 74.2
click at [1149, 68] on img at bounding box center [1150, 70] width 14 height 18
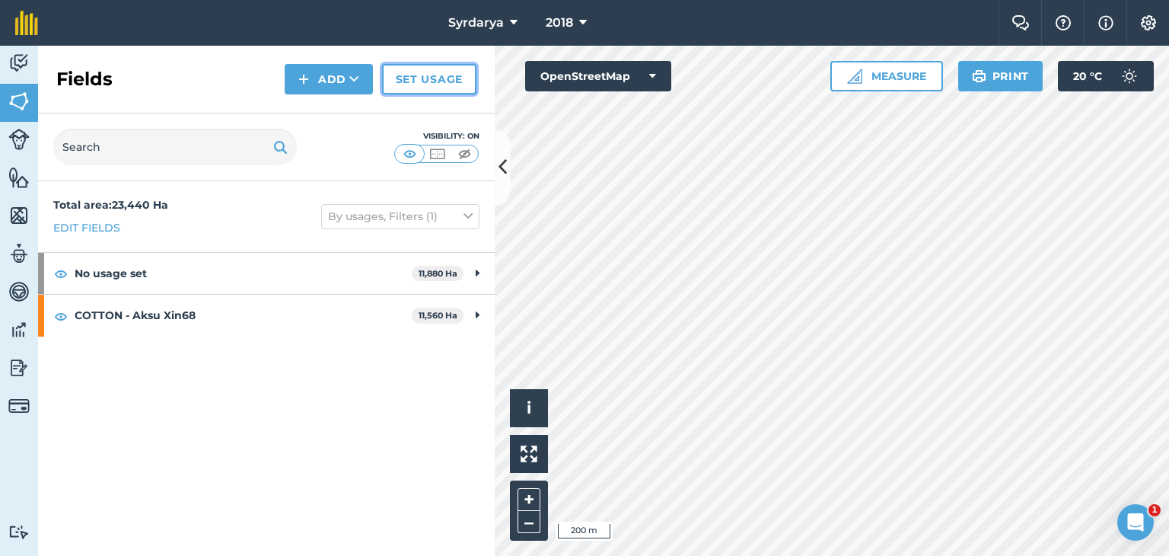
click at [432, 84] on link "Set usage" at bounding box center [429, 79] width 94 height 30
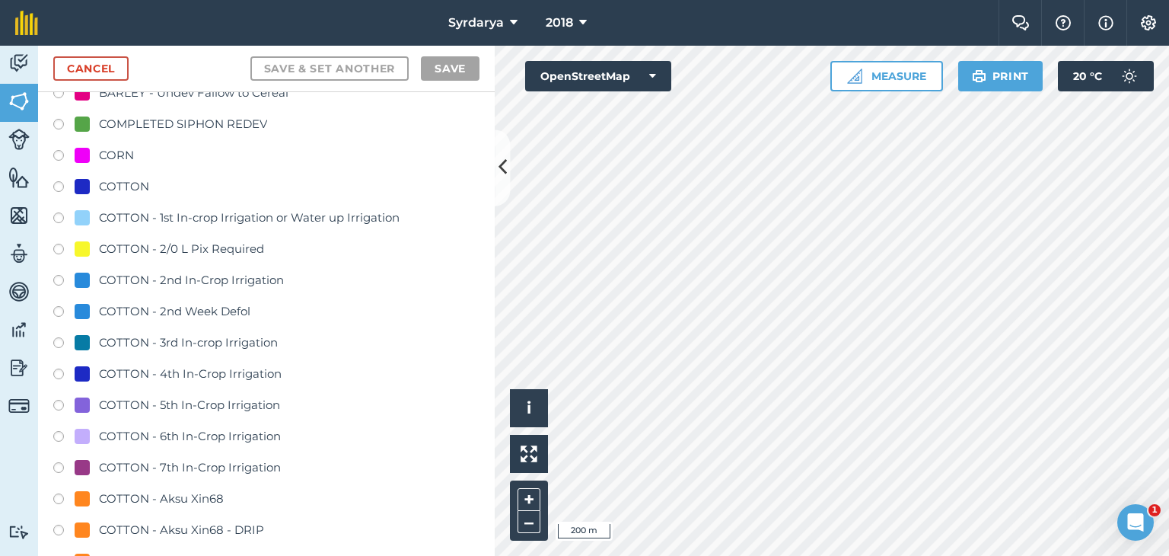
scroll to position [837, 0]
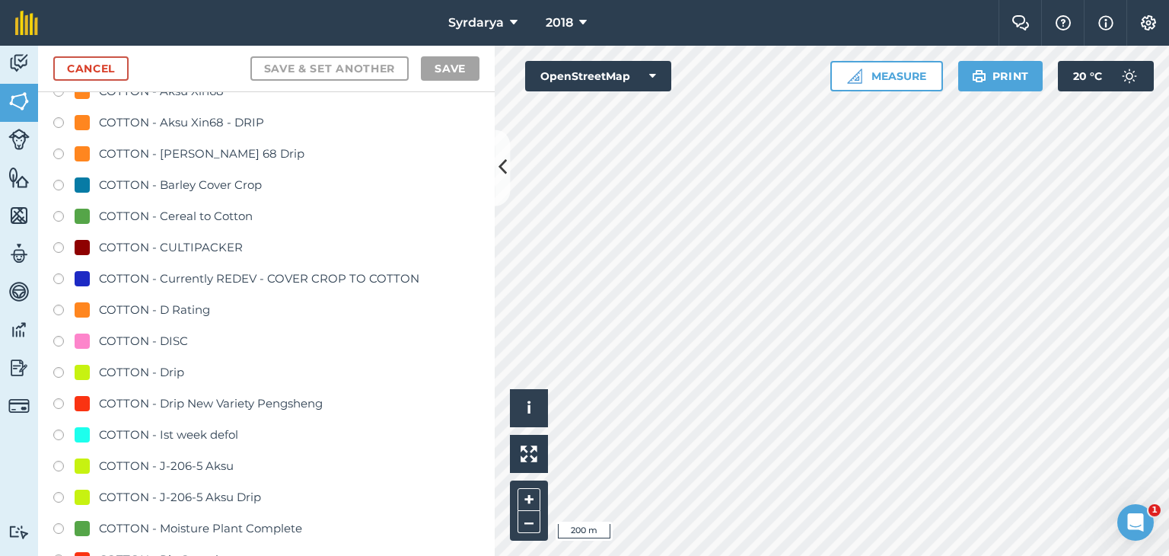
click at [58, 432] on label at bounding box center [63, 436] width 21 height 15
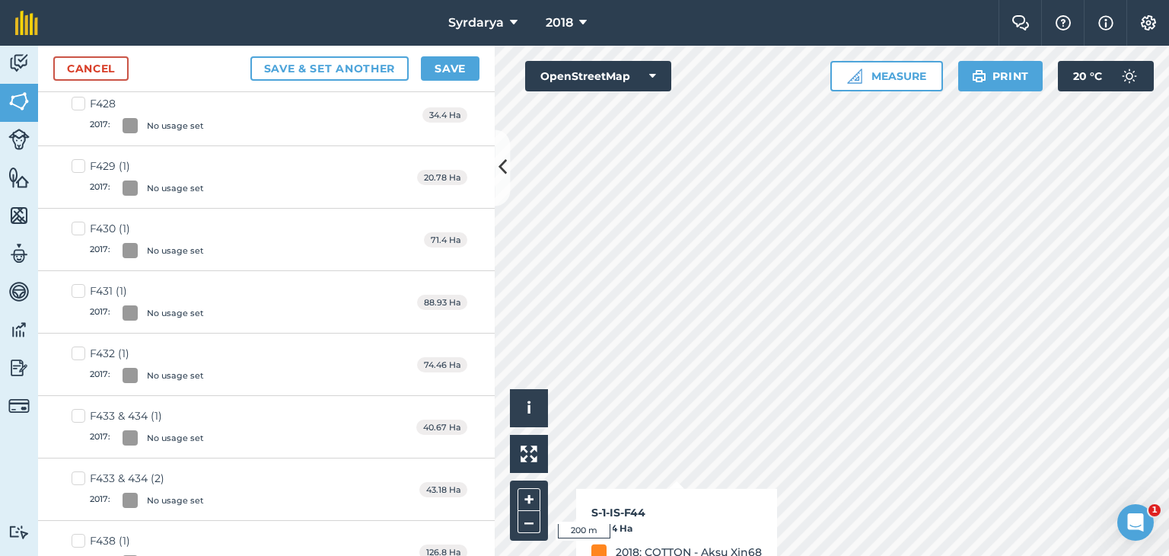
checkbox input "true"
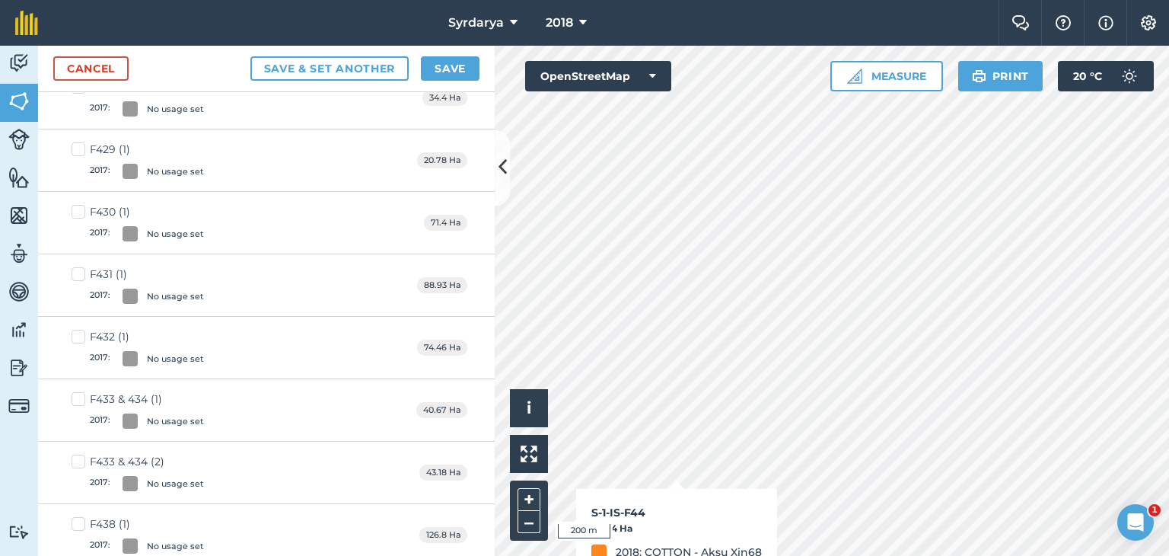
scroll to position [820, 0]
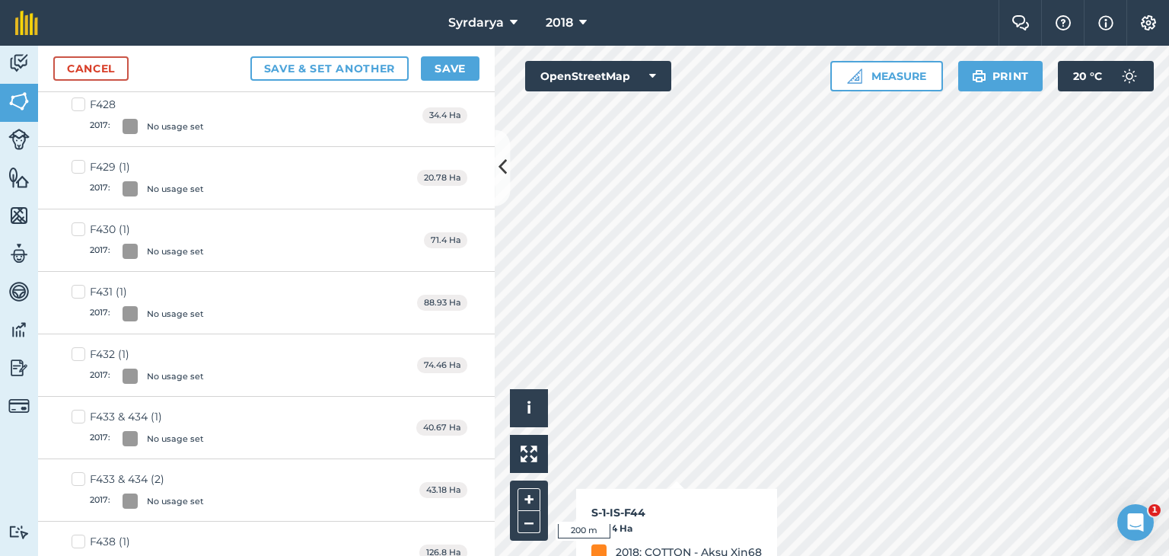
checkbox input "true"
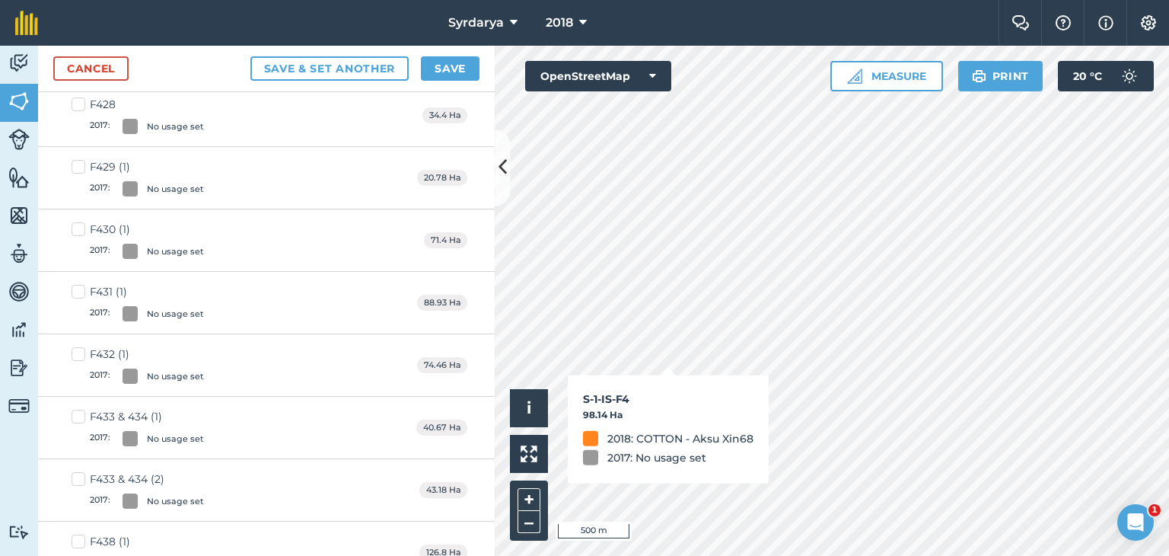
checkbox input "true"
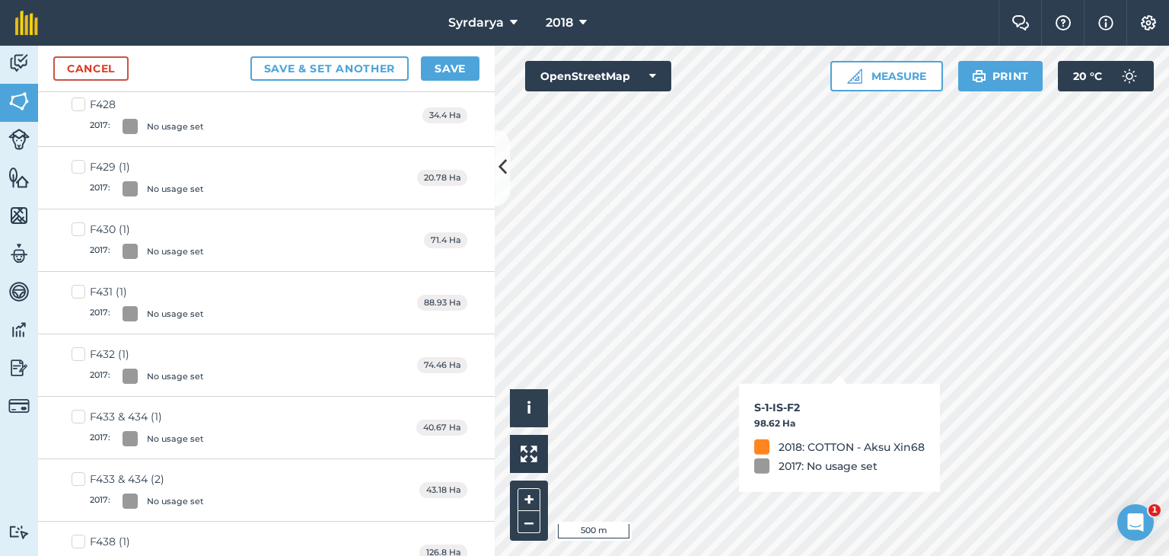
checkbox input "true"
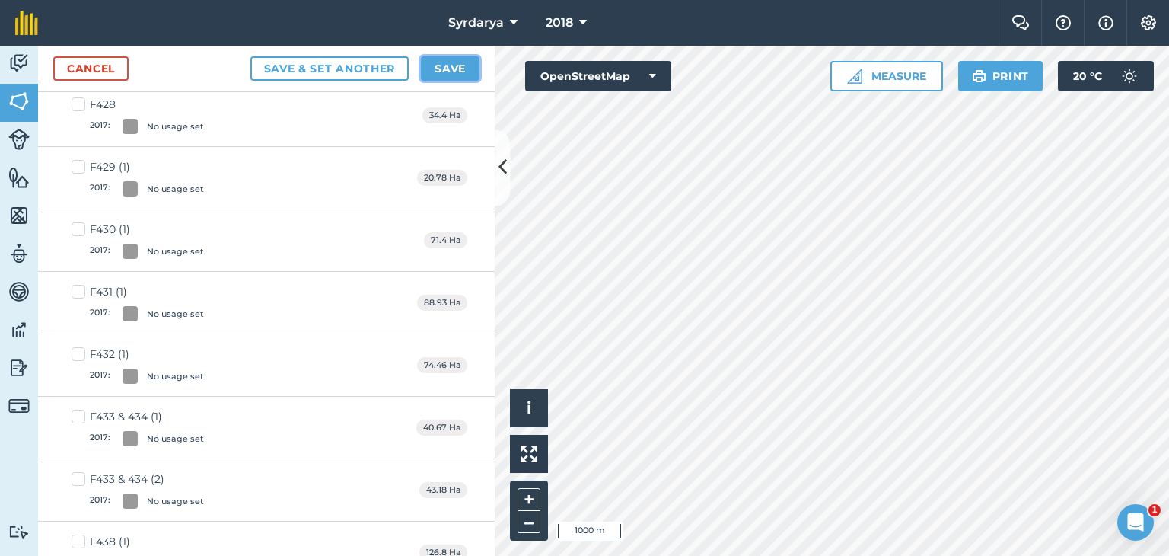
click at [438, 65] on button "Save" at bounding box center [450, 68] width 59 height 24
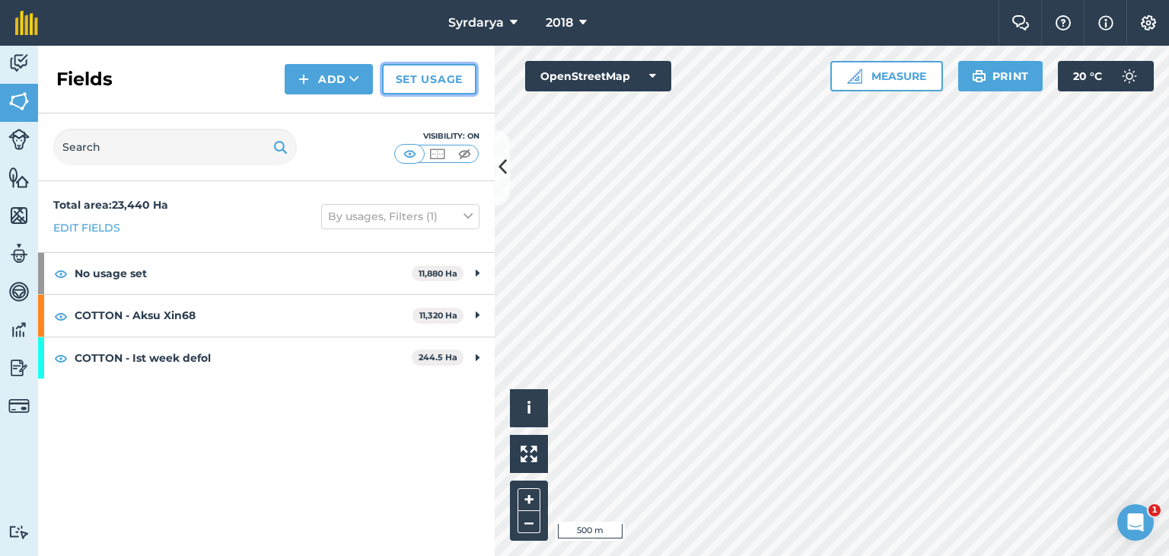
click at [432, 79] on link "Set usage" at bounding box center [429, 79] width 94 height 30
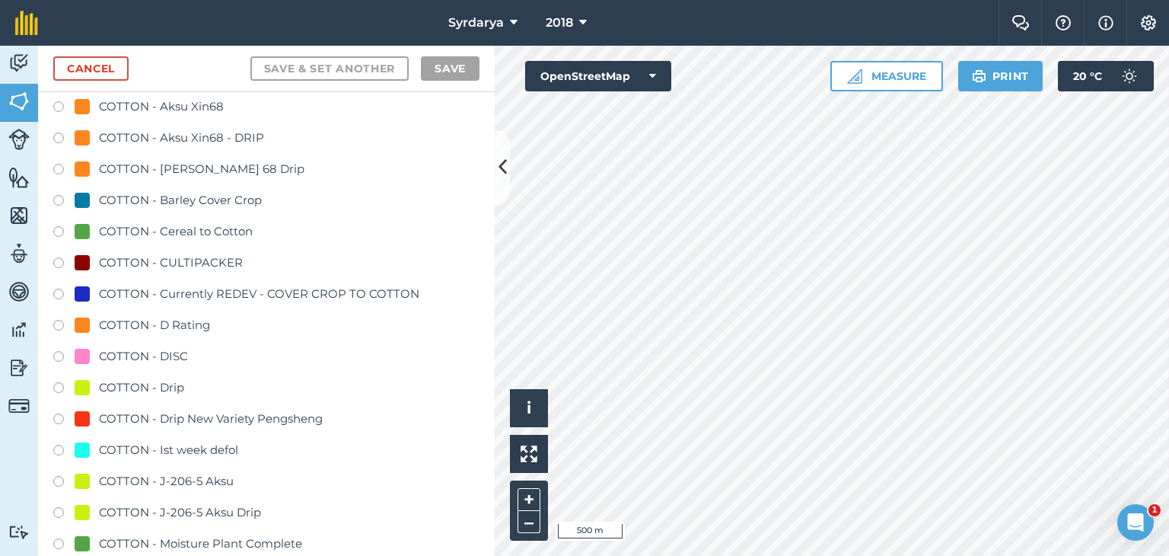
scroll to position [837, 0]
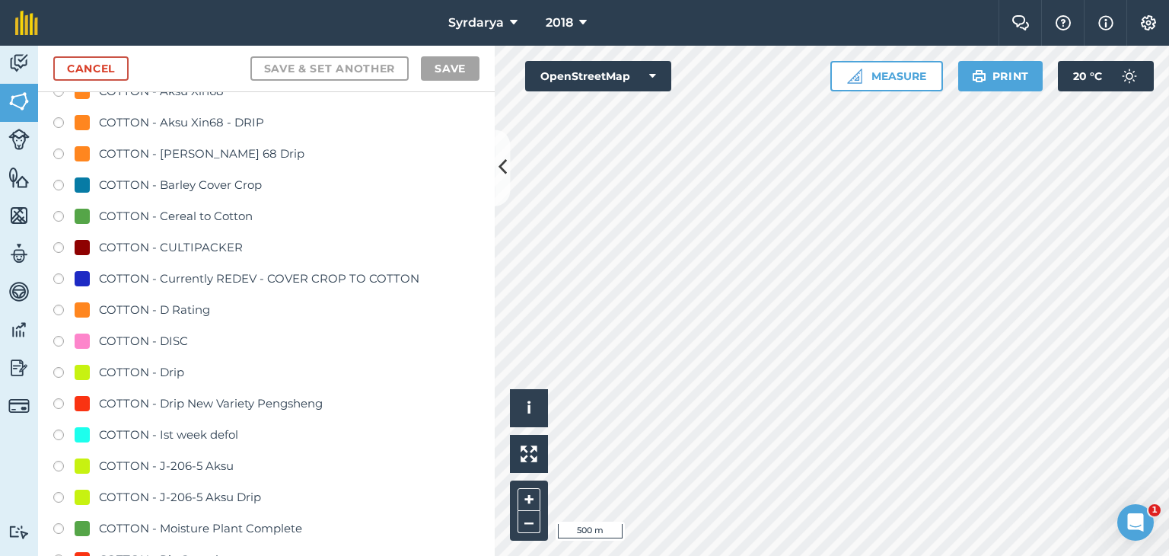
click at [59, 433] on label at bounding box center [63, 436] width 21 height 15
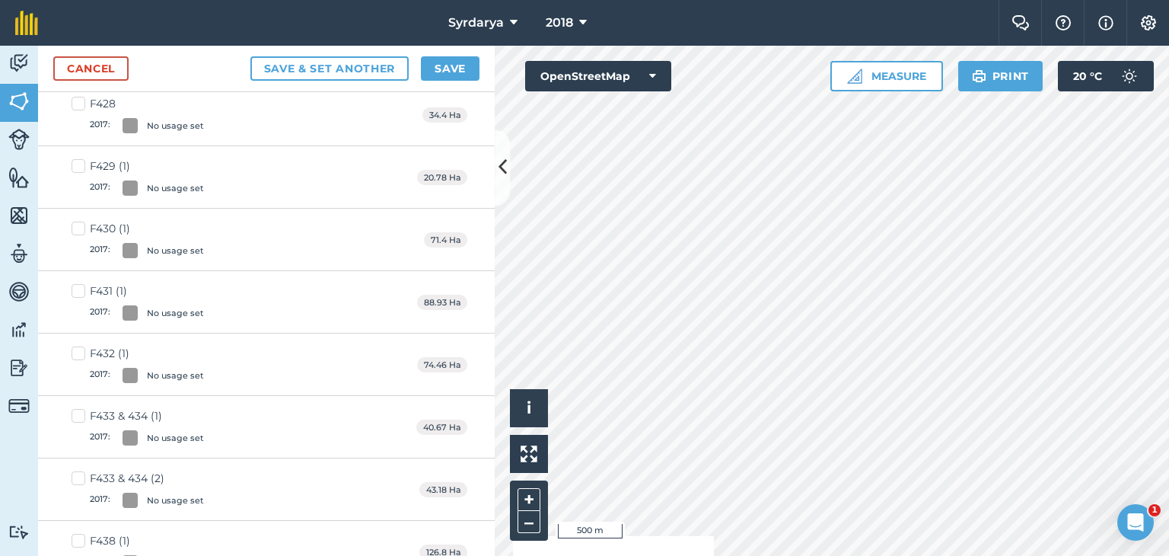
checkbox input "true"
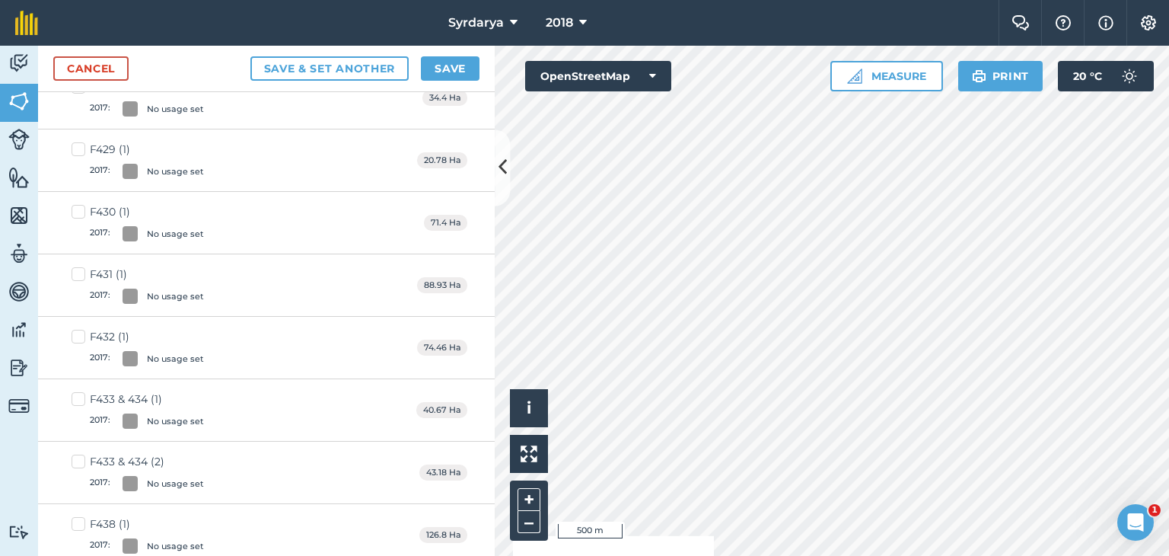
scroll to position [820, 0]
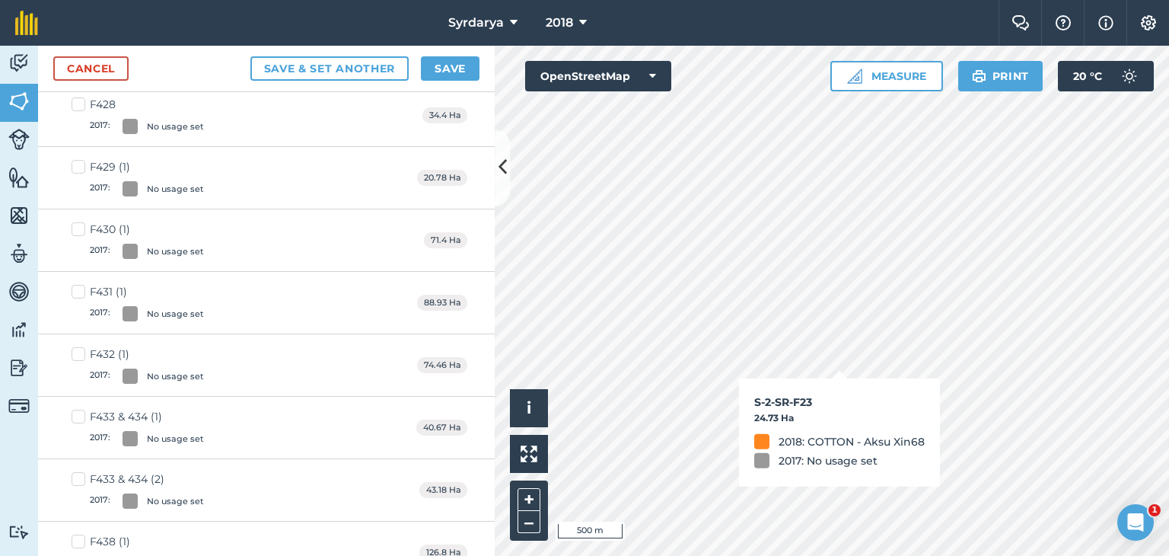
checkbox input "true"
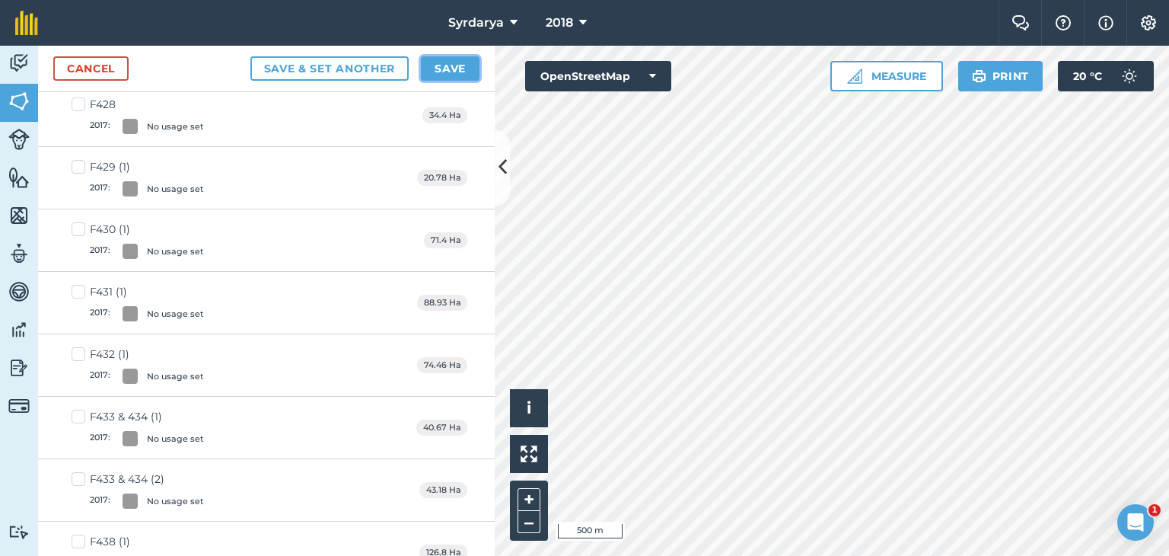
click at [443, 66] on button "Save" at bounding box center [450, 68] width 59 height 24
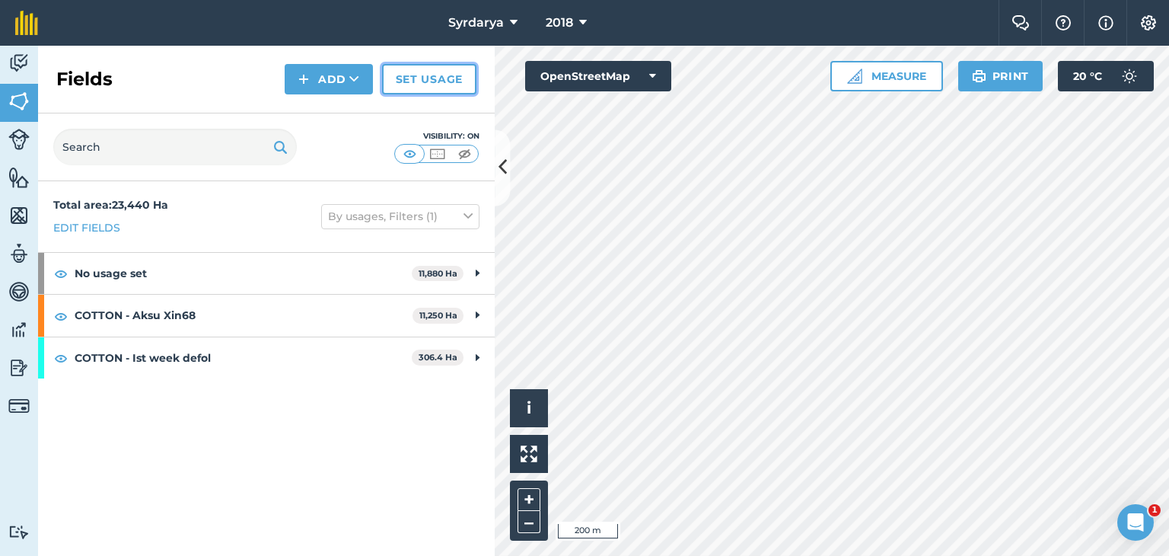
click at [437, 79] on link "Set usage" at bounding box center [429, 79] width 94 height 30
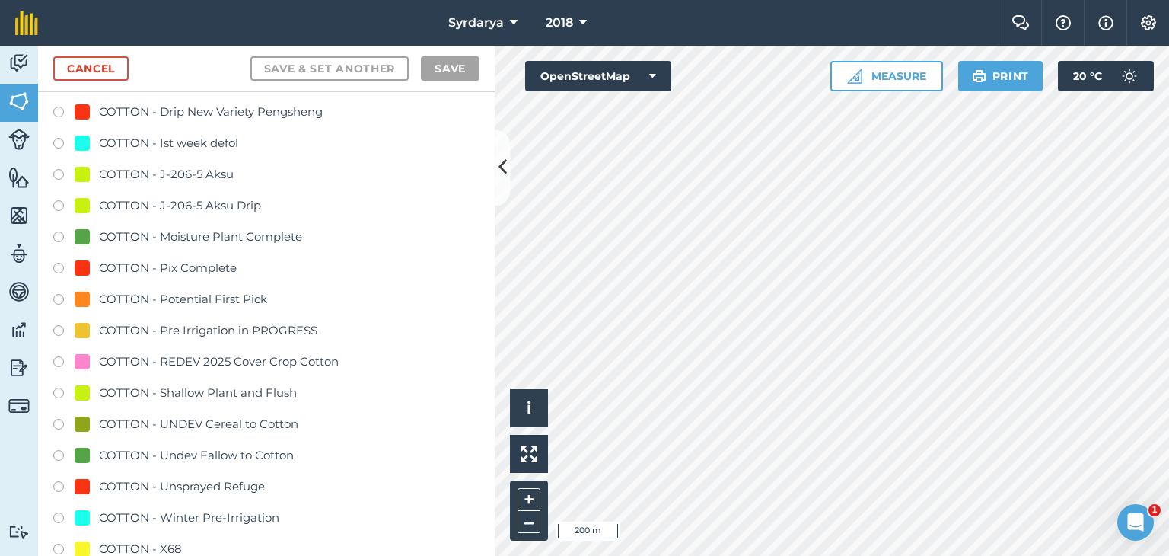
scroll to position [1142, 0]
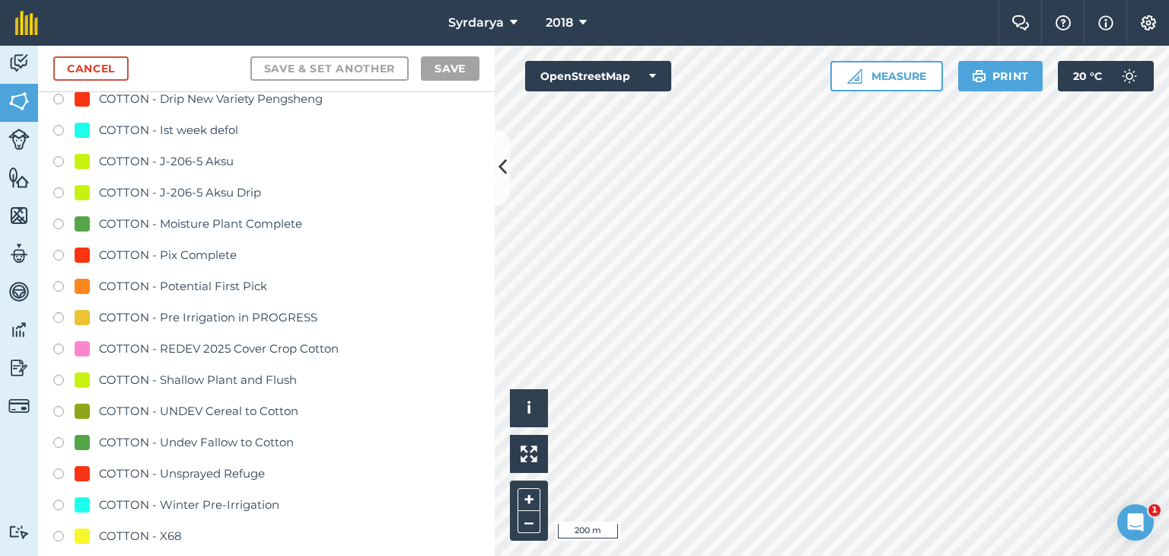
click at [58, 130] on label at bounding box center [63, 132] width 21 height 15
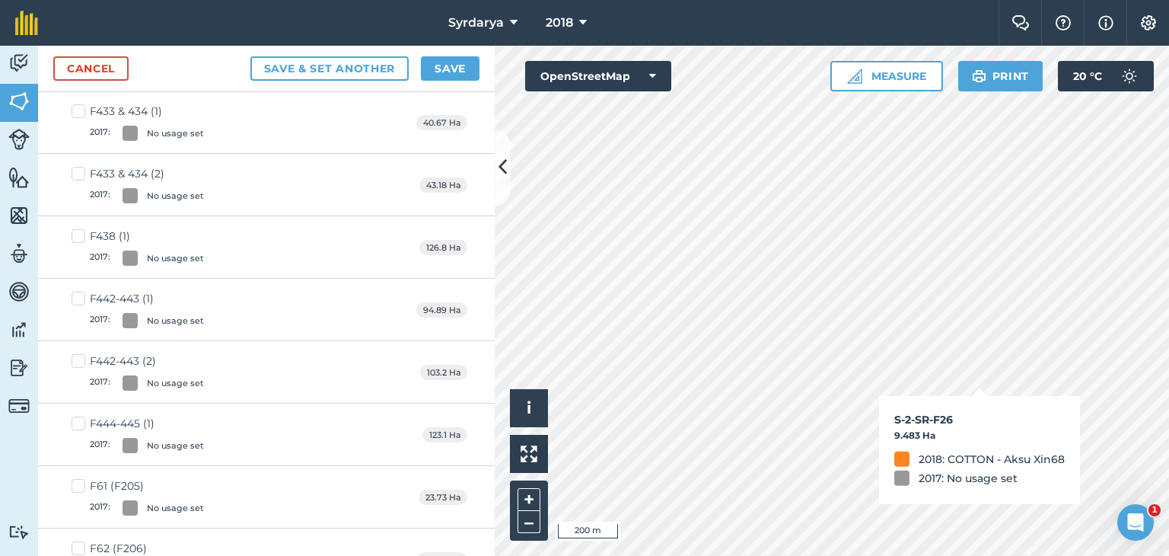
checkbox input "true"
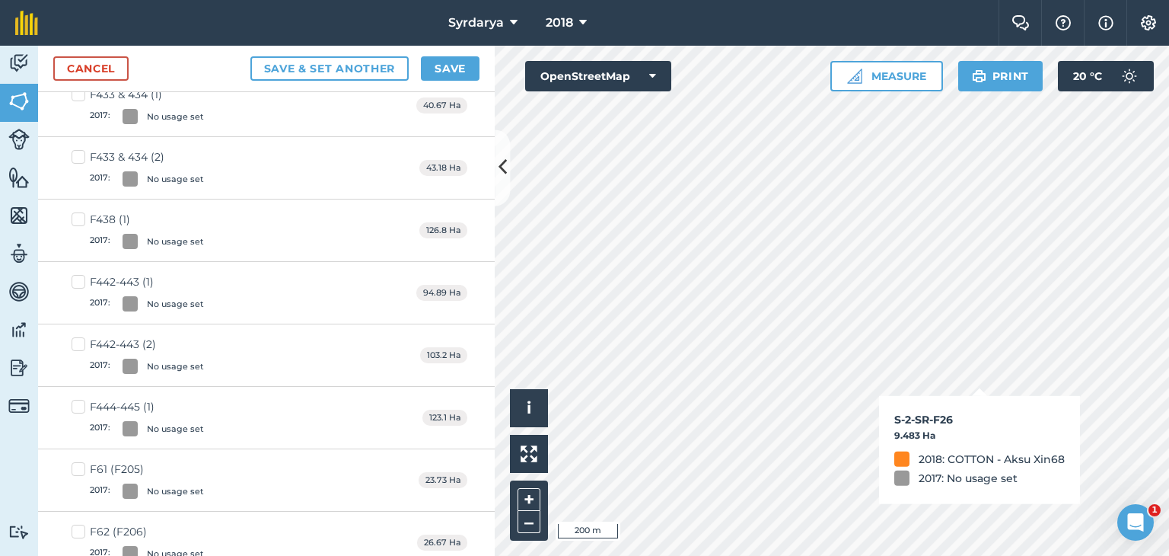
scroll to position [1124, 0]
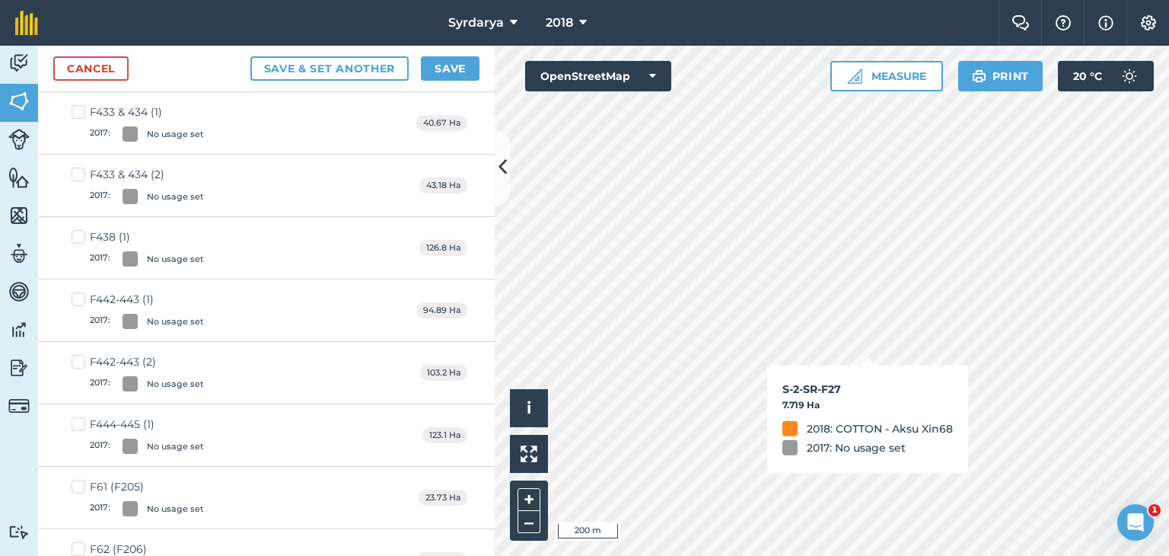
checkbox input "true"
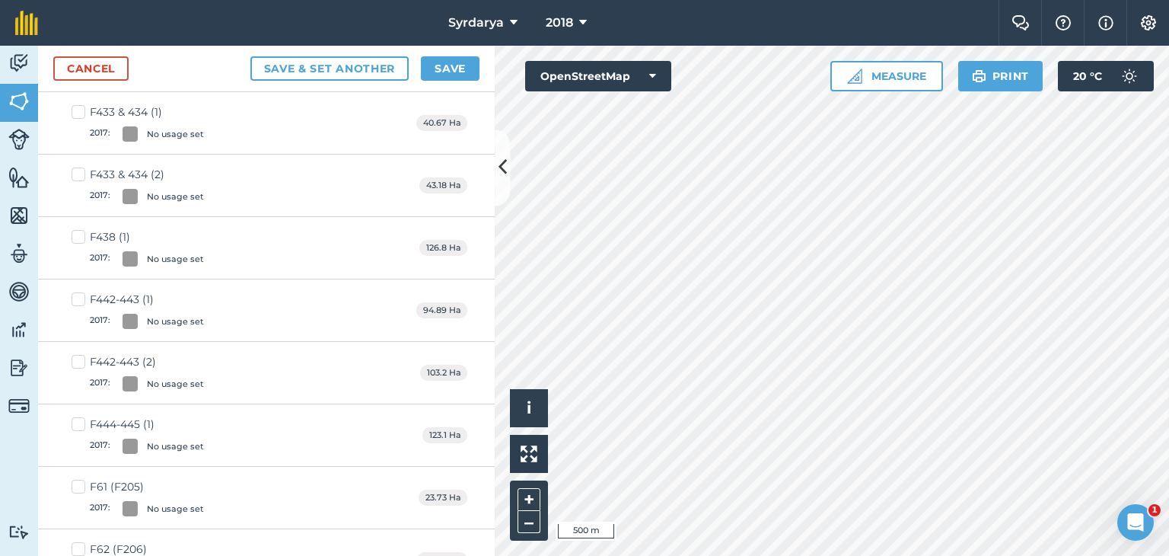
checkbox input "true"
click at [435, 69] on button "Save" at bounding box center [450, 68] width 59 height 24
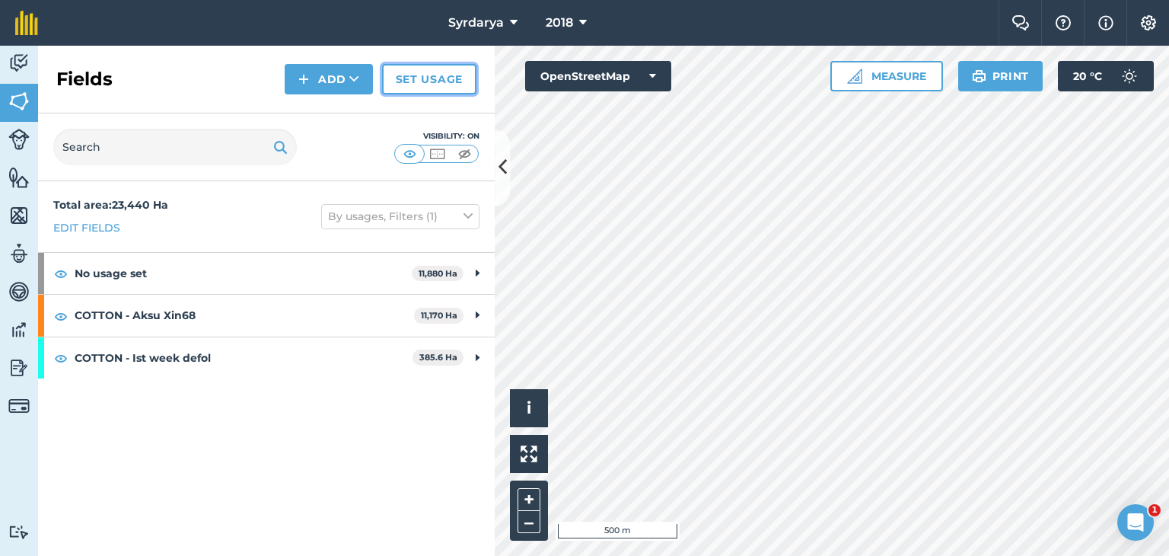
click at [419, 86] on link "Set usage" at bounding box center [429, 79] width 94 height 30
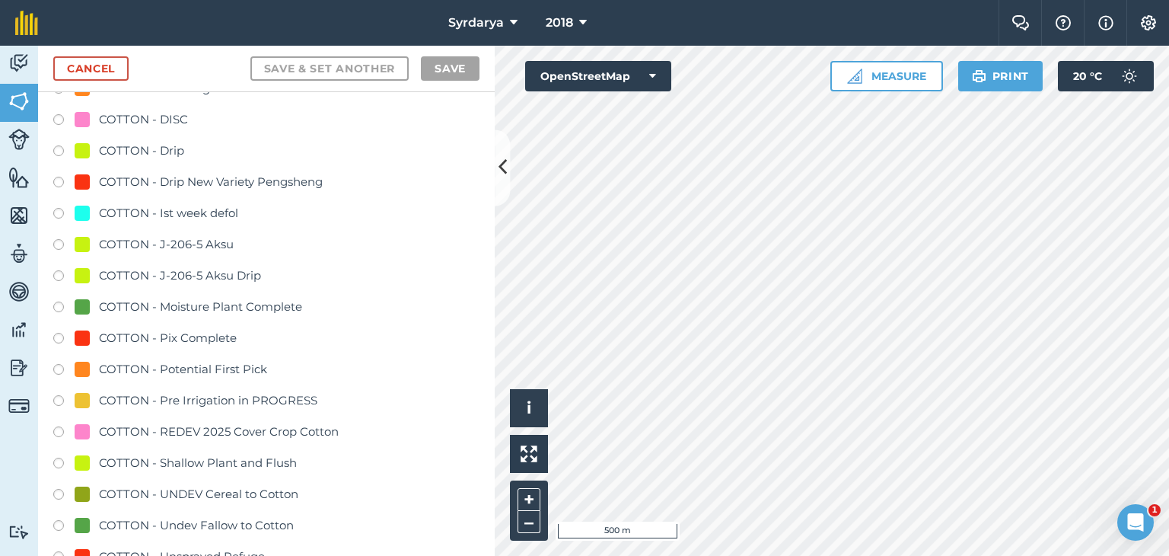
scroll to position [1066, 0]
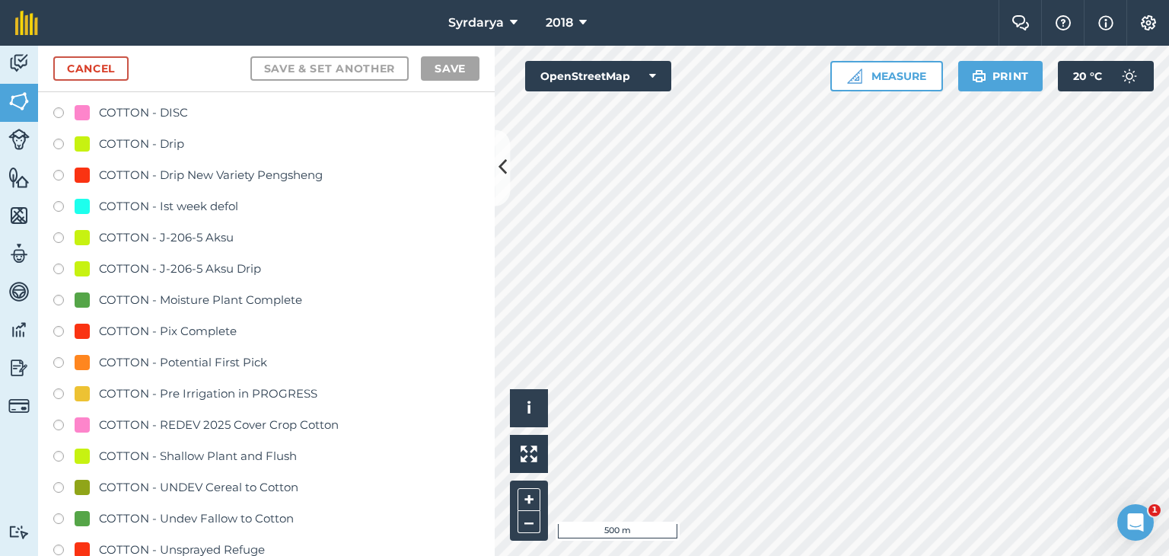
click at [56, 206] on label at bounding box center [63, 208] width 21 height 15
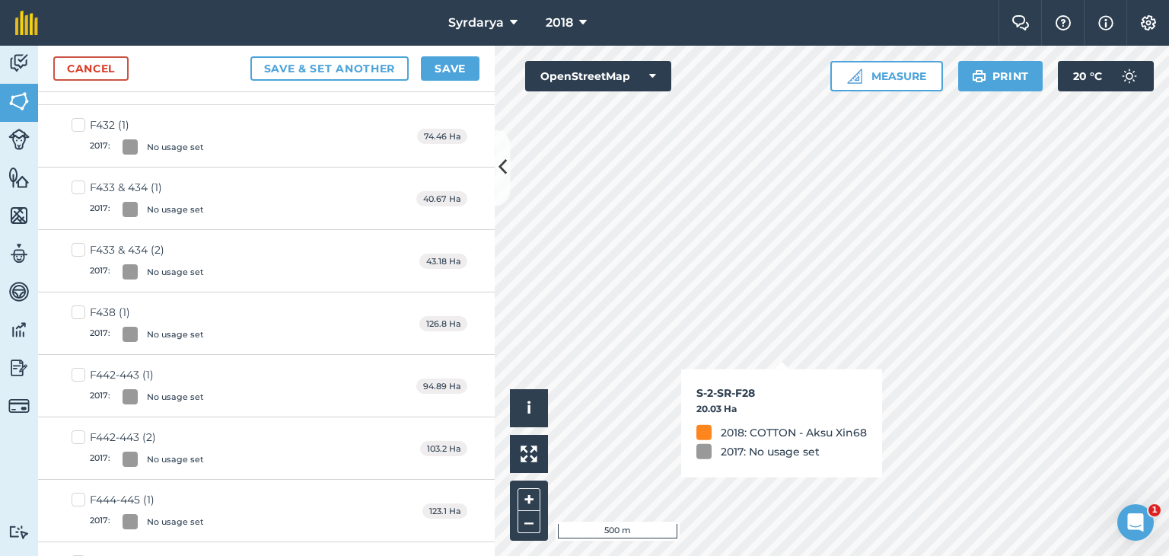
checkbox input "true"
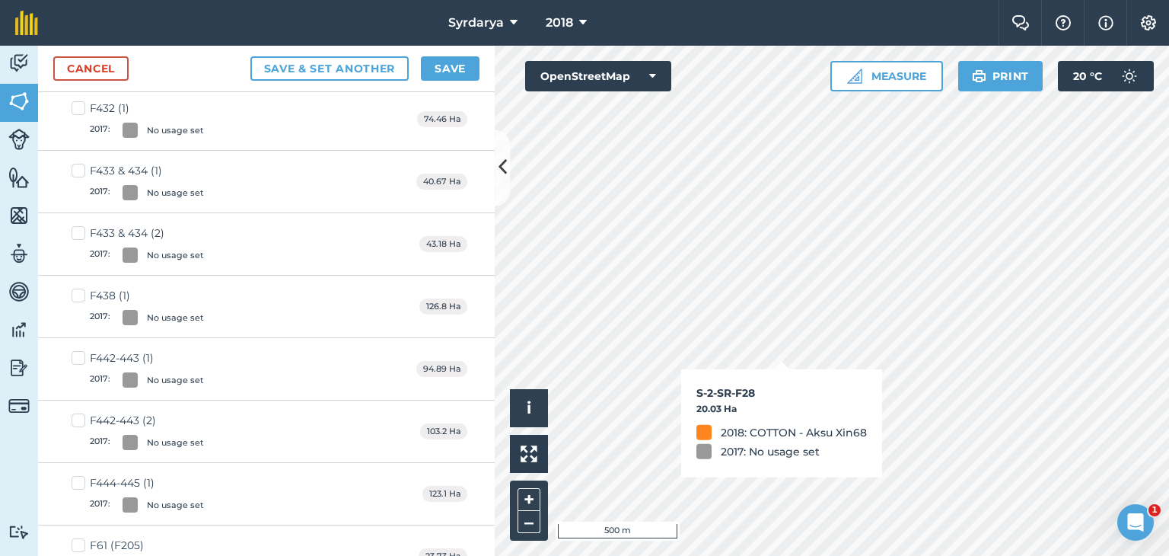
scroll to position [1048, 0]
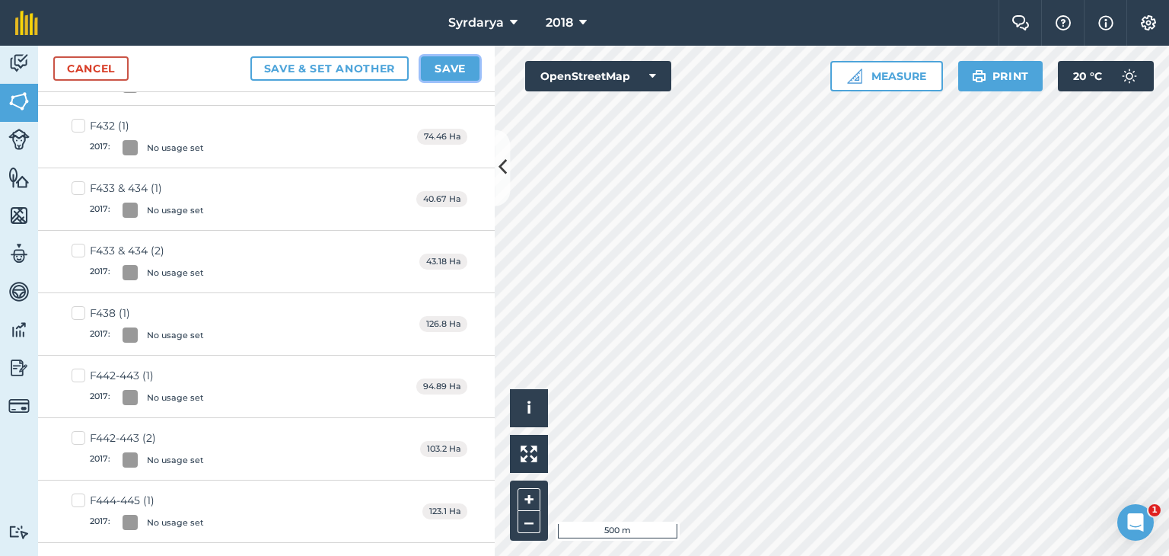
click at [457, 67] on button "Save" at bounding box center [450, 68] width 59 height 24
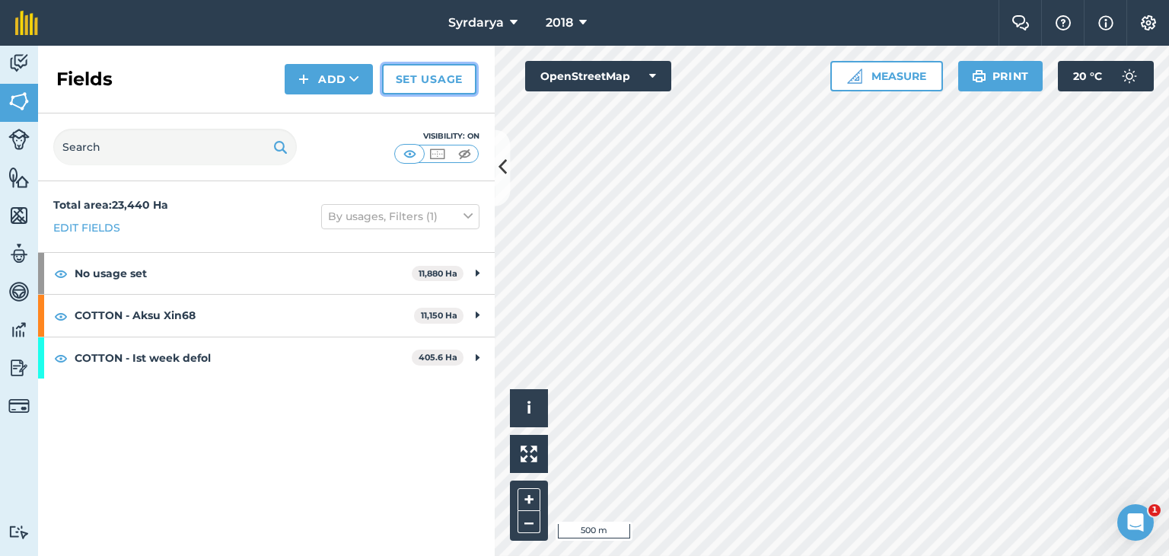
click at [436, 85] on link "Set usage" at bounding box center [429, 79] width 94 height 30
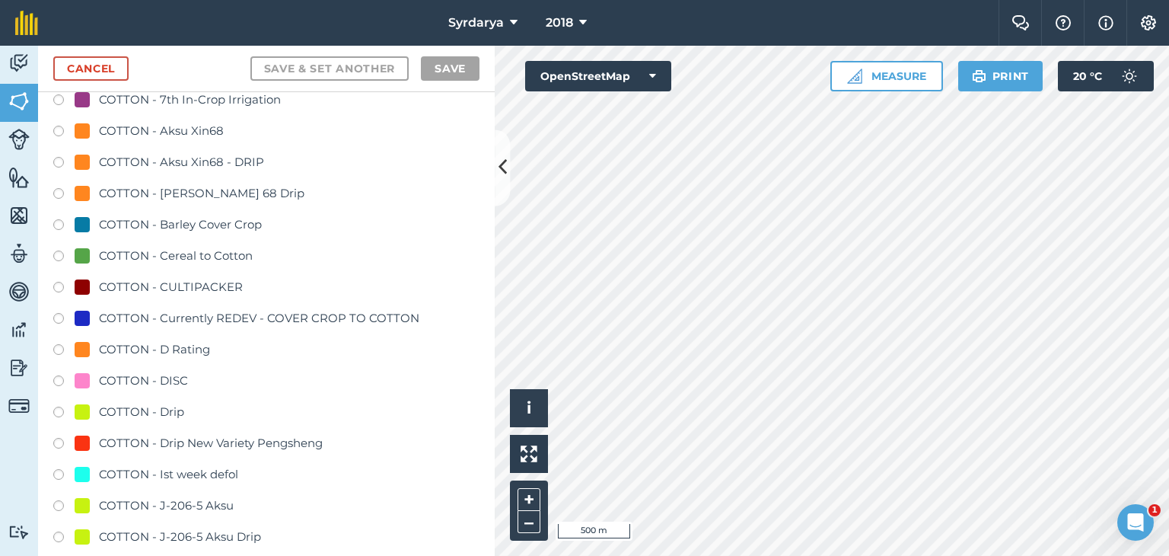
scroll to position [837, 0]
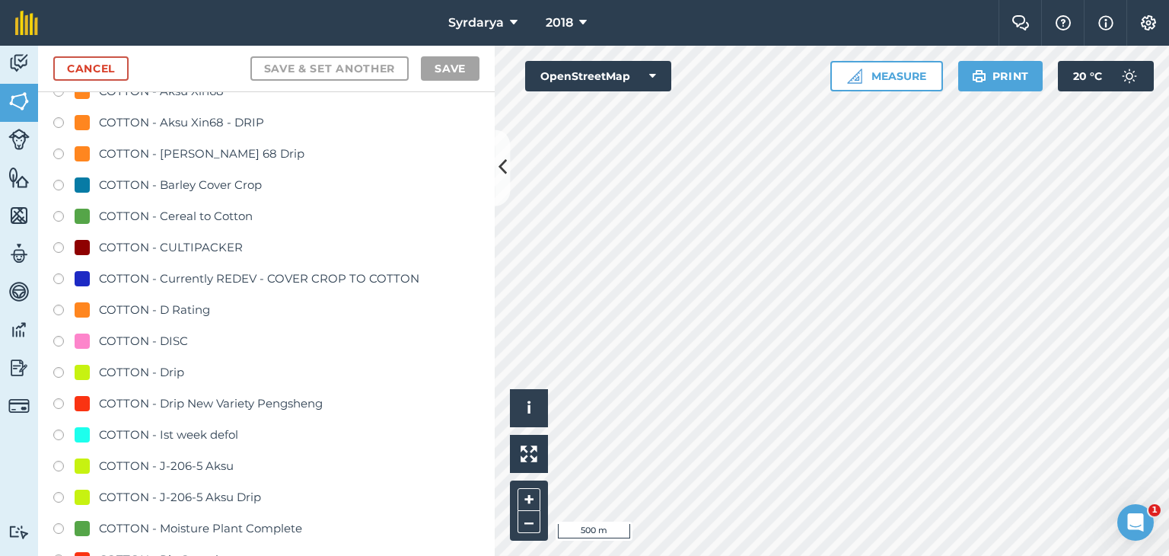
click at [59, 433] on label at bounding box center [63, 436] width 21 height 15
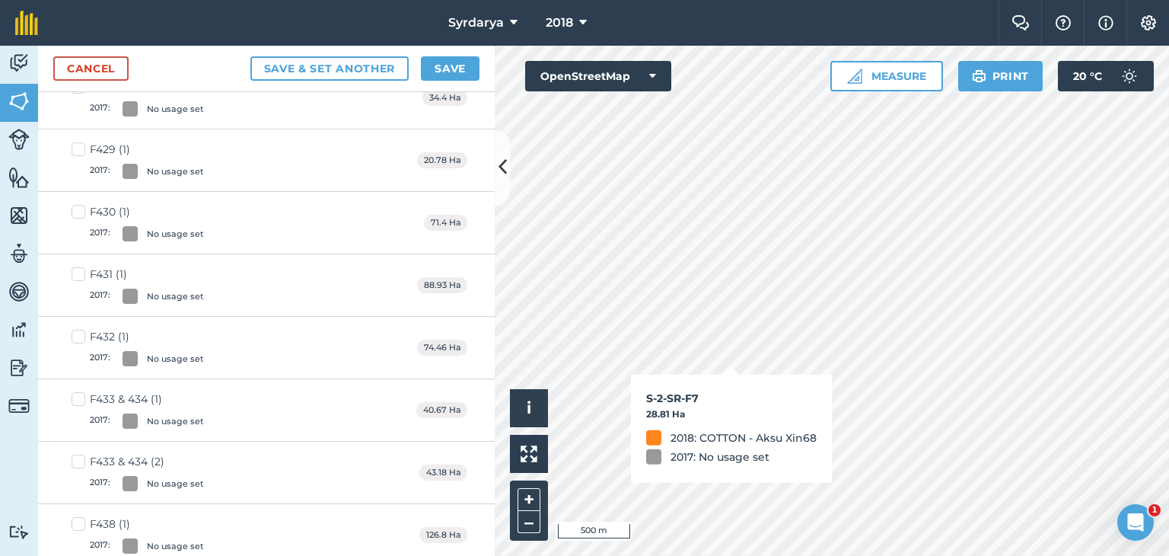
checkbox input "true"
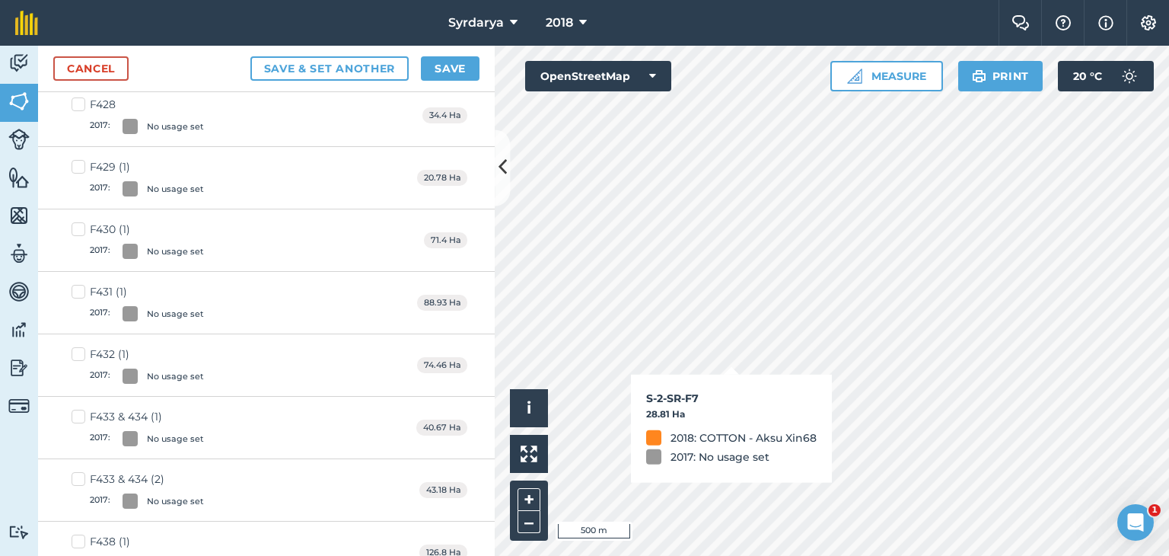
checkbox input "true"
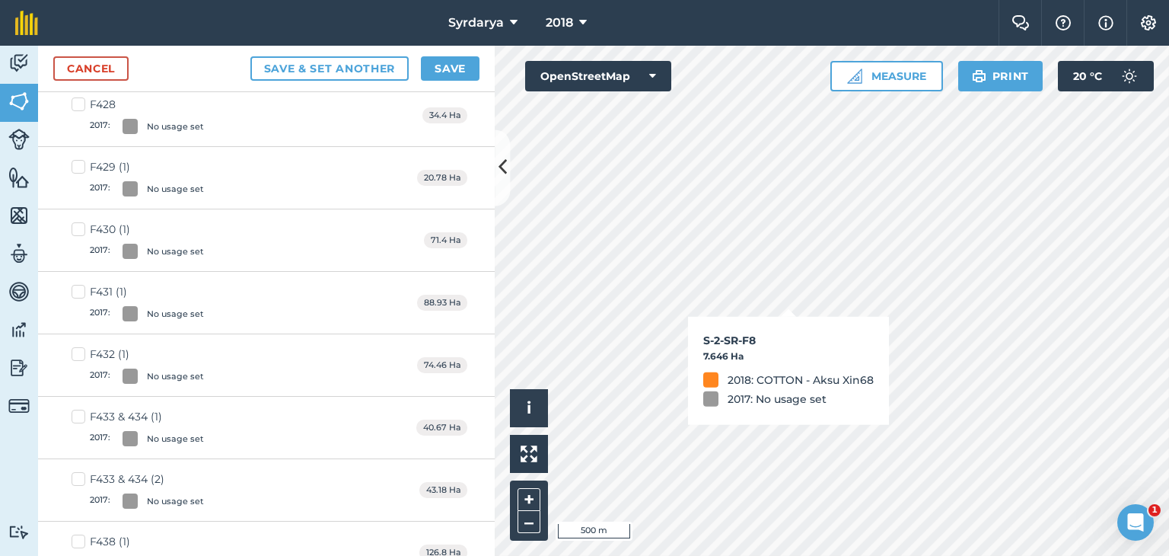
checkbox input "true"
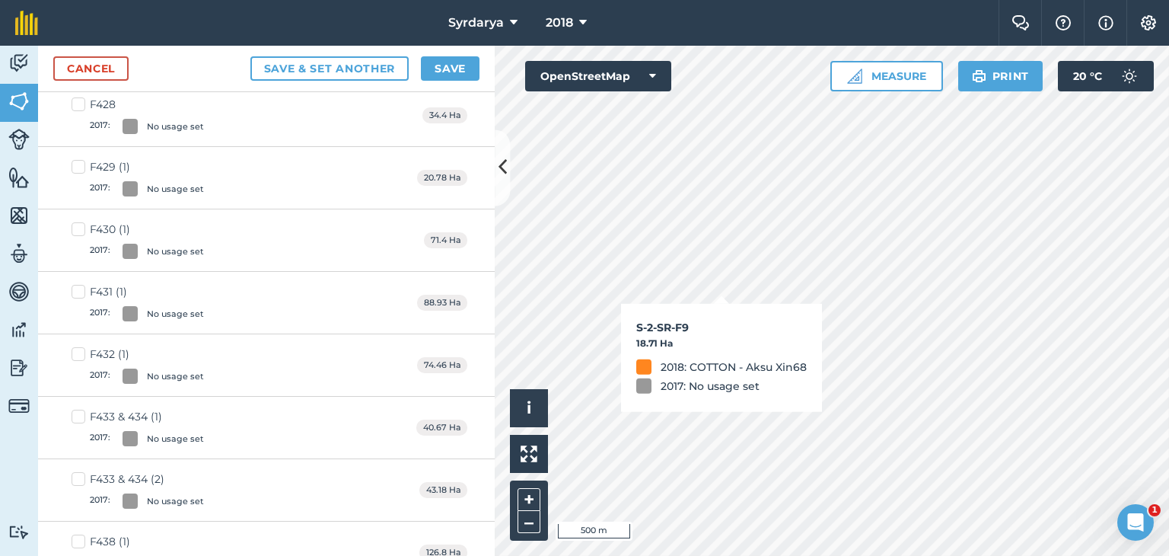
checkbox input "true"
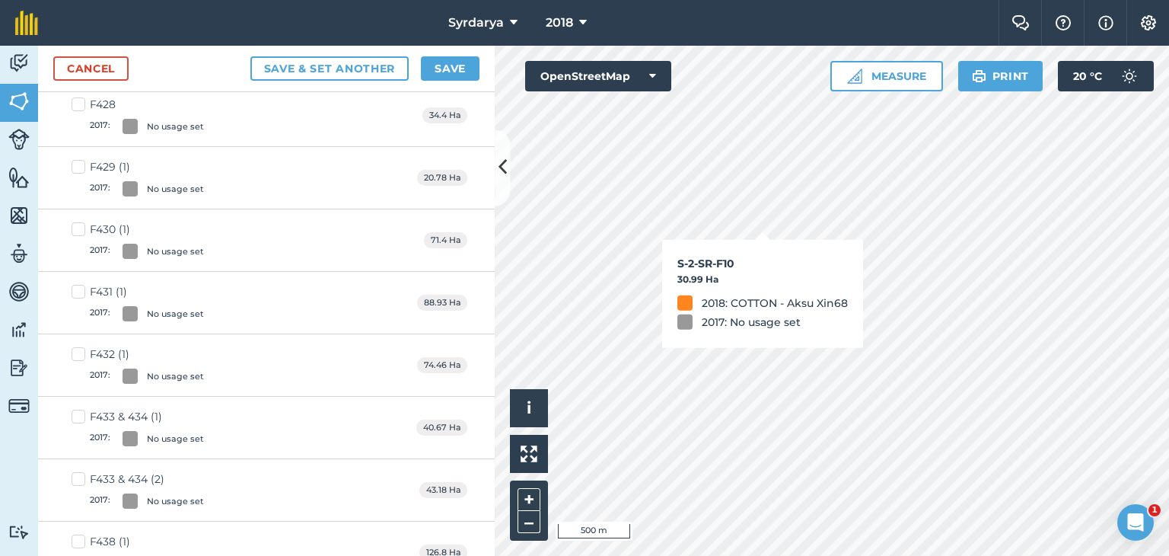
checkbox input "true"
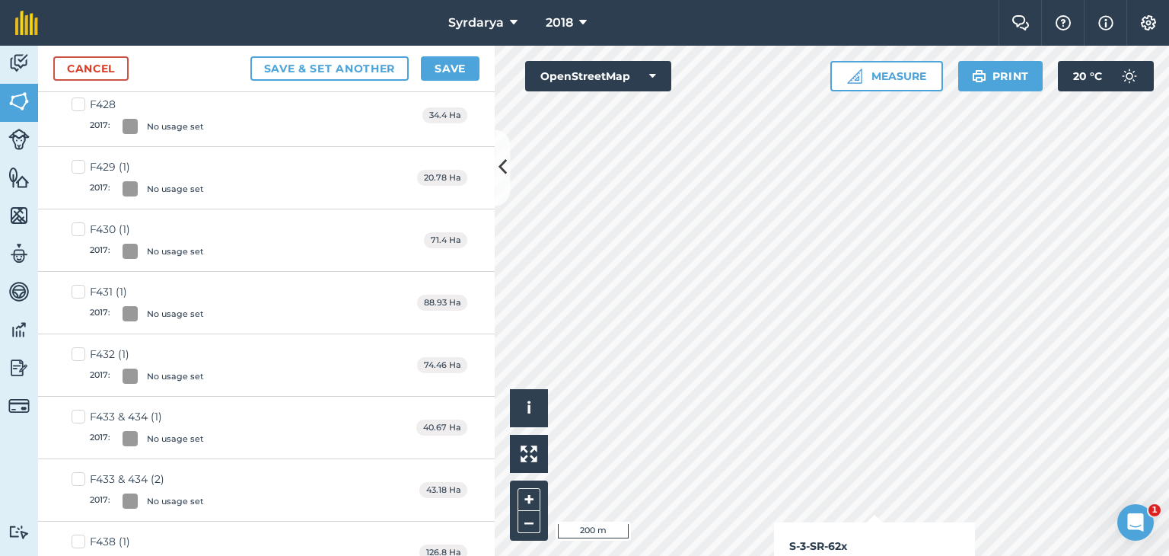
checkbox input "true"
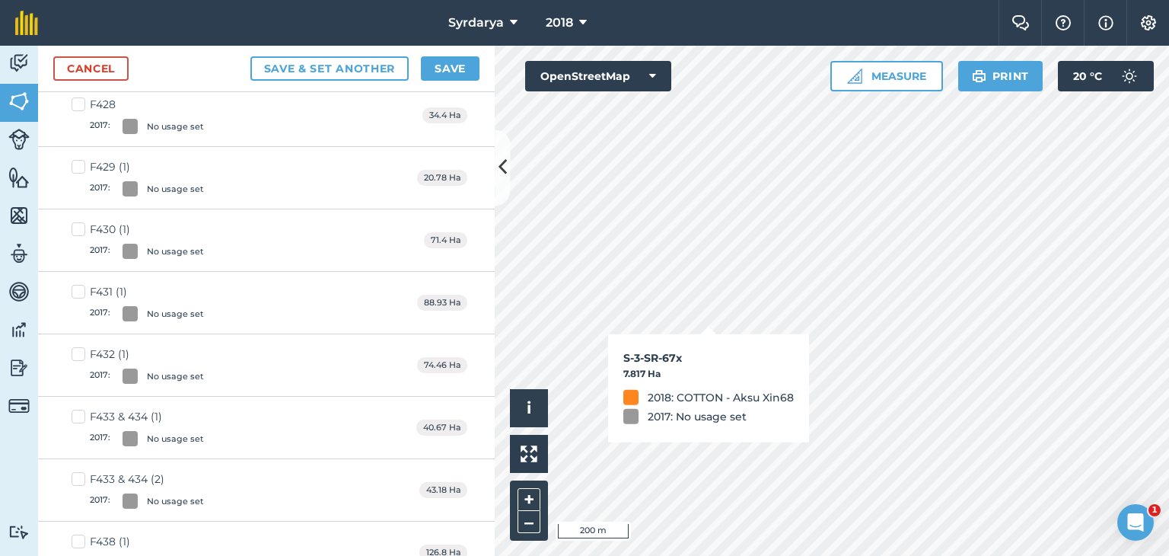
checkbox input "true"
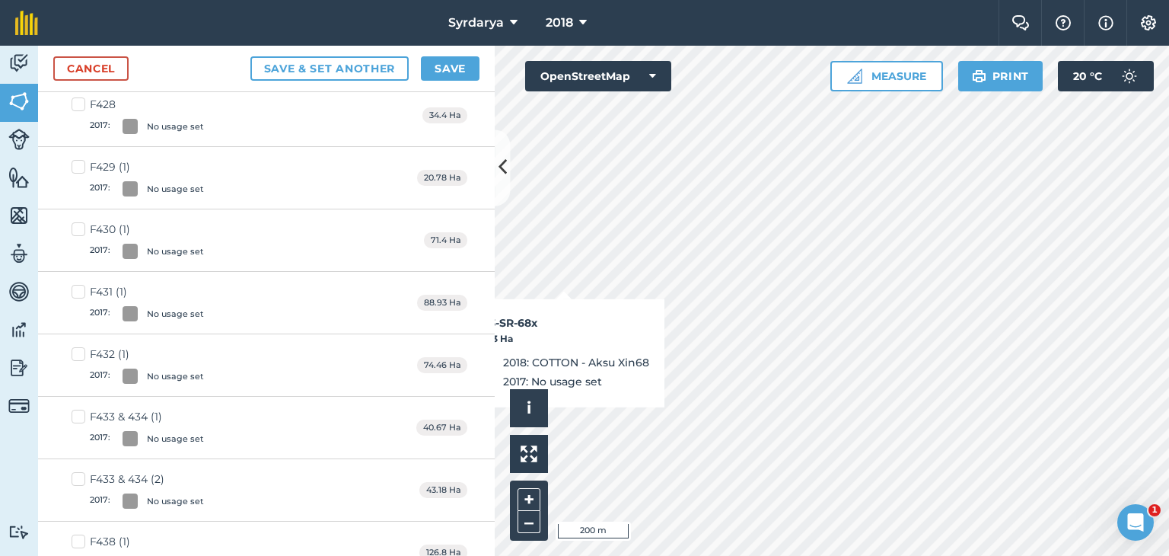
checkbox input "true"
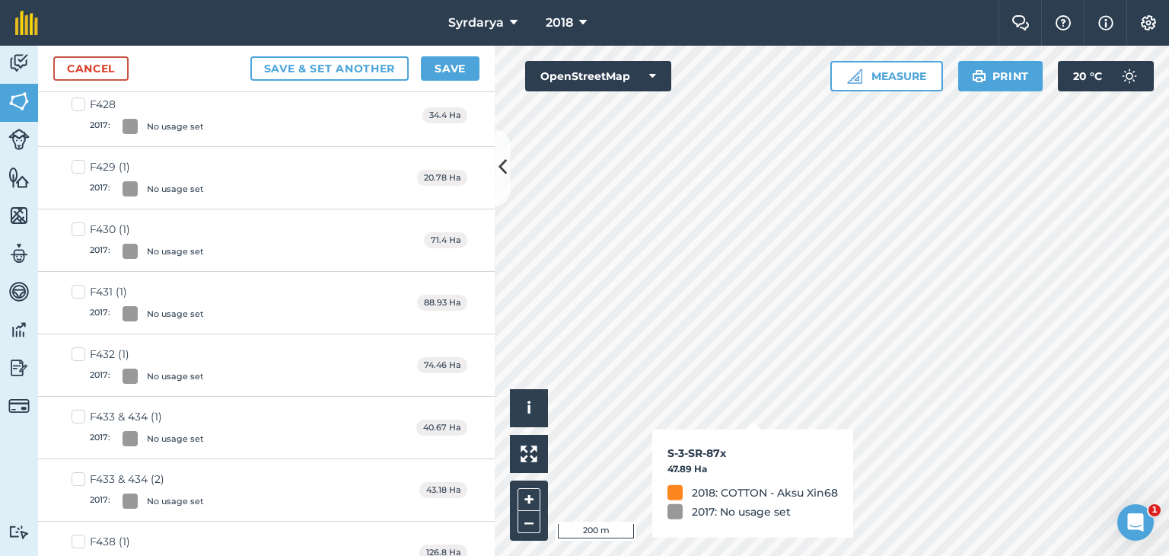
checkbox input "true"
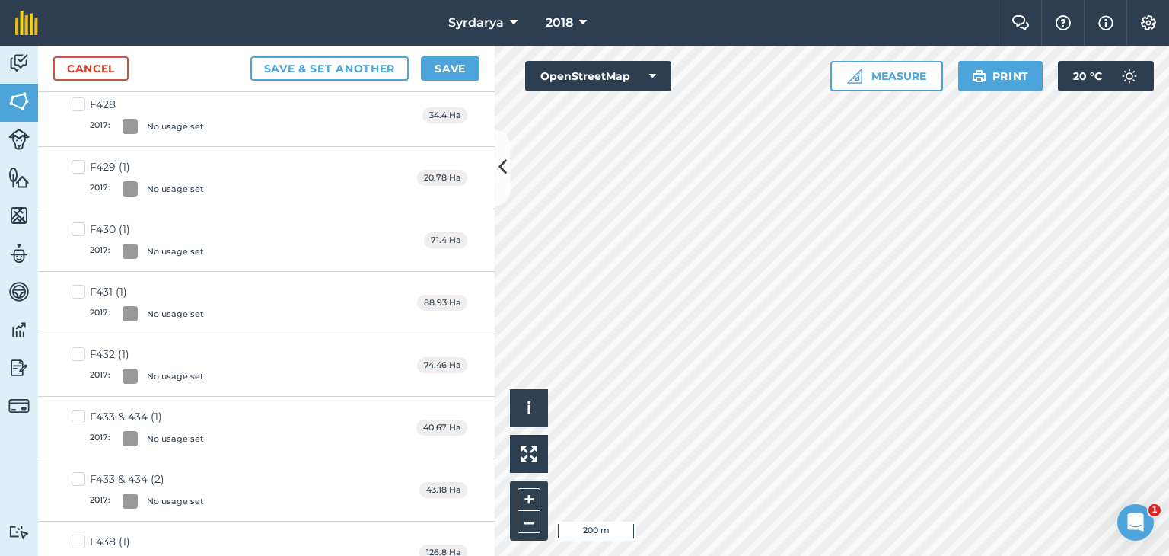
checkbox input "true"
click at [434, 66] on button "Save" at bounding box center [450, 68] width 59 height 24
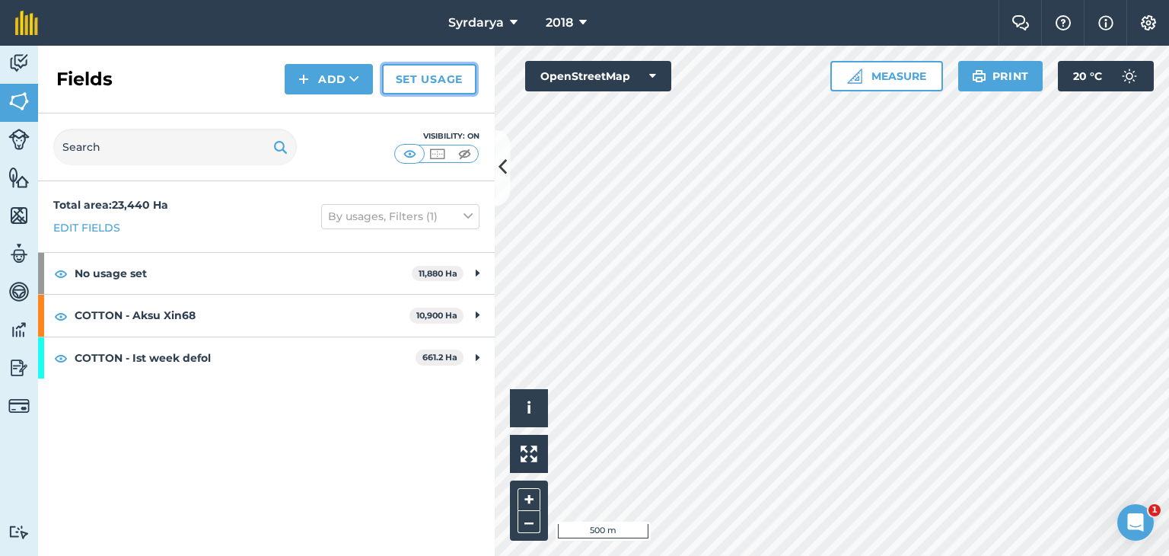
click at [435, 86] on link "Set usage" at bounding box center [429, 79] width 94 height 30
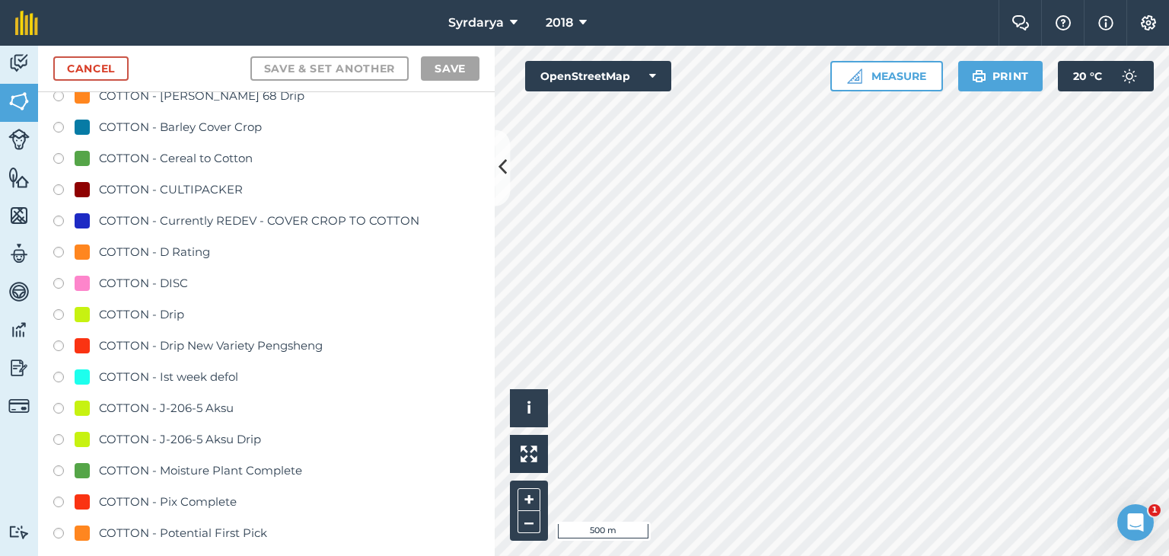
scroll to position [989, 0]
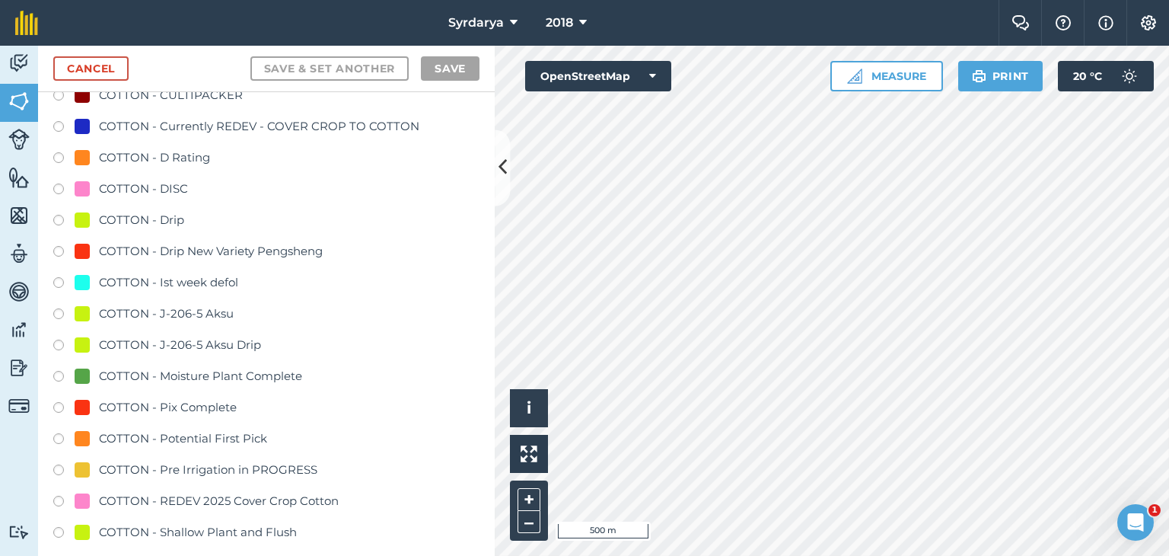
click at [57, 278] on label at bounding box center [63, 284] width 21 height 15
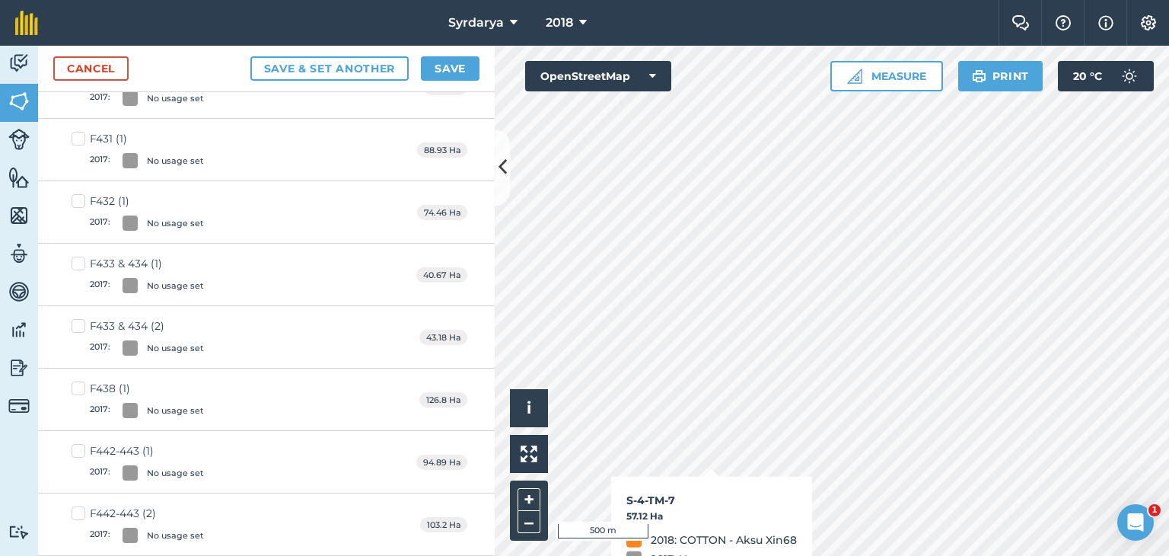
checkbox input "true"
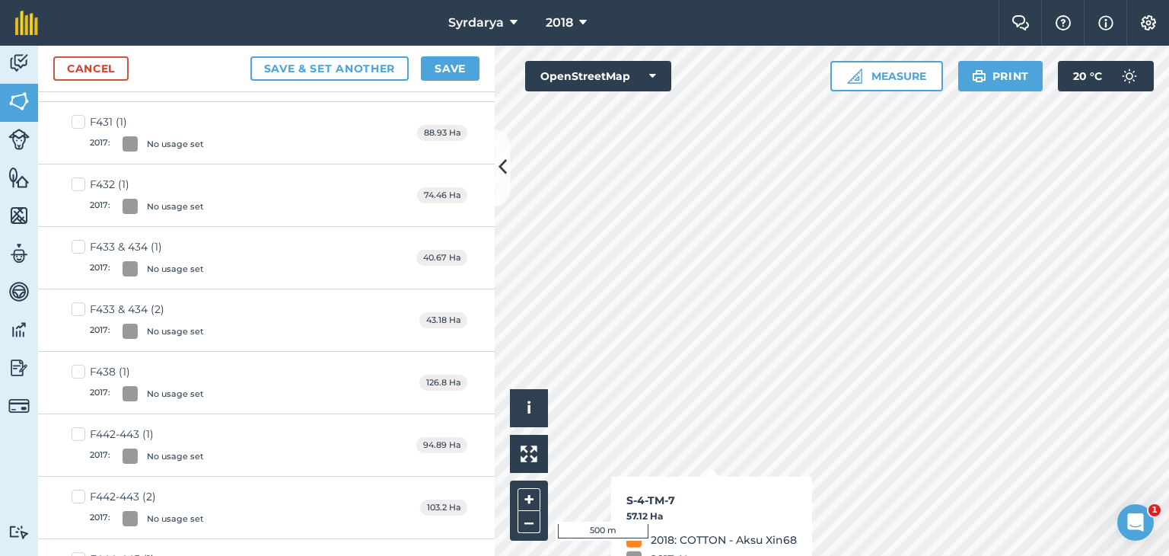
scroll to position [972, 0]
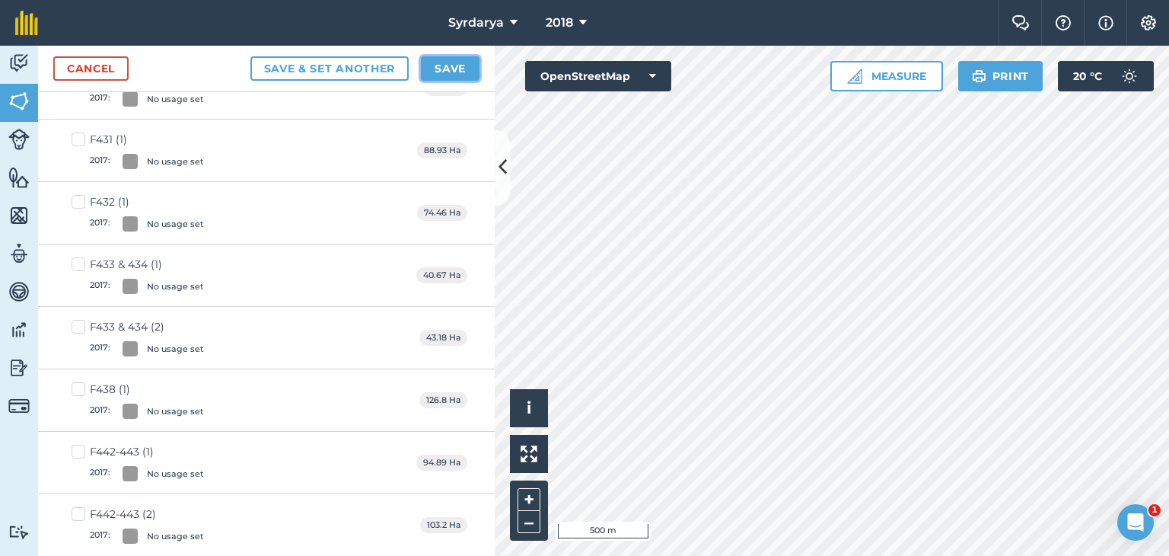
click at [441, 59] on button "Save" at bounding box center [450, 68] width 59 height 24
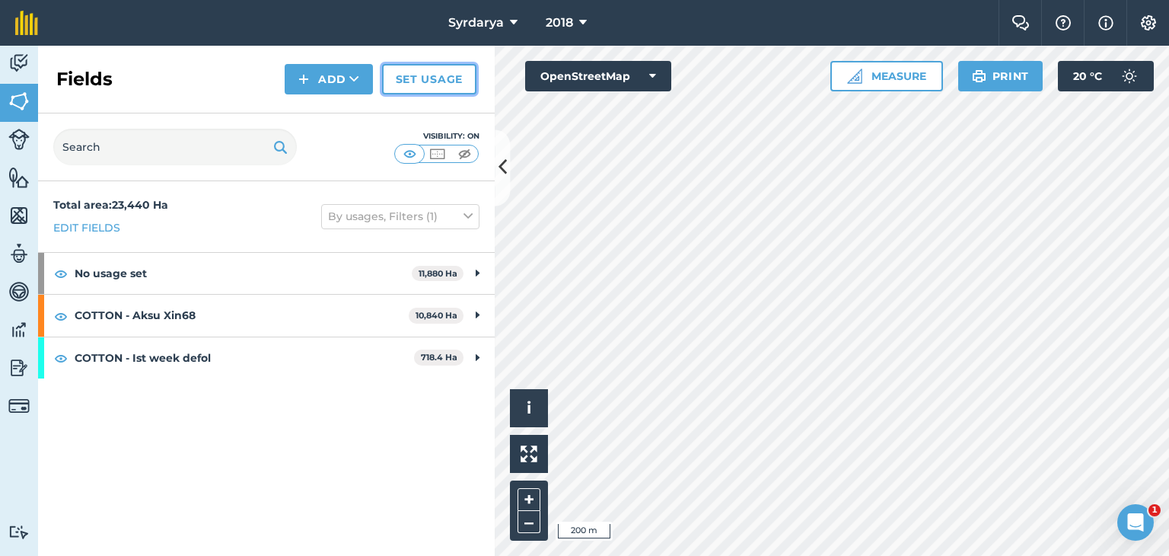
click at [431, 86] on link "Set usage" at bounding box center [429, 79] width 94 height 30
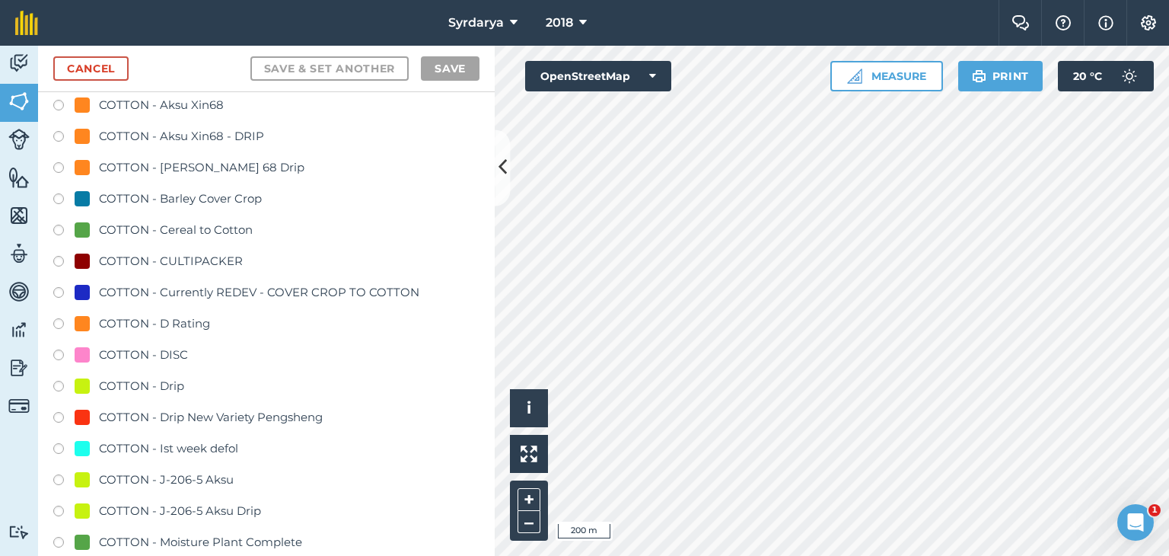
scroll to position [989, 0]
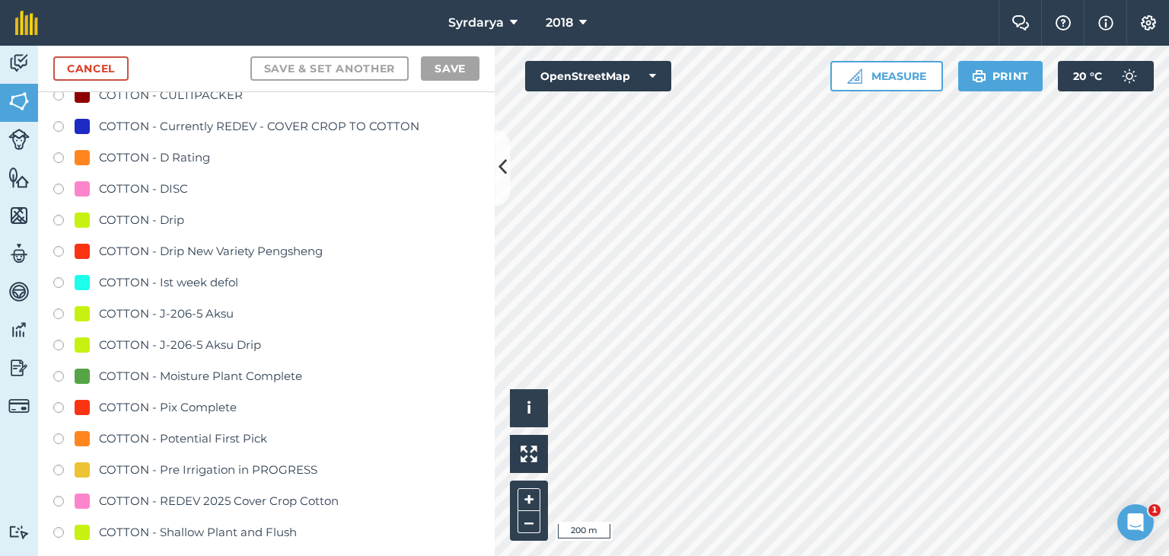
click at [58, 280] on label at bounding box center [63, 284] width 21 height 15
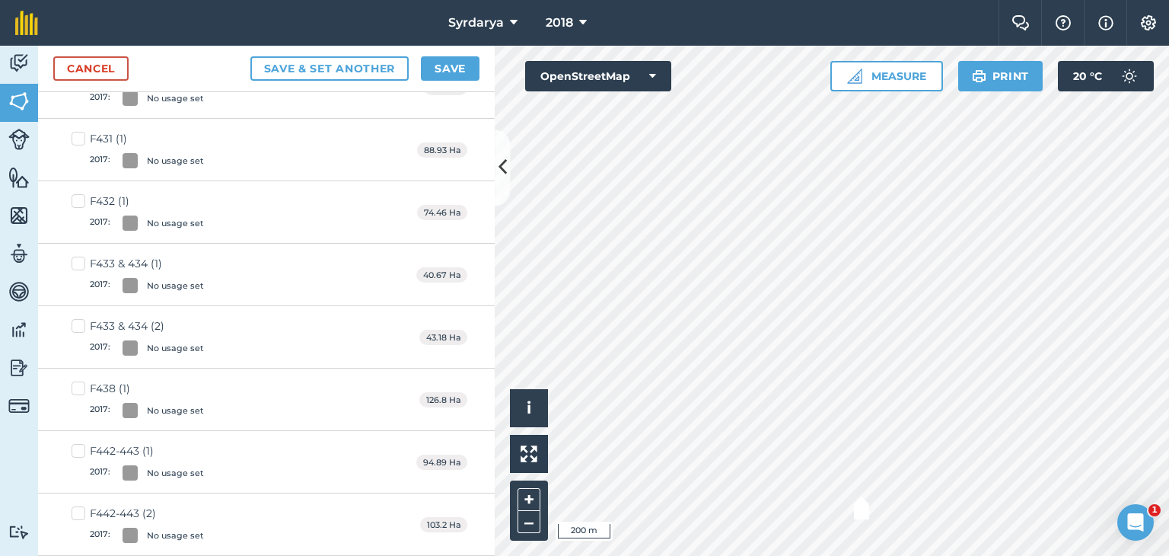
checkbox input "true"
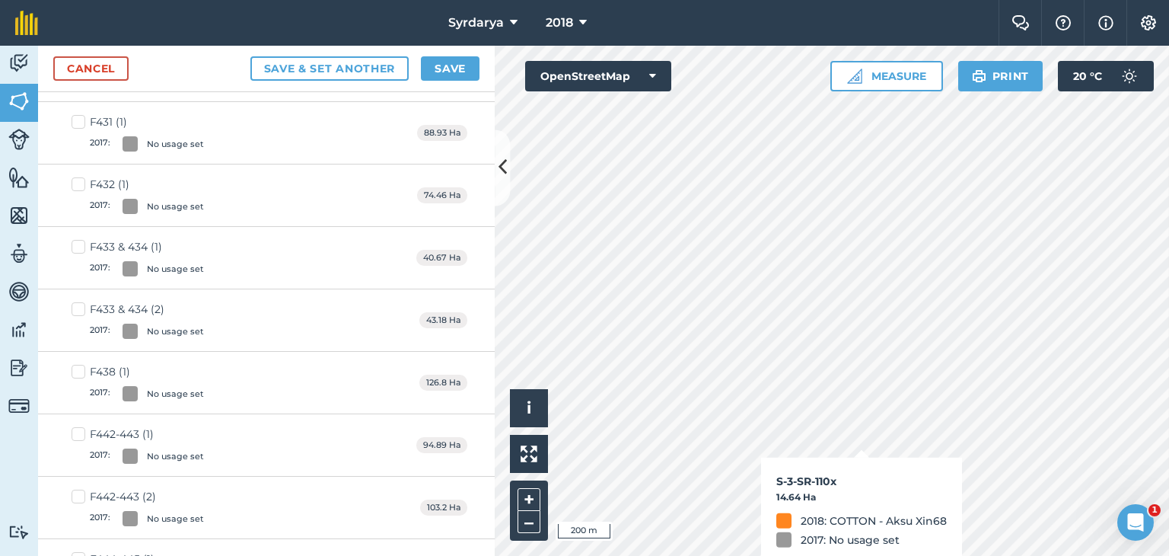
scroll to position [972, 0]
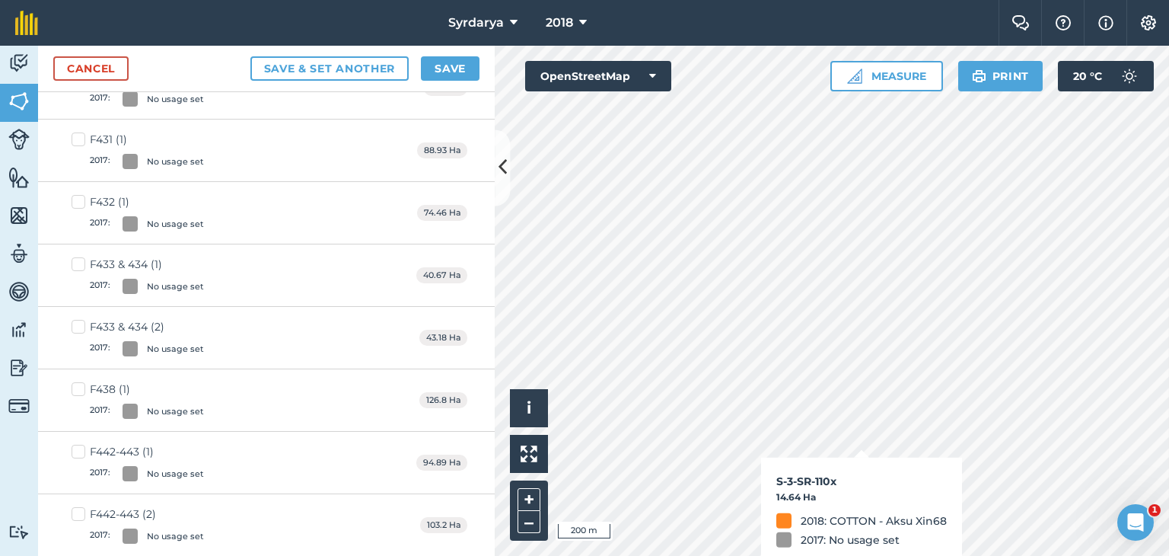
checkbox input "true"
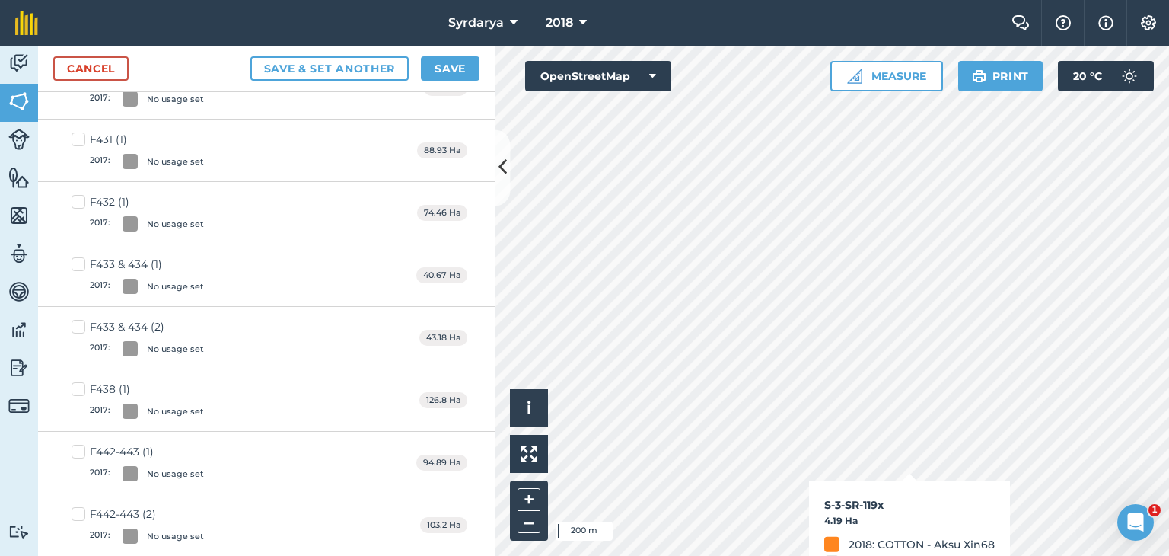
checkbox input "true"
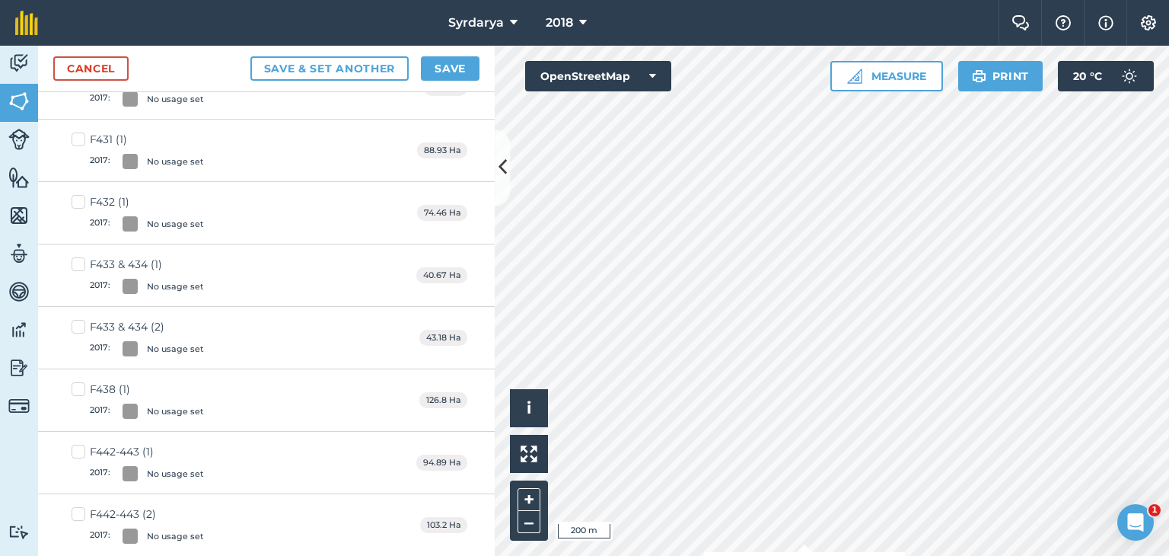
checkbox input "true"
click at [445, 70] on button "Save" at bounding box center [450, 68] width 59 height 24
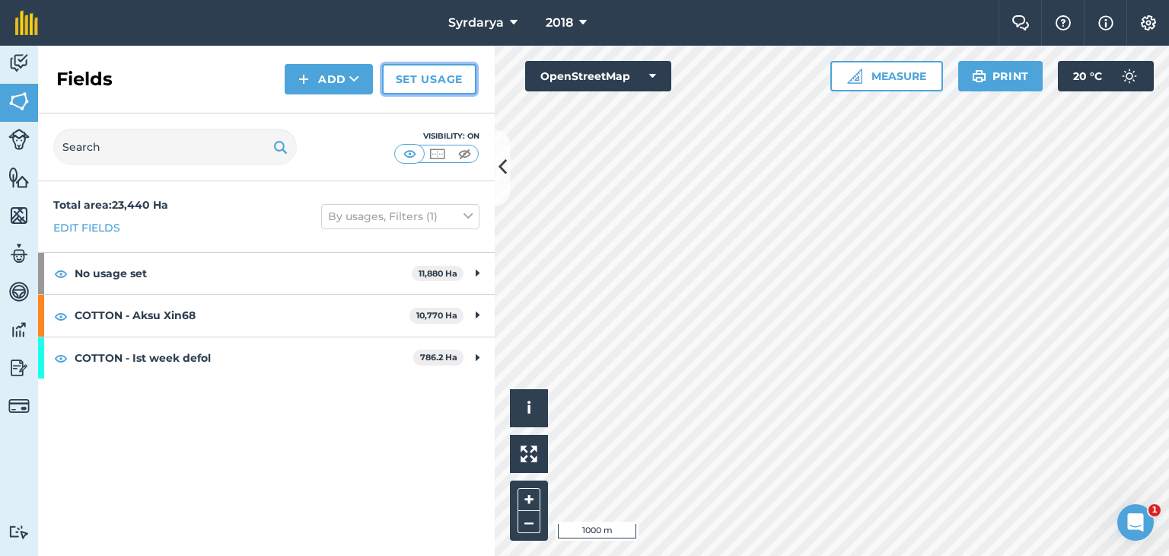
click at [402, 77] on link "Set usage" at bounding box center [429, 79] width 94 height 30
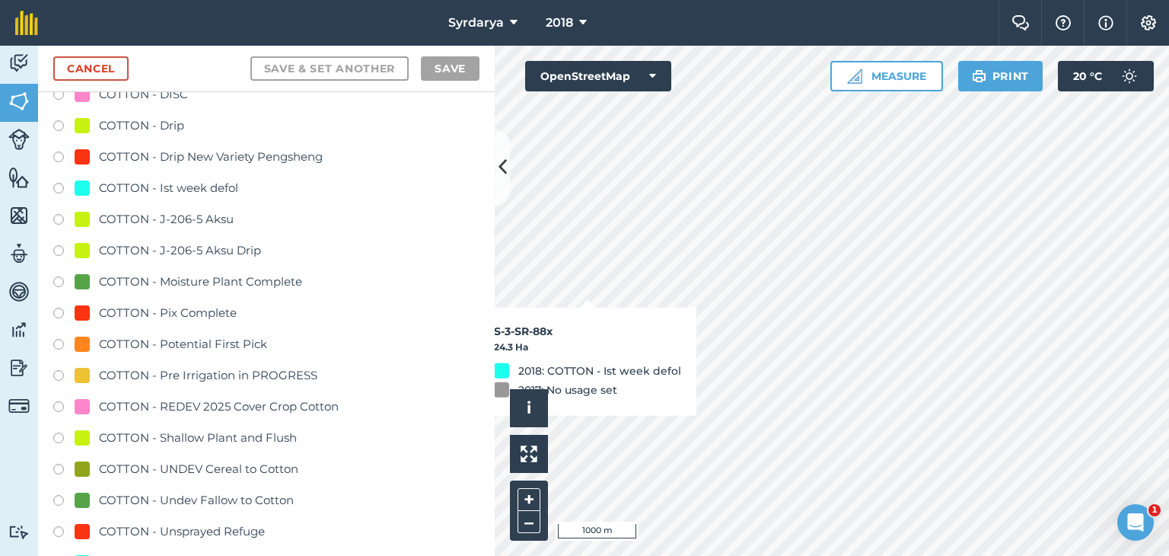
scroll to position [989, 0]
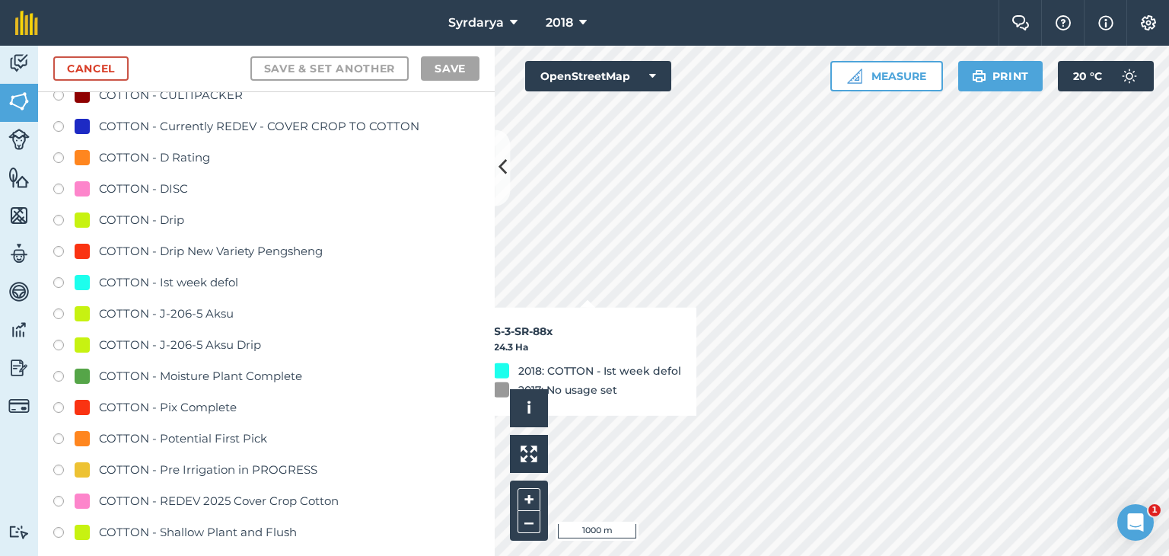
click at [57, 282] on label at bounding box center [63, 284] width 21 height 15
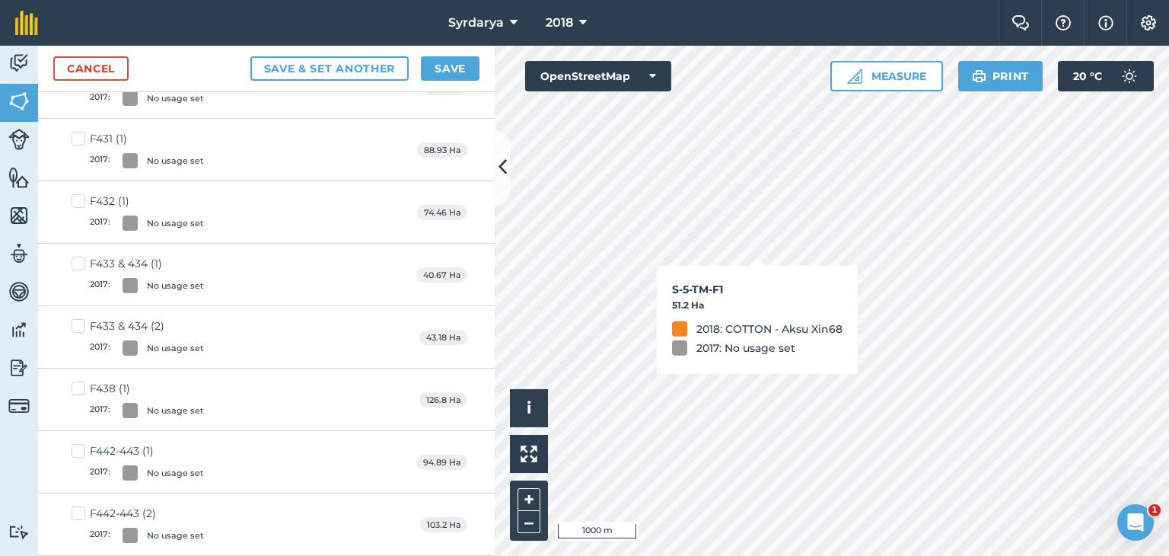
checkbox input "true"
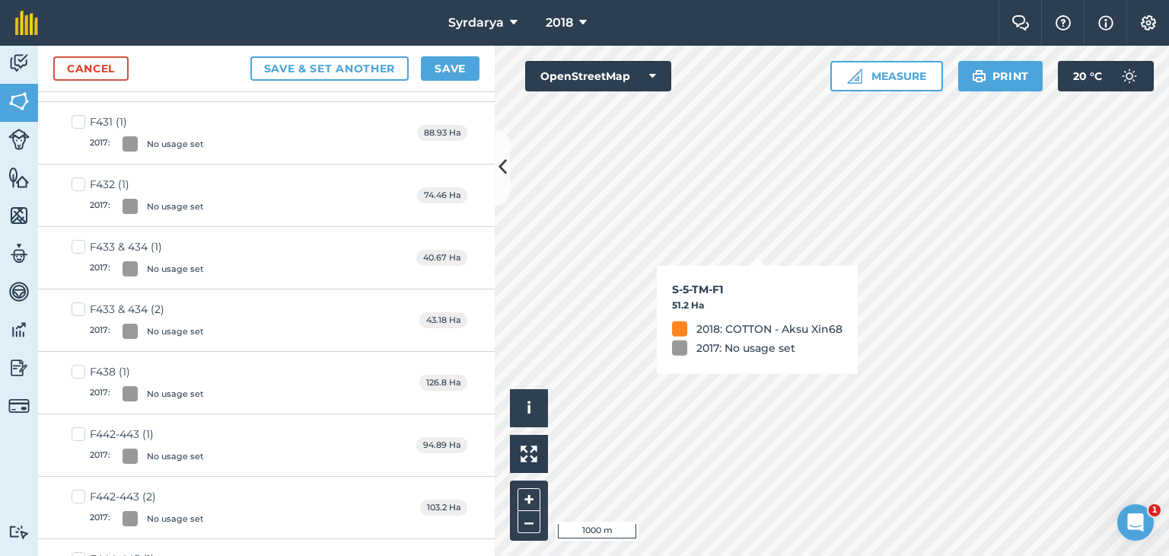
scroll to position [972, 0]
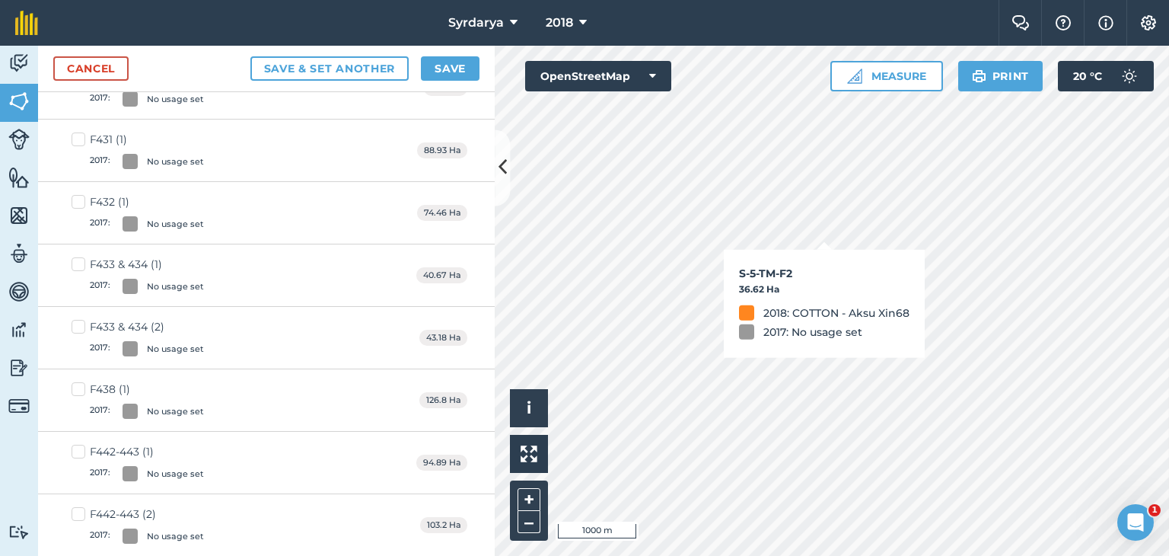
checkbox input "true"
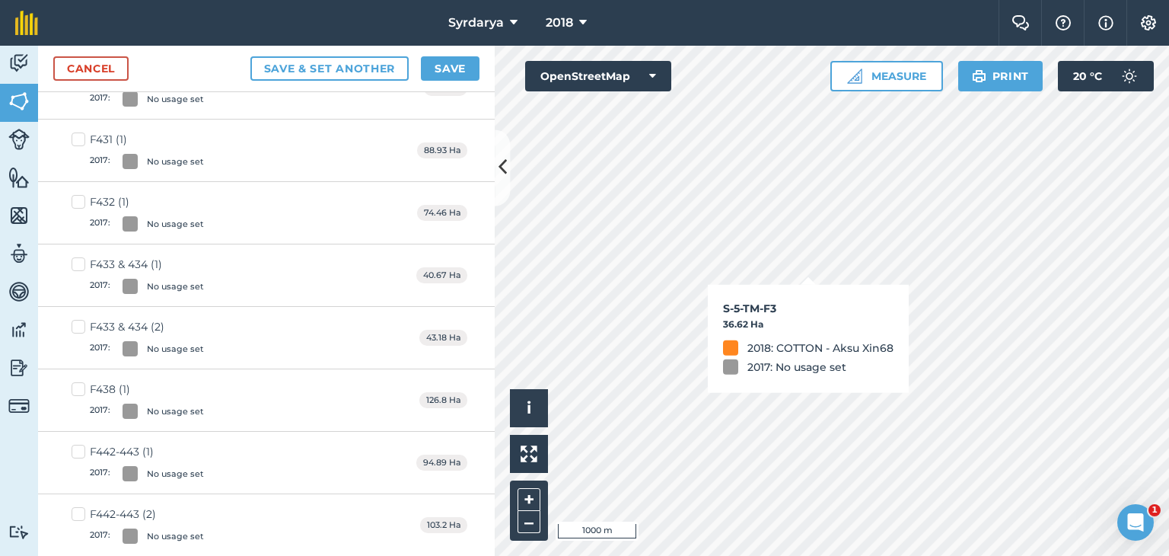
checkbox input "true"
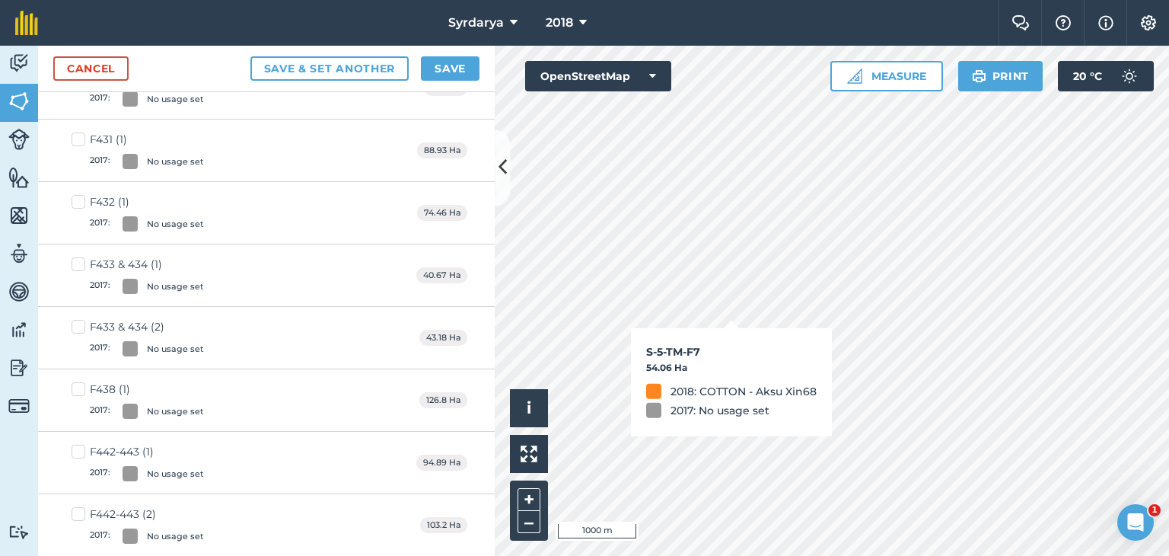
checkbox input "true"
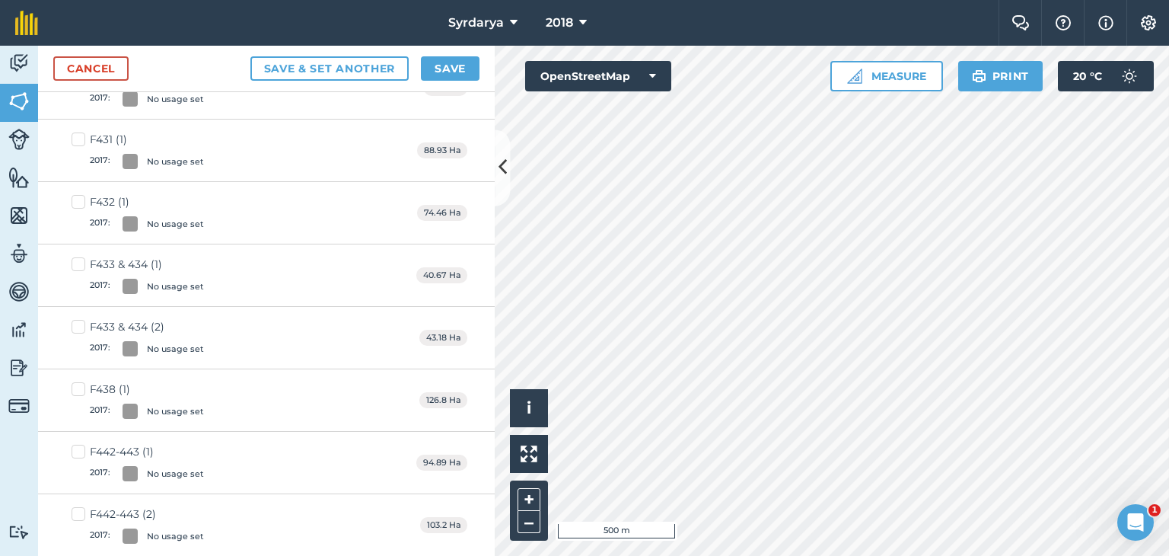
checkbox input "true"
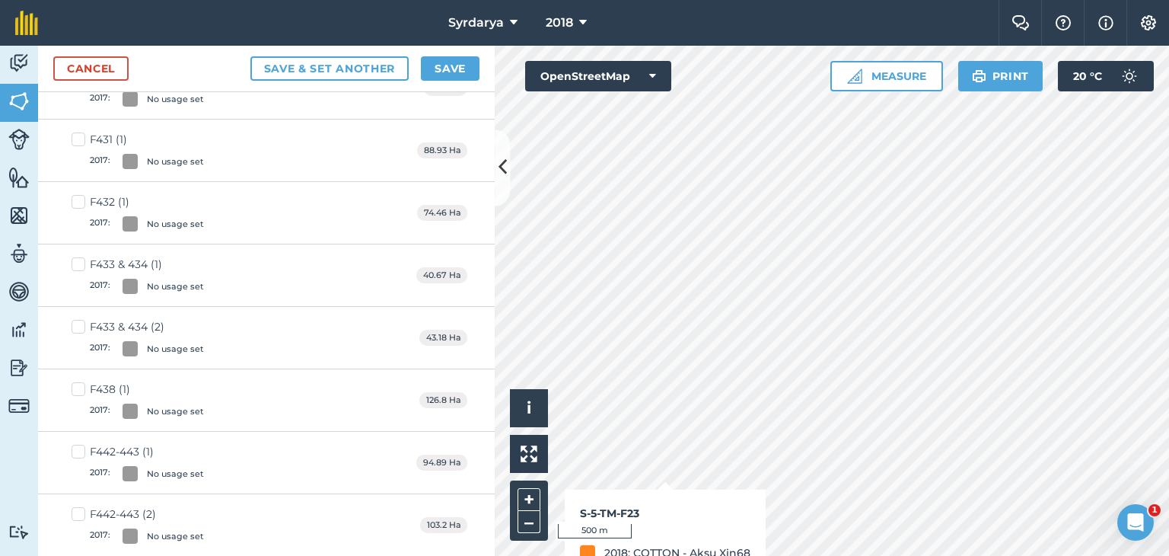
checkbox input "true"
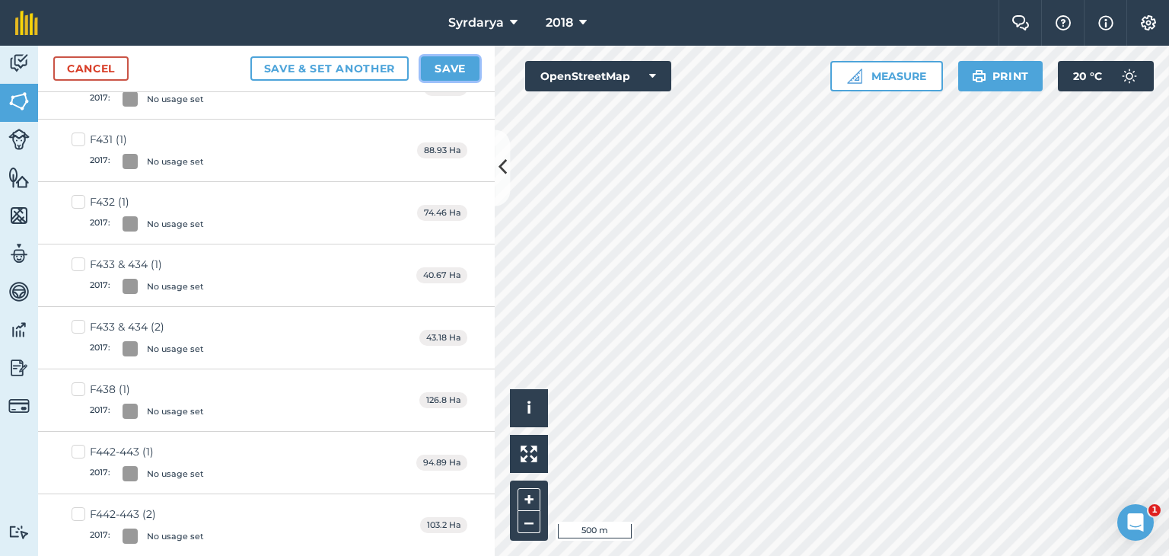
click at [460, 74] on button "Save" at bounding box center [450, 68] width 59 height 24
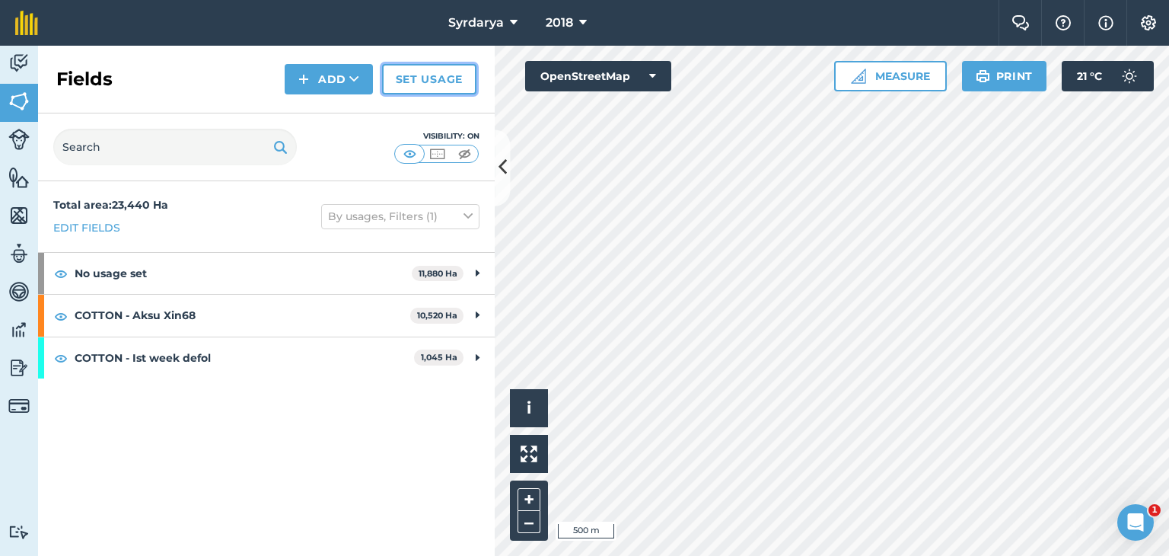
click at [420, 82] on link "Set usage" at bounding box center [429, 79] width 94 height 30
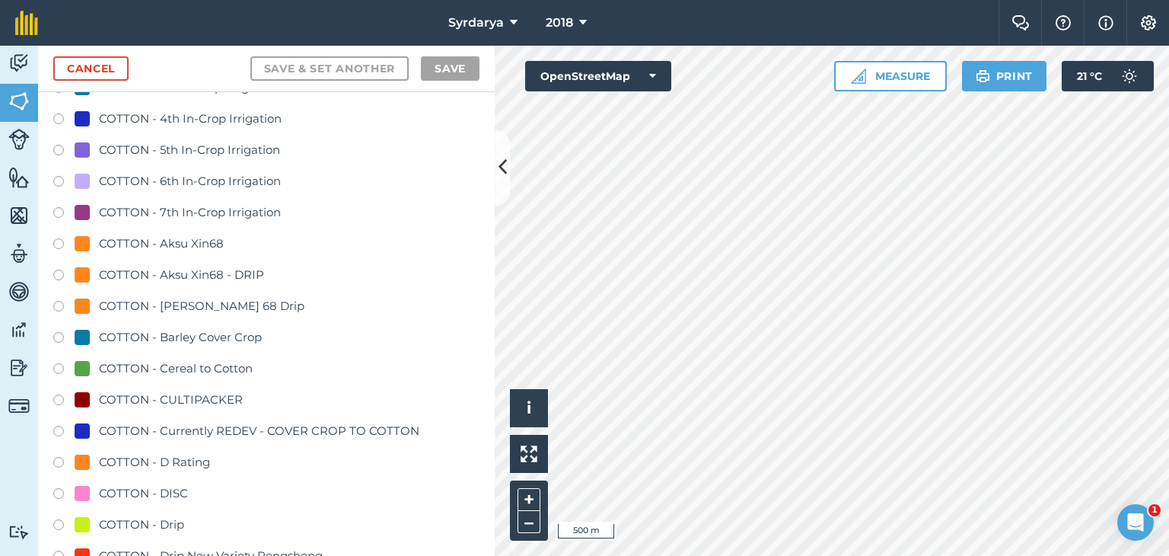
scroll to position [761, 0]
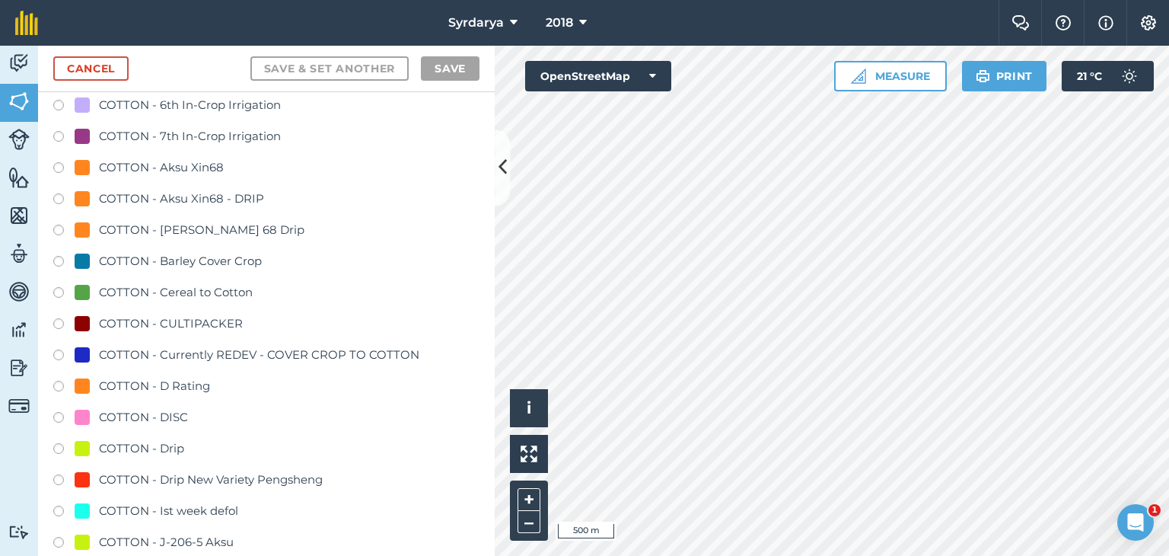
click at [58, 509] on label at bounding box center [63, 512] width 21 height 15
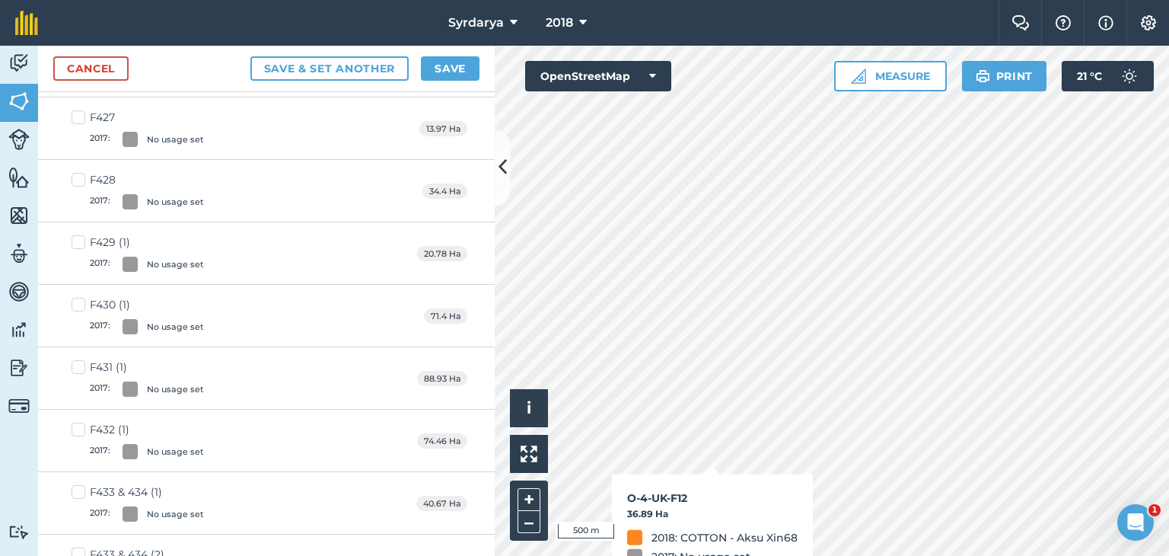
checkbox input "true"
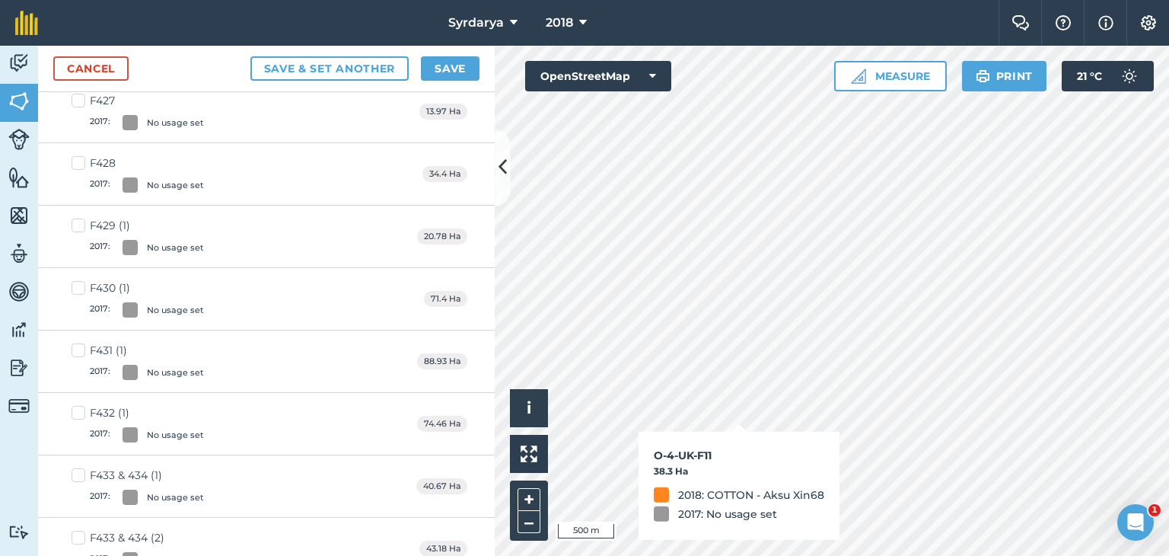
scroll to position [744, 0]
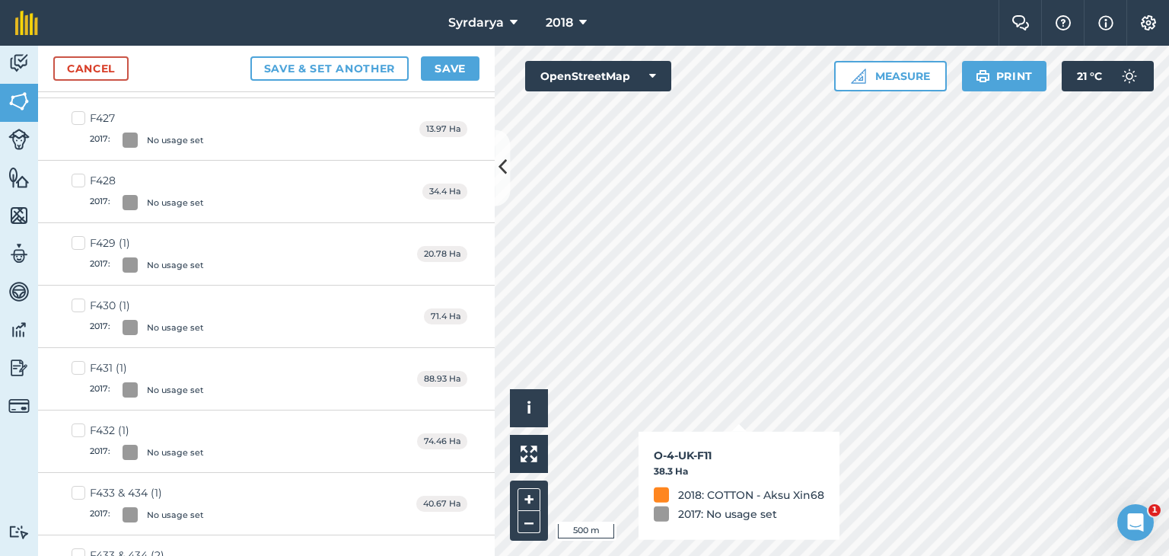
checkbox input "true"
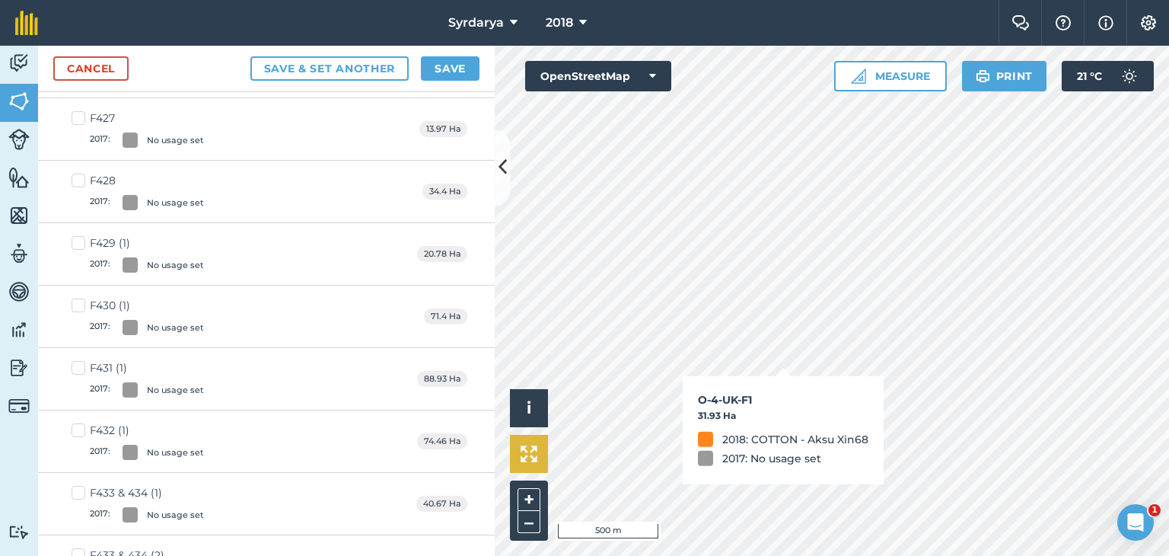
checkbox input "true"
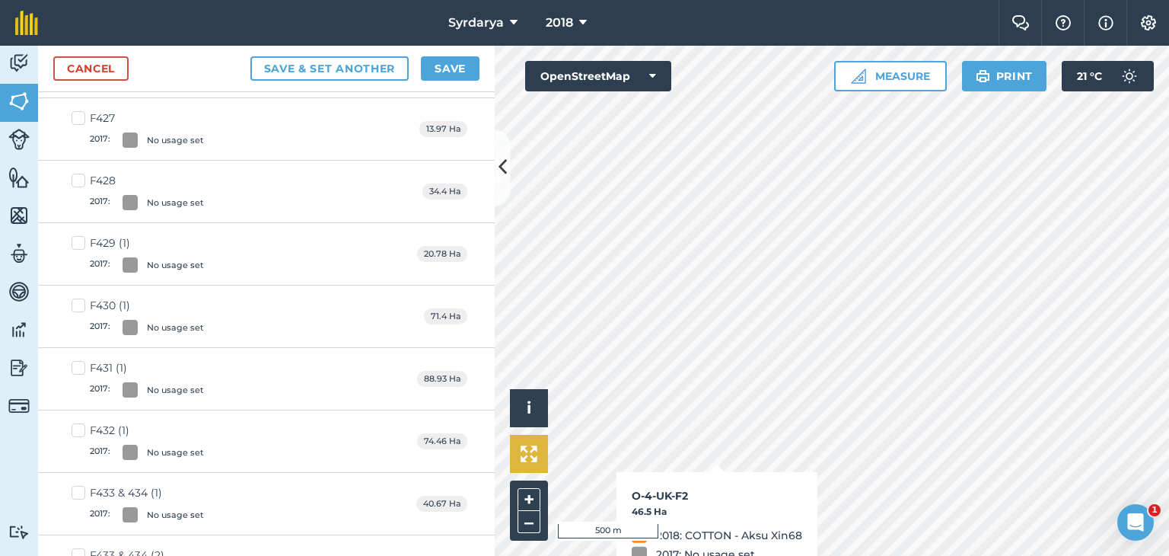
checkbox input "true"
